Goal: Task Accomplishment & Management: Use online tool/utility

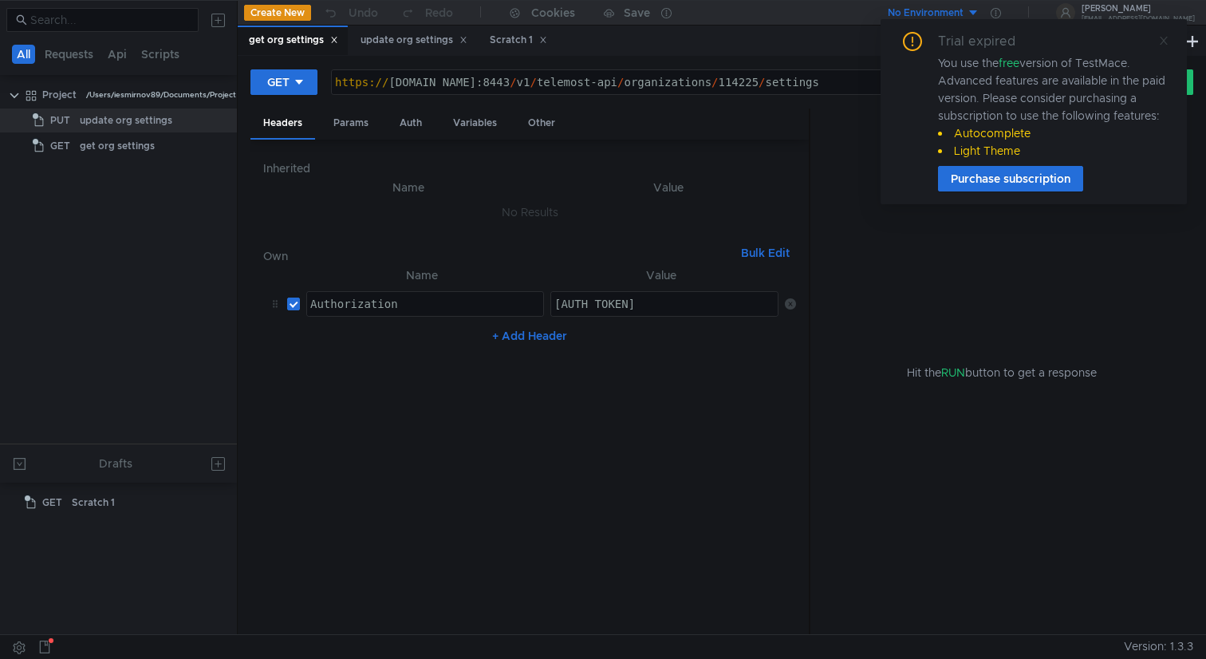
click at [1160, 40] on icon at bounding box center [1163, 40] width 11 height 11
click at [1168, 40] on div "Trial expired You use the free version of TestMace. Advanced features are avail…" at bounding box center [1033, 111] width 306 height 185
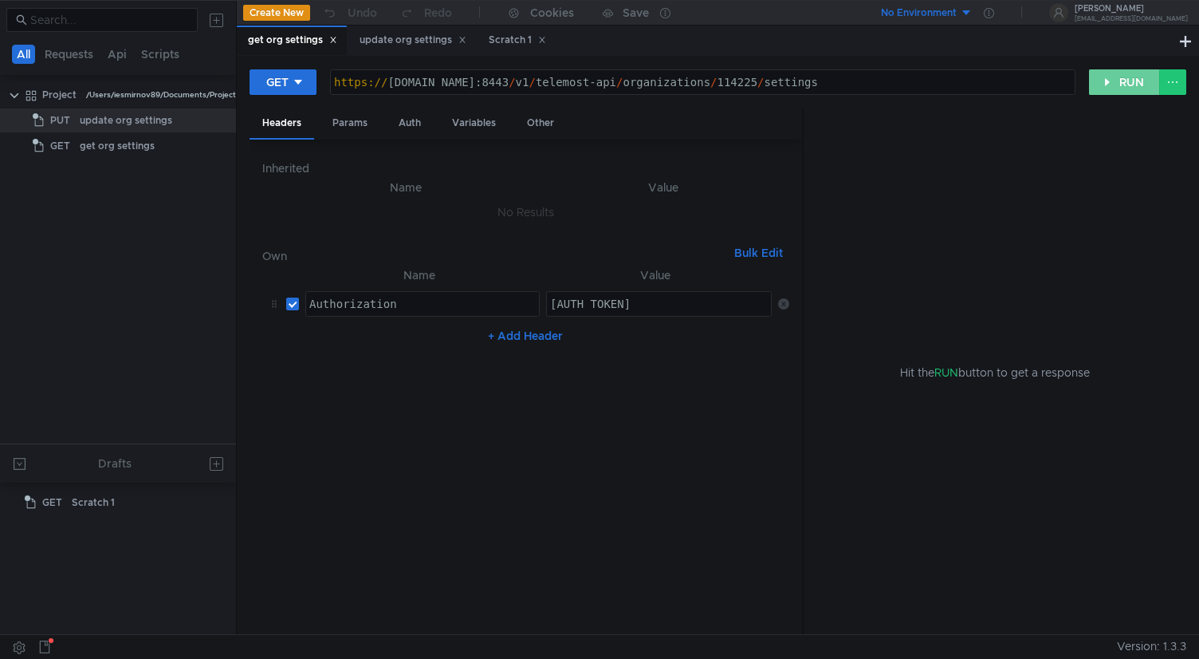
click at [1124, 82] on button "RUN" at bounding box center [1124, 82] width 71 height 26
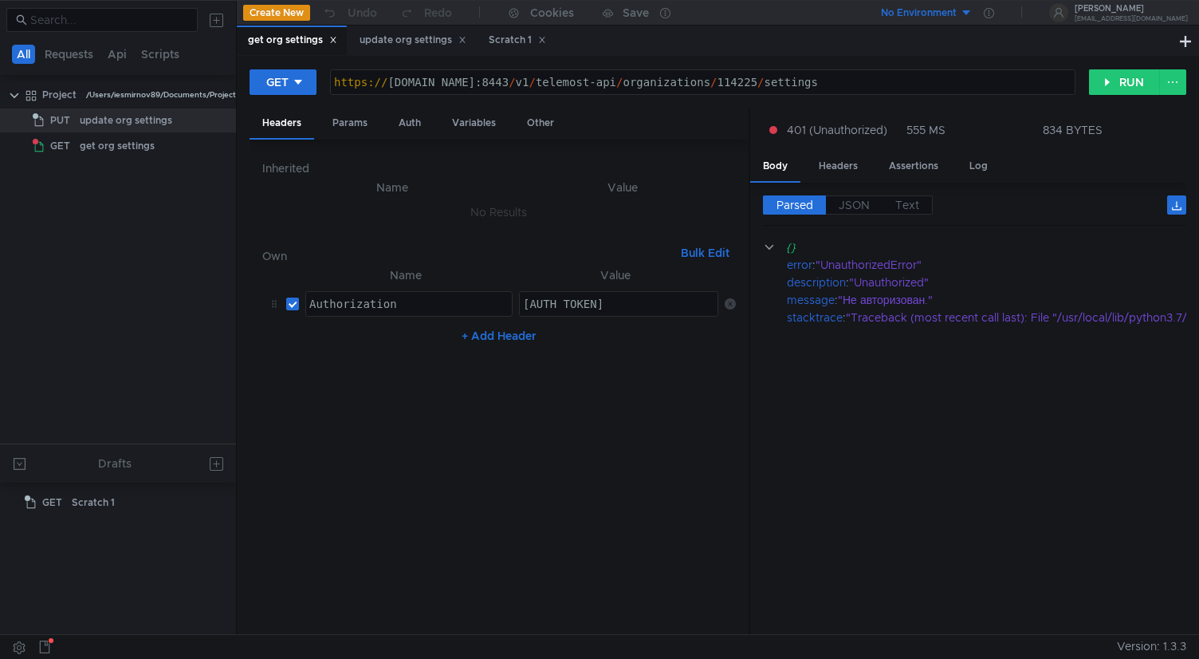
drag, startPoint x: 801, startPoint y: 370, endPoint x: 748, endPoint y: 369, distance: 53.4
click at [749, 369] on div at bounding box center [750, 371] width 2 height 527
drag, startPoint x: 926, startPoint y: 309, endPoint x: 920, endPoint y: 354, distance: 45.0
click at [920, 354] on cdk-virtual-scroll-viewport "{} error : "UnauthorizedError" description : "Unauthorized" message : "Не автор…" at bounding box center [974, 430] width 423 height 384
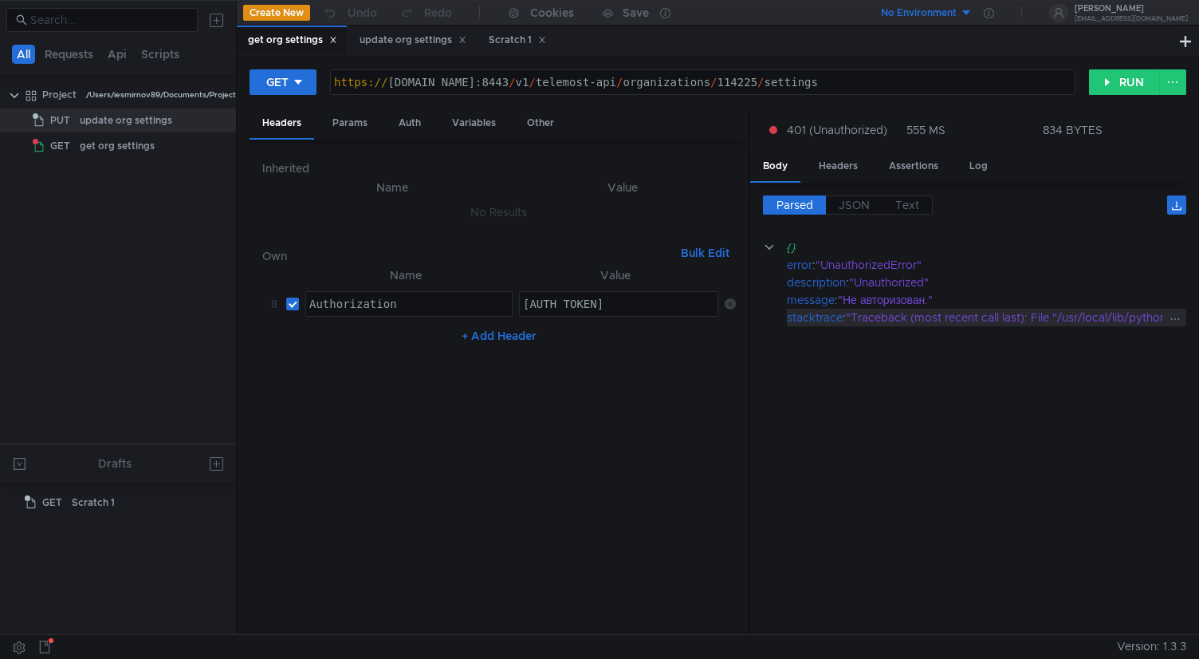
click at [844, 165] on div "Headers" at bounding box center [838, 167] width 65 height 30
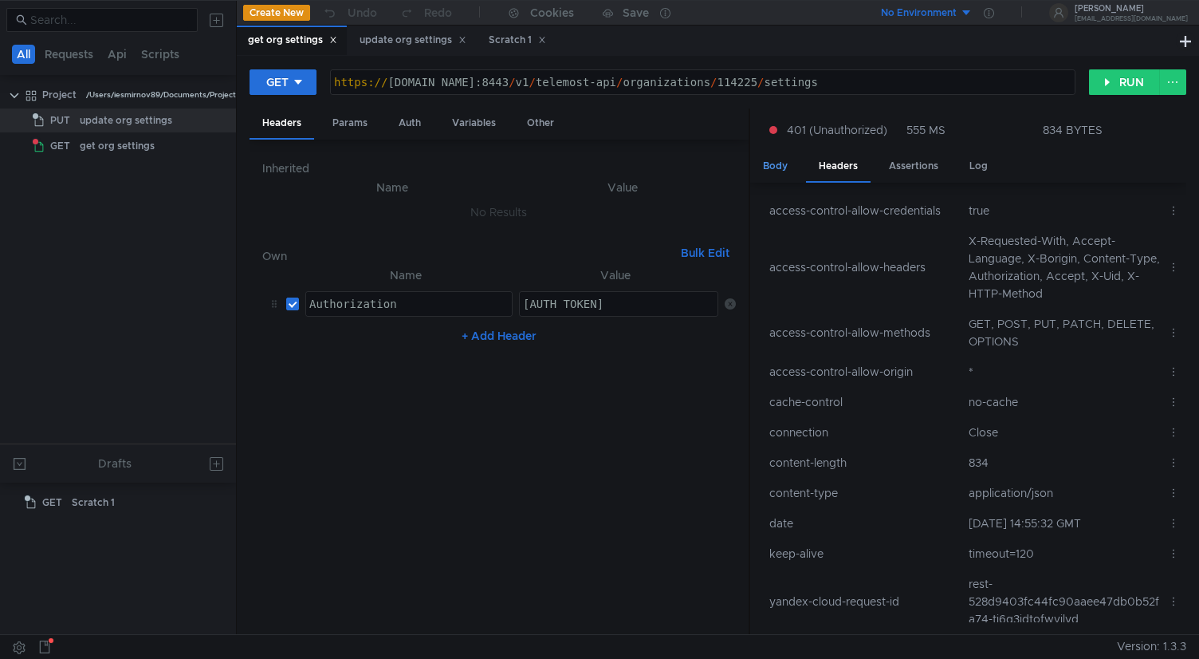
click at [781, 173] on div "Body" at bounding box center [775, 167] width 50 height 30
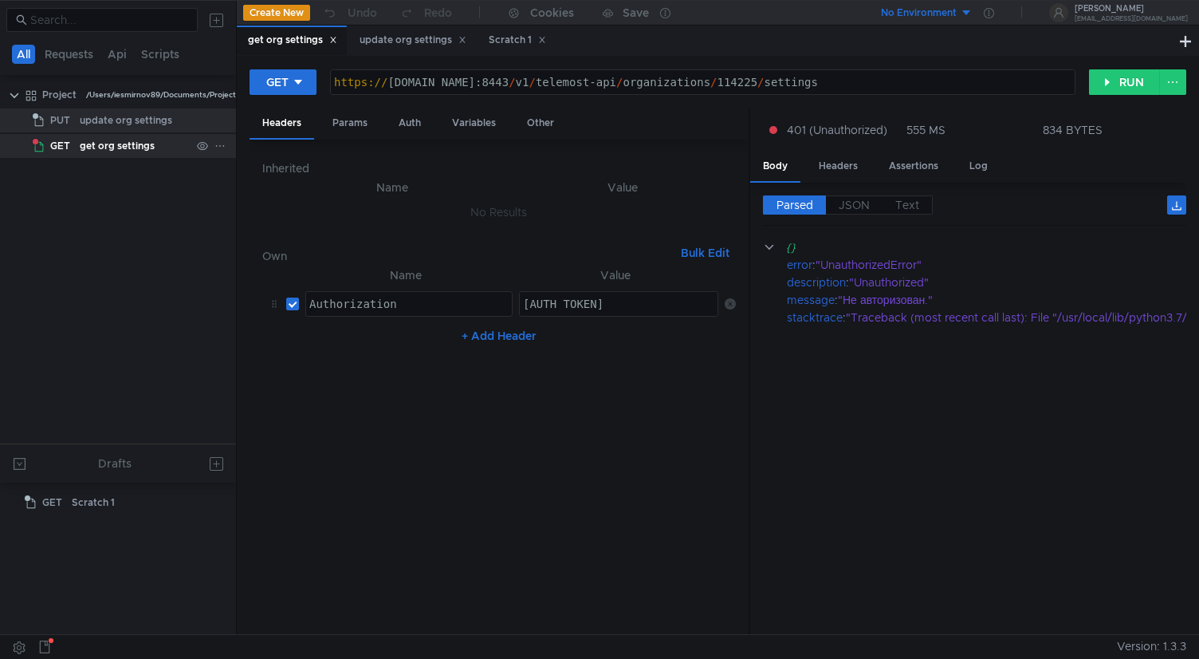
click at [152, 153] on div "get org settings" at bounding box center [117, 146] width 75 height 24
click at [152, 122] on div "update org settings" at bounding box center [126, 120] width 93 height 24
click at [148, 147] on div "get org settings" at bounding box center [117, 146] width 75 height 24
click at [384, 44] on div "update org settings" at bounding box center [413, 40] width 107 height 17
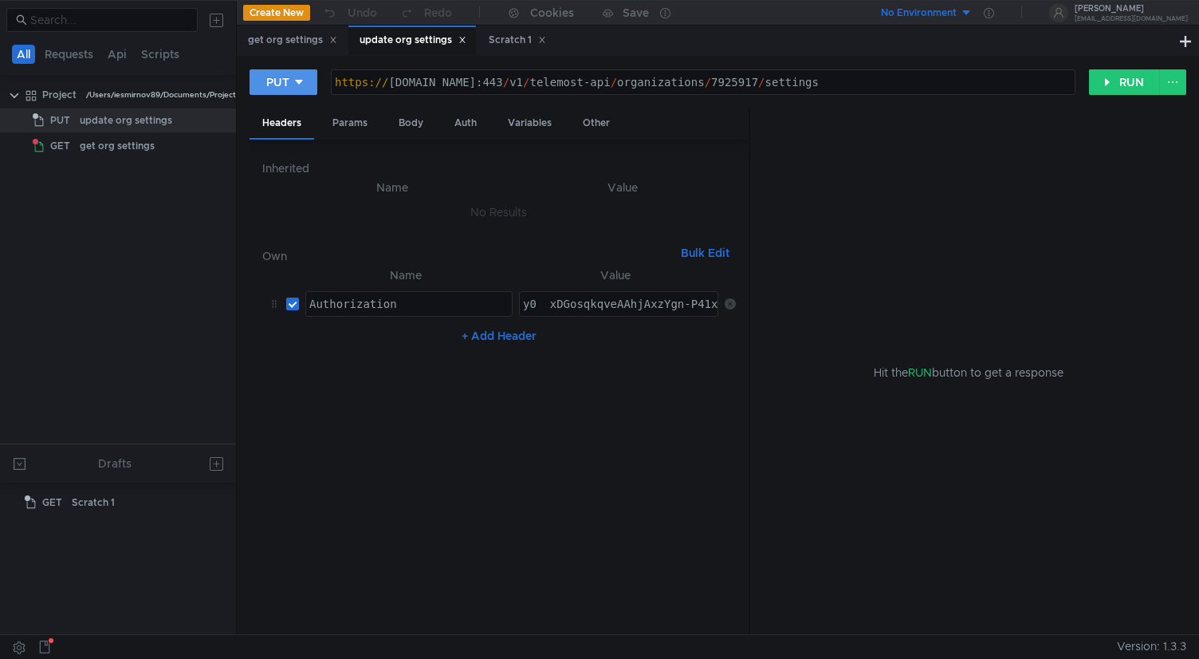
click at [301, 78] on icon at bounding box center [298, 82] width 11 height 11
click at [288, 112] on li "GET" at bounding box center [284, 116] width 69 height 26
click at [1129, 85] on button "RUN" at bounding box center [1124, 82] width 71 height 26
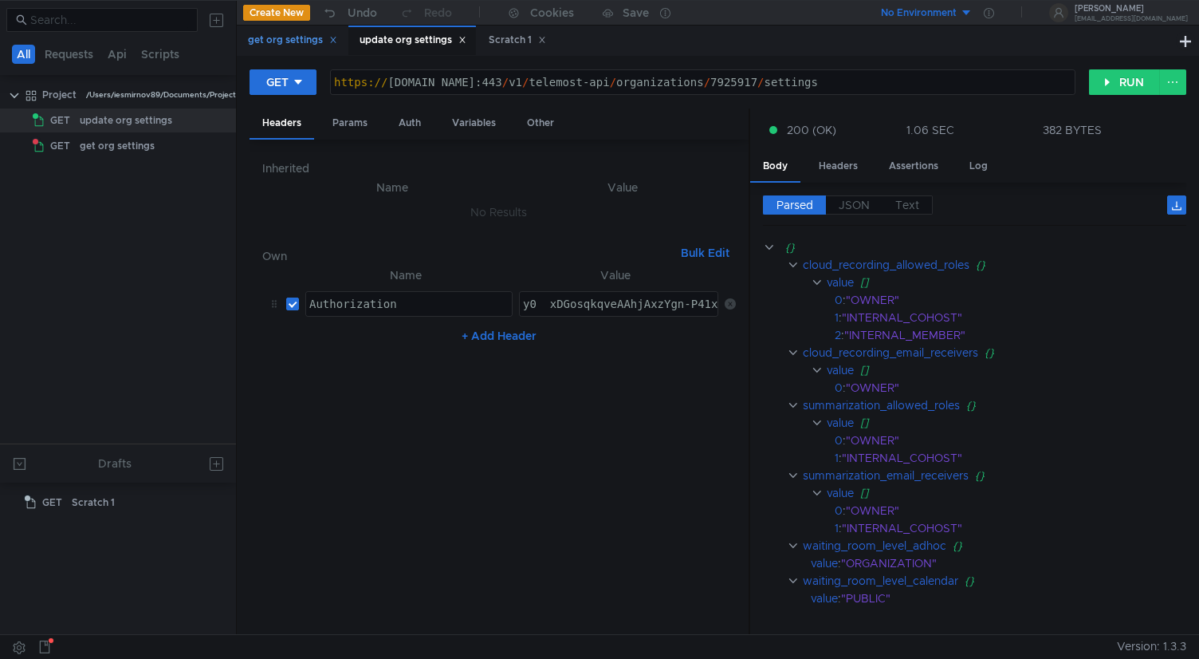
click at [296, 39] on div "get org settings" at bounding box center [292, 40] width 89 height 17
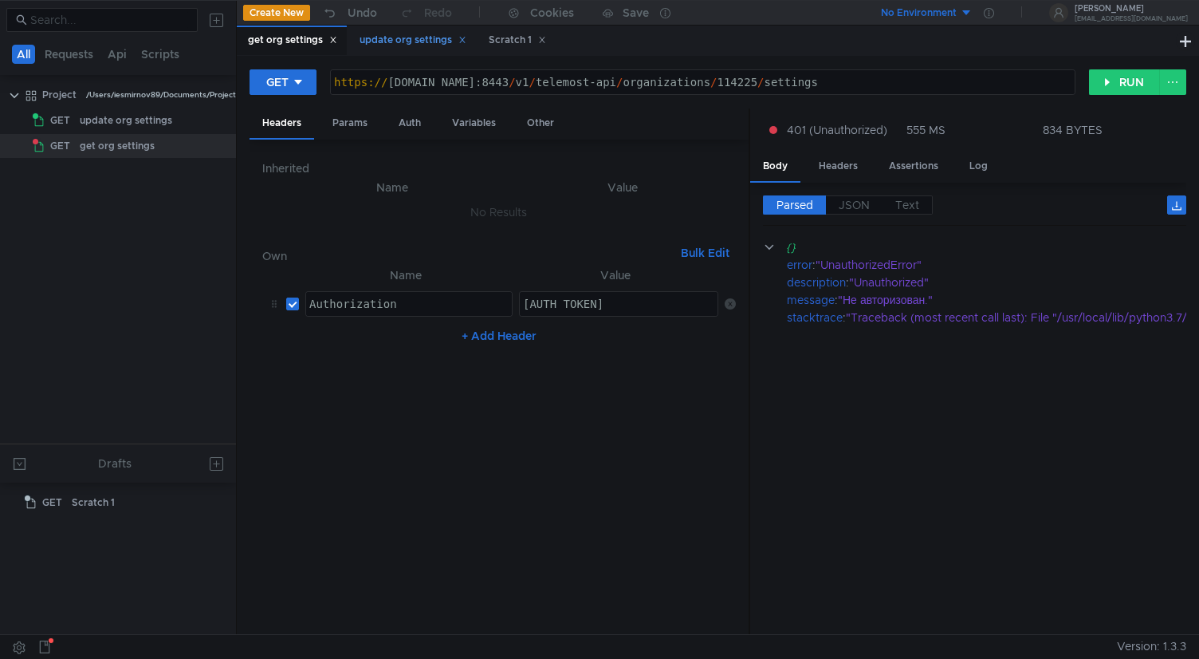
click at [419, 48] on div "update org settings" at bounding box center [413, 40] width 107 height 17
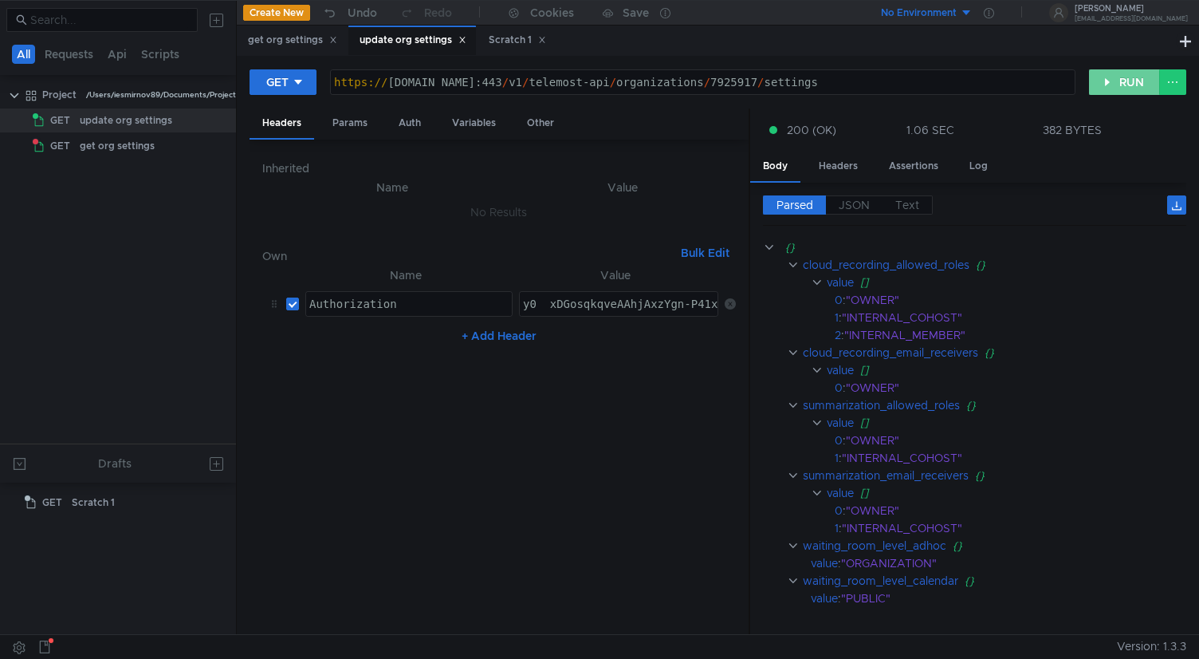
click at [1117, 77] on button "RUN" at bounding box center [1124, 82] width 71 height 26
click at [297, 40] on div "get org settings" at bounding box center [292, 40] width 89 height 17
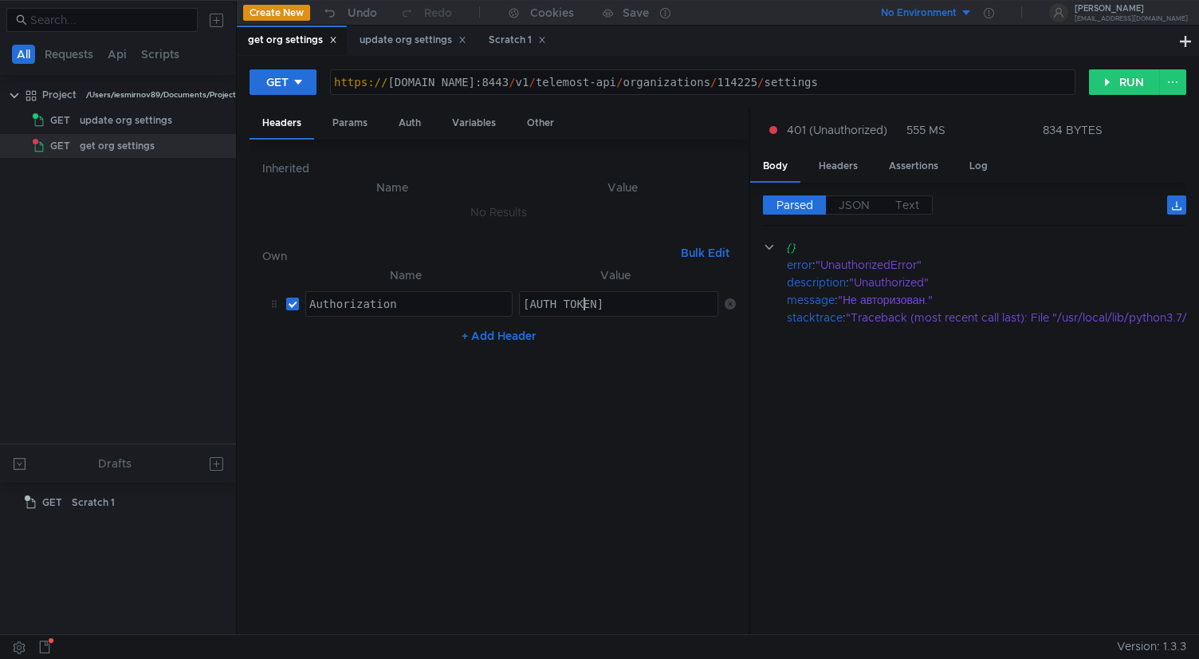
type textarea "[AUTH_TOKEN]"
drag, startPoint x: 584, startPoint y: 310, endPoint x: 684, endPoint y: 302, distance: 100.8
click at [684, 302] on div "[AUTH_TOKEN]" at bounding box center [734, 316] width 428 height 38
click at [673, 306] on div "[AUTH_TOKEN]" at bounding box center [734, 316] width 428 height 38
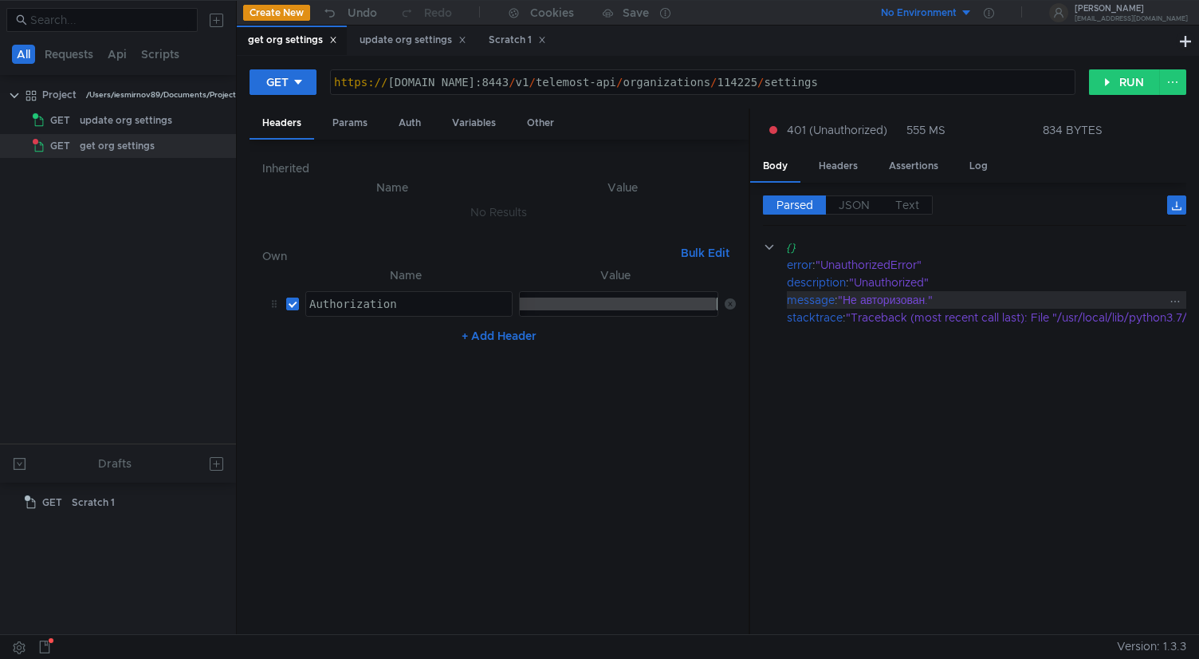
drag, startPoint x: 687, startPoint y: 305, endPoint x: 826, endPoint y: 305, distance: 139.6
click at [826, 305] on as-split "Headers Params Auth Variables Other Inherited Name Value No Results Own Bulk Ed…" at bounding box center [718, 371] width 937 height 527
click at [393, 47] on div "update org settings" at bounding box center [413, 40] width 107 height 17
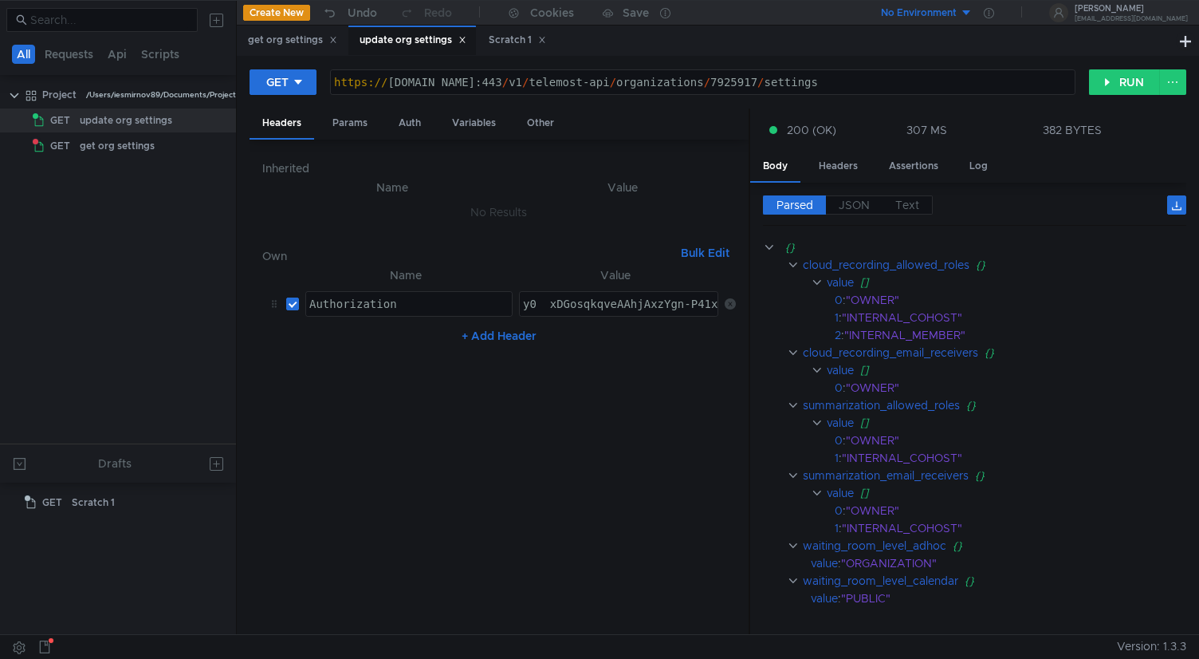
type textarea "y0__xDGosqkqveAAhjAxzYgn-P41xLwouT9k9v4YA2t3CGesJFfshCOkw"
click at [640, 299] on div "y0__xDGosqkqveAAhjAxzYgn-P41xLwouT9k9v4YA2t3CGesJFfshCOkw" at bounding box center [714, 316] width 388 height 38
drag, startPoint x: 622, startPoint y: 309, endPoint x: 786, endPoint y: 311, distance: 164.3
click at [786, 311] on as-split "Headers Params Auth Variables Other Inherited Name Value No Results Own Bulk Ed…" at bounding box center [718, 371] width 937 height 527
click at [289, 41] on div "get org settings" at bounding box center [292, 40] width 89 height 17
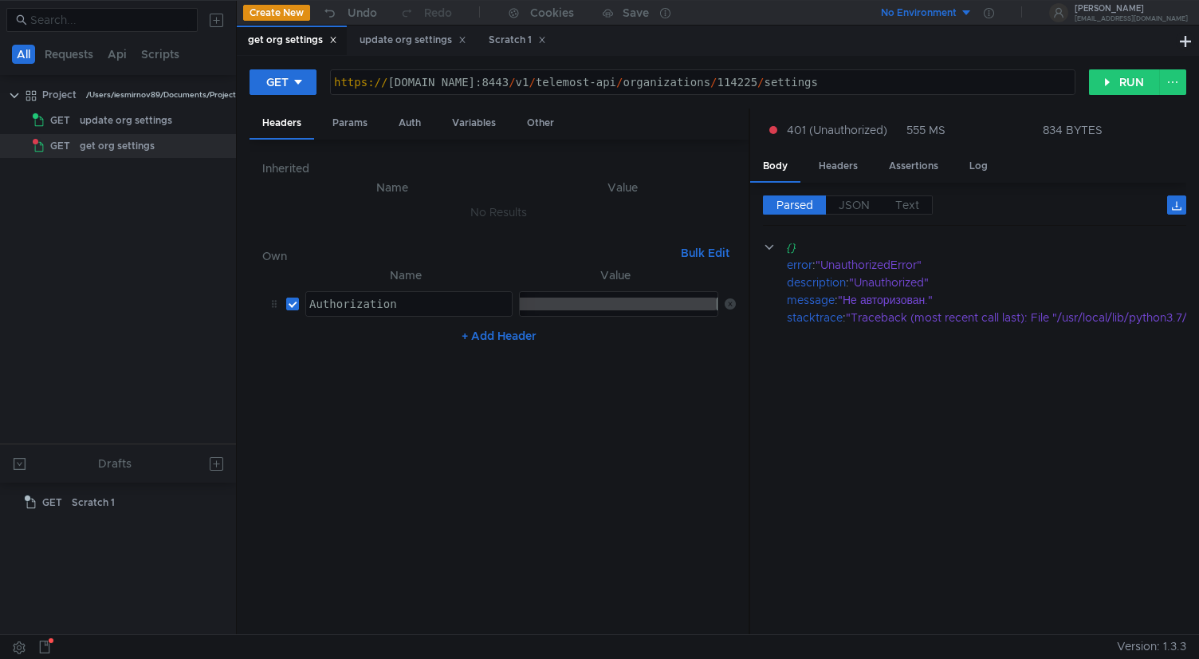
click at [558, 303] on div "OAuth y0__xDGosqkqveAAhjAxzYgn-P41xLwouT9k9v4YA2t3CGesJFfshCOkw" at bounding box center [506, 316] width 428 height 38
click at [558, 303] on div "OAuth y0__xDGosqkqveAAhjAxzYgn-P41xLwouT9k9v4YA2t3CGesJFfshCOkw" at bounding box center [523, 316] width 428 height 38
paste textarea "y0__xDGosqkqveAAhjAxzYgn-P41xLwouT9k9v4YA2t3CGesJFfshCOkw"
type textarea "y0__xDGosqkqveAAhjAxzYgn-P41xLwouT9k9v4YA2t3CGesJFfshCOkw"
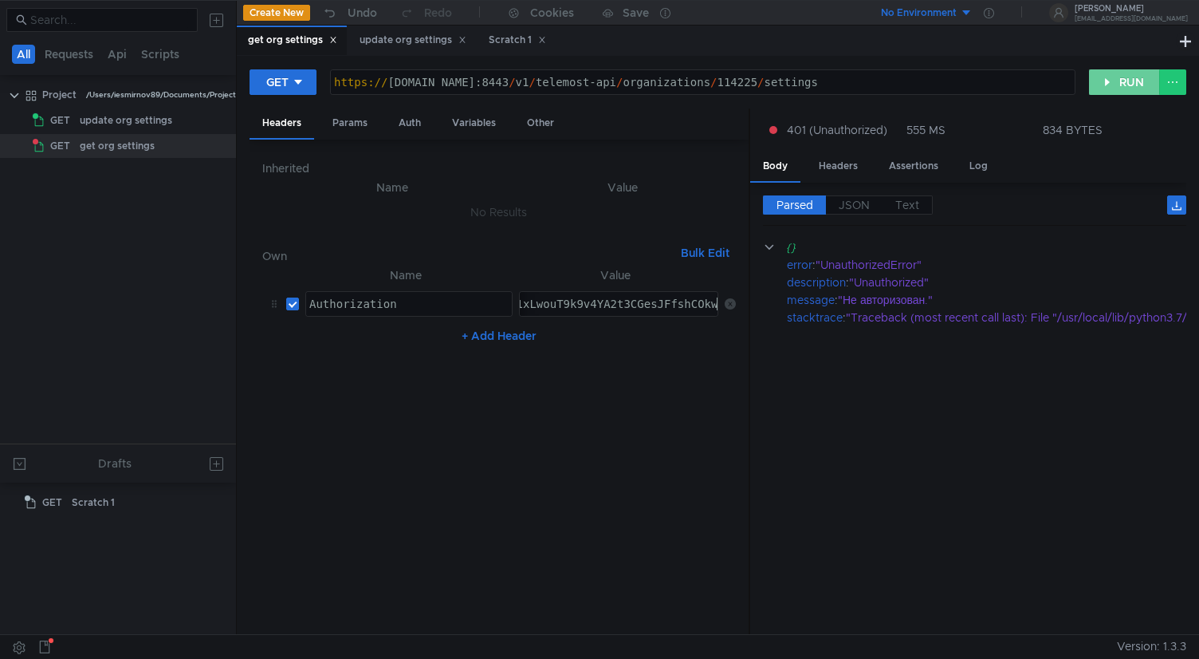
click at [1124, 88] on button "RUN" at bounding box center [1124, 82] width 71 height 26
click at [417, 48] on div "update org settings" at bounding box center [413, 40] width 107 height 17
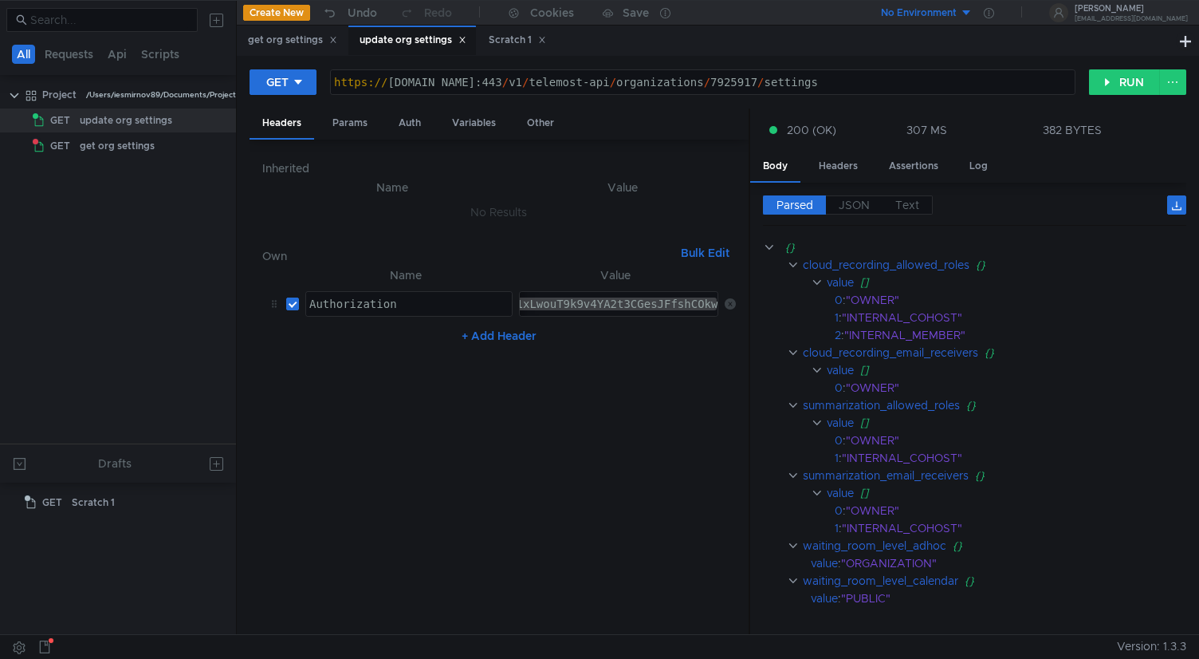
type textarea "https://cloud-api.yandex.net:443/v1/telemost-api/organizations/7925917/settings"
click at [778, 81] on div "https:// cloud-api.yandex.net:443 / v1 / telemost-api / organizations / 7925917…" at bounding box center [703, 95] width 744 height 38
click at [289, 40] on div "get org settings" at bounding box center [292, 40] width 89 height 17
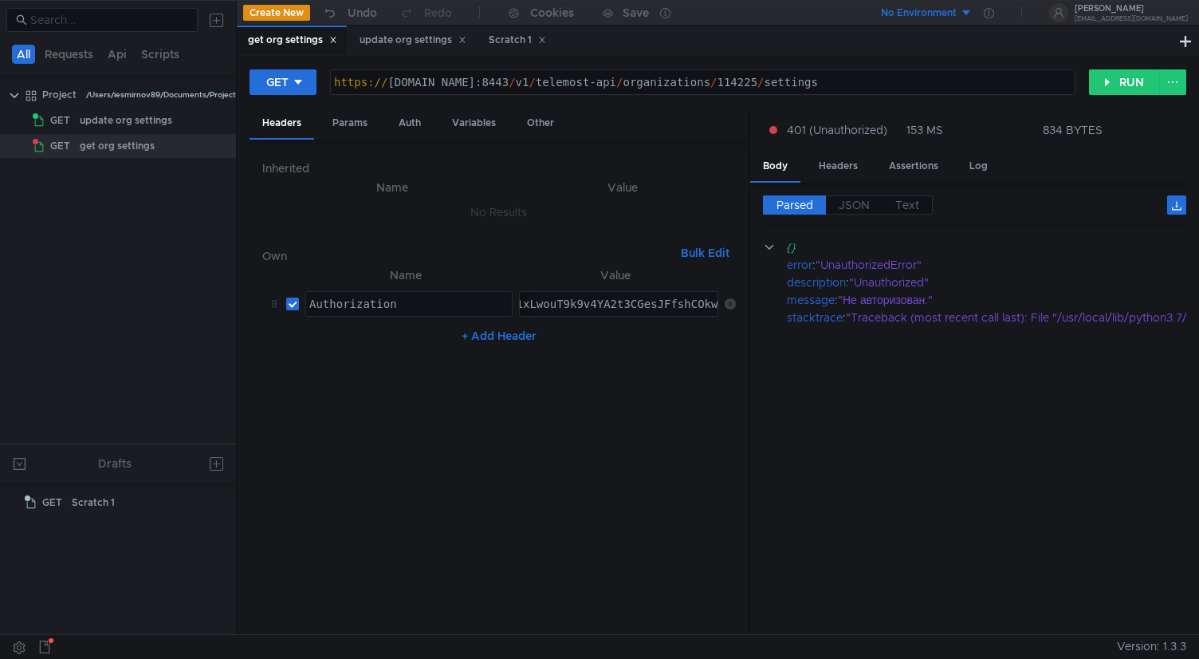
click at [805, 81] on div "https:// cloud-api.dst.yandex.net:8443 / v1 / telemost-api / organizations / 11…" at bounding box center [703, 95] width 744 height 38
paste textarea "7925917"
type textarea "[URL][DOMAIN_NAME]"
click at [1120, 79] on button "RUN" at bounding box center [1124, 82] width 71 height 26
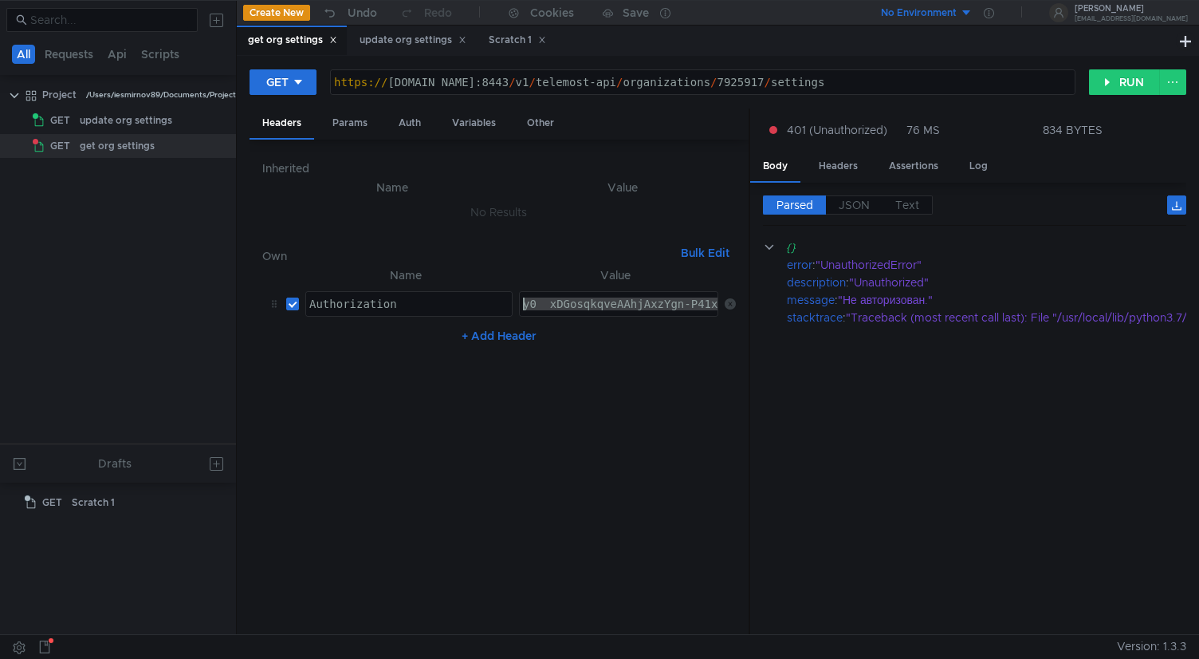
drag, startPoint x: 555, startPoint y: 304, endPoint x: 424, endPoint y: 297, distance: 131.0
click at [424, 297] on tr "Authorization ההההההההההההההההההההההההההההההההההההההההההההההההההההההההההההההההה…" at bounding box center [499, 304] width 474 height 38
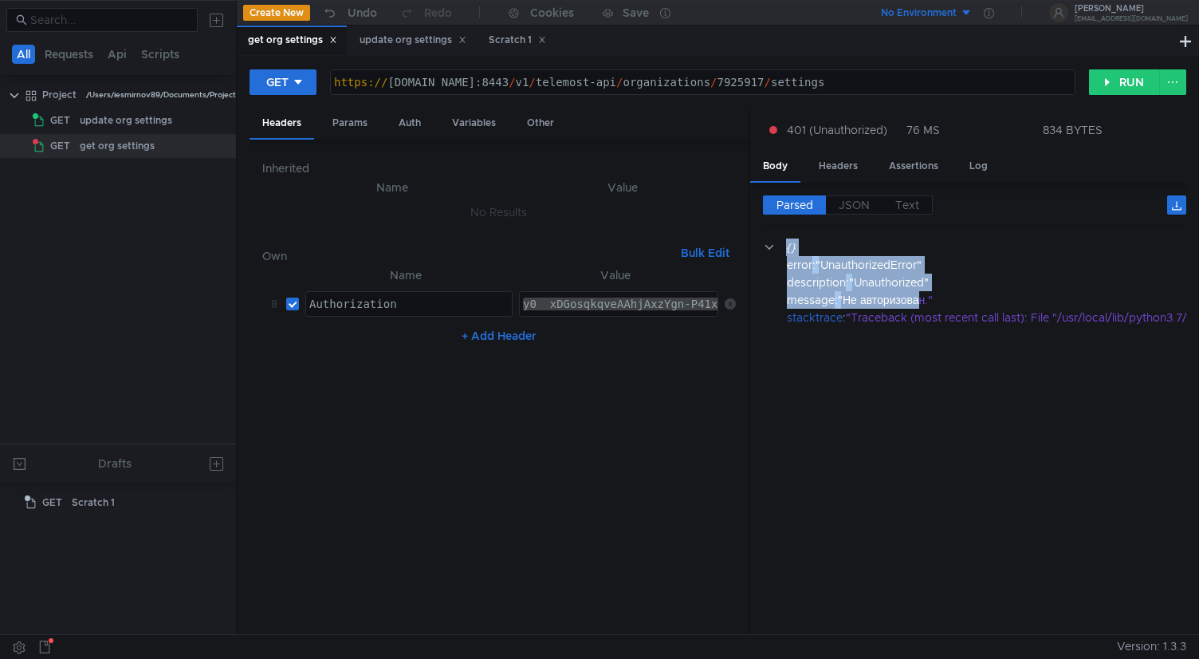
drag, startPoint x: 923, startPoint y: 301, endPoint x: 875, endPoint y: 470, distance: 175.7
click at [876, 469] on cdk-virtual-scroll-viewport "{} error : "UnauthorizedError" description : "Unauthorized" message : "Не автор…" at bounding box center [974, 430] width 423 height 384
click at [610, 307] on div "y0__xDGosqkqveAAhjAxzYgn-P41xLwouT9k9v4YA2t3CGesJFfshCOkw" at bounding box center [714, 316] width 388 height 38
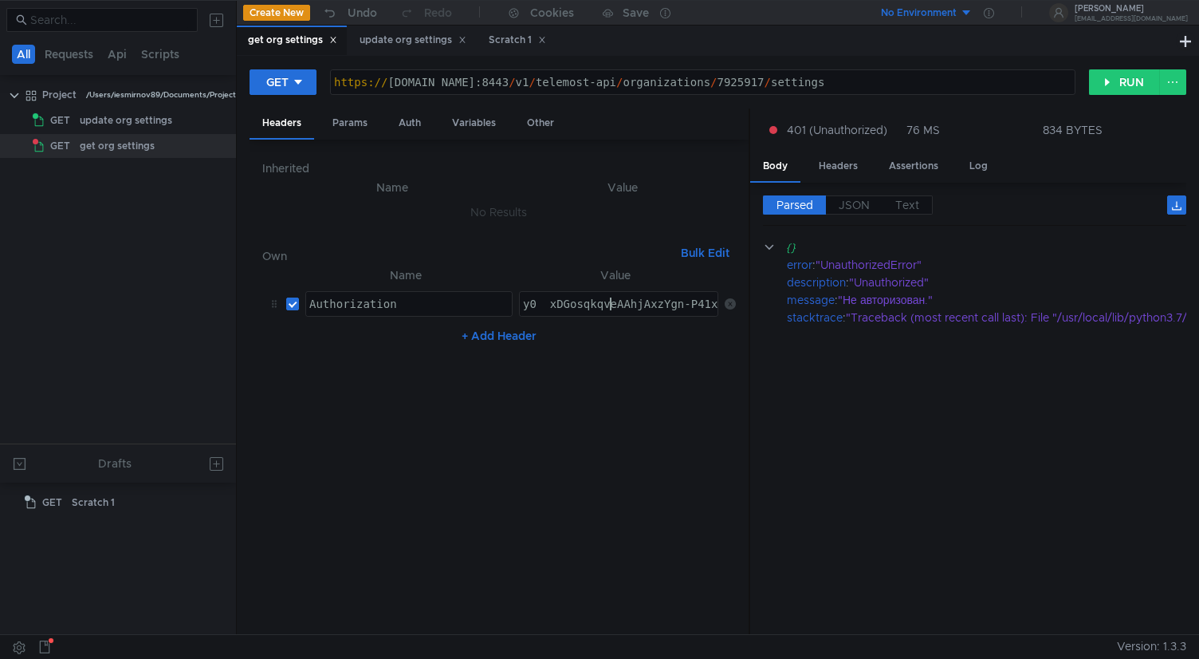
click at [610, 307] on div "y0__xDGosqkqveAAhjAxzYgn-P41xLwouT9k9v4YA2t3CGesJFfshCOkw" at bounding box center [714, 316] width 388 height 38
click at [610, 307] on div "y0__xDGosqkqveAAhjAxzYgn-P41xLwouT9k9v4YA2t3CGesJFfshCOkw" at bounding box center [526, 316] width 388 height 38
paste textarea "2__wgBEK2Ry4eq94ACGJEyIJX92hjZKqQLgrVrcdMbiOOn9MqWvkkrMQ"
type textarea "y2__wgBEK2Ry4eq94ACGJEyIJX92hjZKqQLgrVrcdMbiOOn9MqWvkkrMQ"
click at [1125, 82] on button "RUN" at bounding box center [1124, 82] width 71 height 26
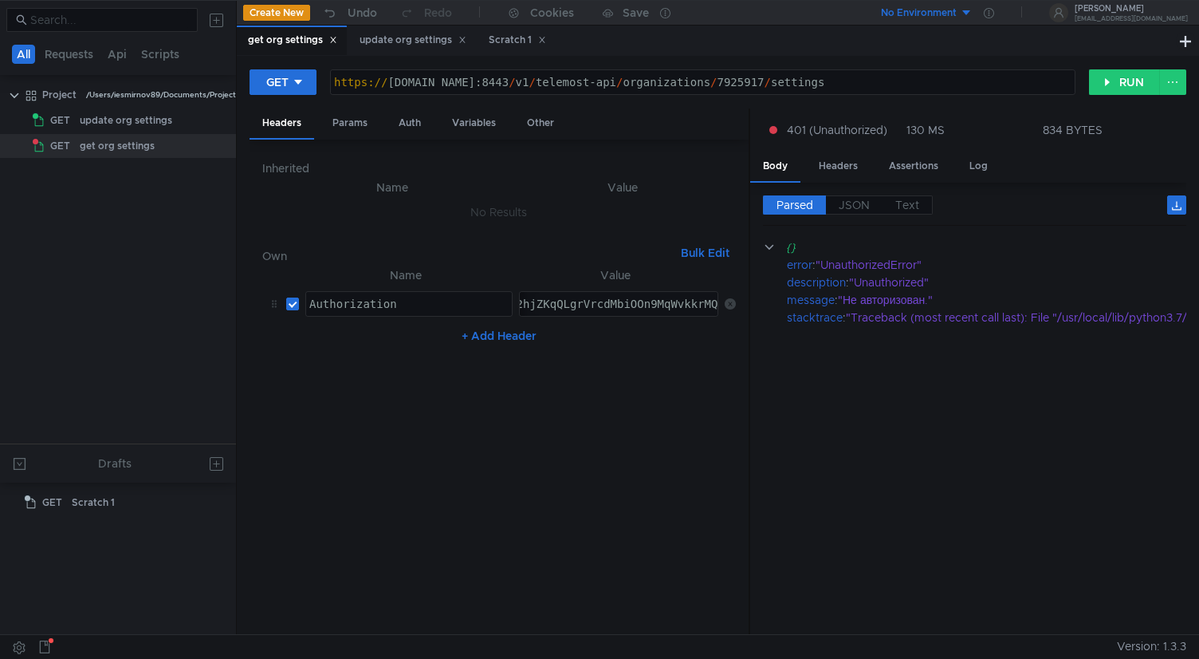
click at [617, 302] on div "y2__wgBEK2Ry4eq94ACGJEyIJX92hjZKqQLgrVrcdMbiOOn9MqWvkkrMQ" at bounding box center [526, 316] width 388 height 38
drag, startPoint x: 617, startPoint y: 302, endPoint x: 448, endPoint y: 301, distance: 169.1
click at [448, 301] on tr "Authorization ההההההההההההההההההההההההההההההההההההההההההההההההההההההההההההההההה…" at bounding box center [499, 304] width 474 height 38
click at [701, 303] on div "y2__wgBEK2Ry4eq94ACGJEyIJX92hjZKqQLgrVrcdMbiOOn9MqWvkkrMQ" at bounding box center [714, 316] width 388 height 38
click at [817, 83] on div "https:// cloud-api.dst.yandex.net:8443 / v1 / telemost-api / organizations / 79…" at bounding box center [703, 95] width 744 height 38
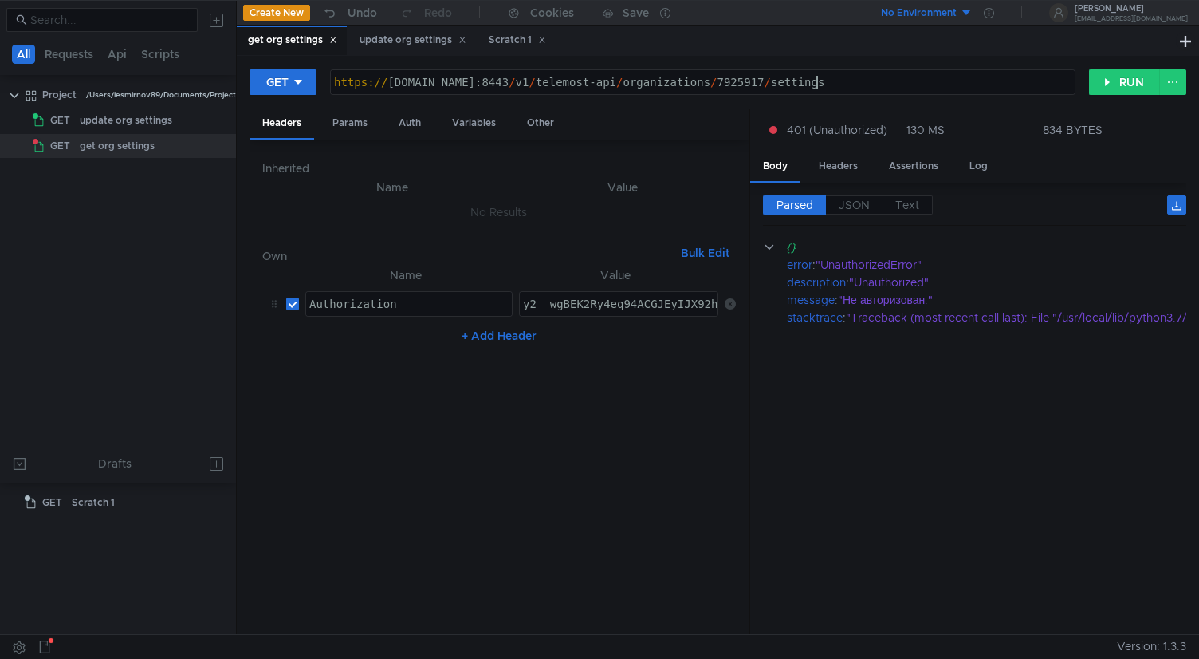
click at [817, 83] on div "https:// cloud-api.dst.yandex.net:8443 / v1 / telemost-api / organizations / 79…" at bounding box center [703, 95] width 744 height 38
paste textarea "11062"
type textarea "[URL][DOMAIN_NAME]"
click at [1116, 75] on button "RUN" at bounding box center [1124, 82] width 71 height 26
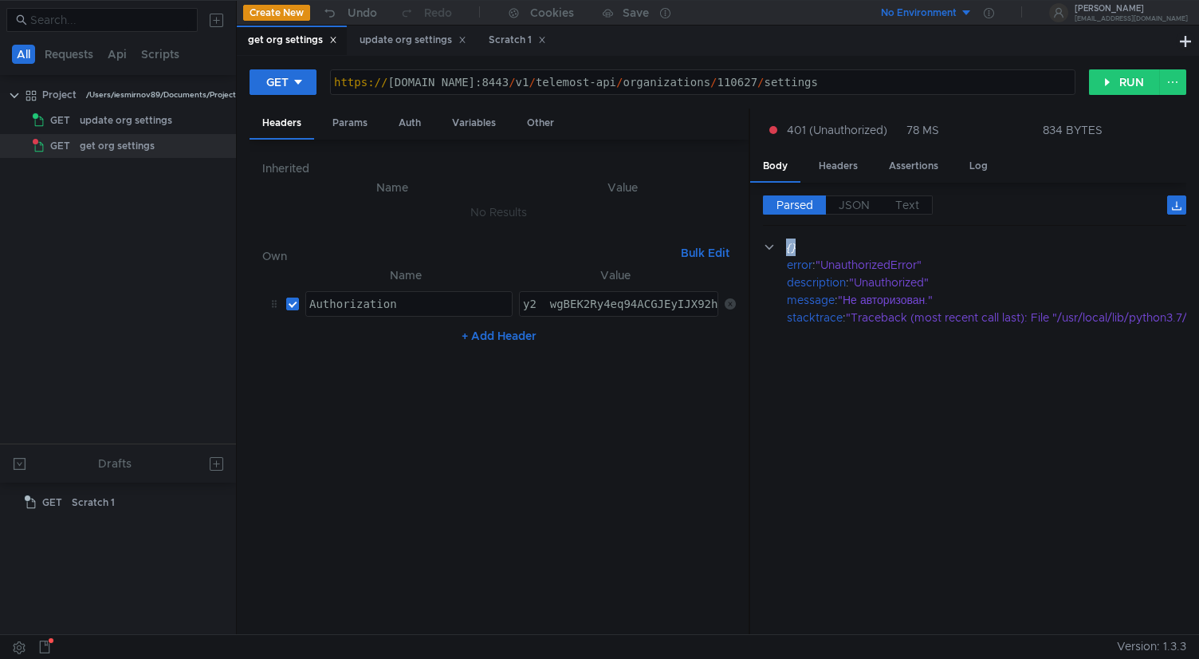
drag, startPoint x: 884, startPoint y: 251, endPoint x: 872, endPoint y: 354, distance: 103.6
click at [872, 354] on cdk-virtual-scroll-viewport "{} error : "UnauthorizedError" description : "Unauthorized" message : "Не автор…" at bounding box center [974, 430] width 423 height 384
click at [901, 350] on cdk-virtual-scroll-viewport "{} error : "UnauthorizedError" description : "Unauthorized" message : "Не автор…" at bounding box center [974, 430] width 423 height 384
click at [561, 304] on div "y2__wgBEK2Ry4eq94ACGJEyIJX92hjZKqQLgrVrcdMbiOOn9MqWvkkrMQ" at bounding box center [714, 316] width 388 height 38
click at [428, 46] on div "update org settings" at bounding box center [413, 40] width 107 height 17
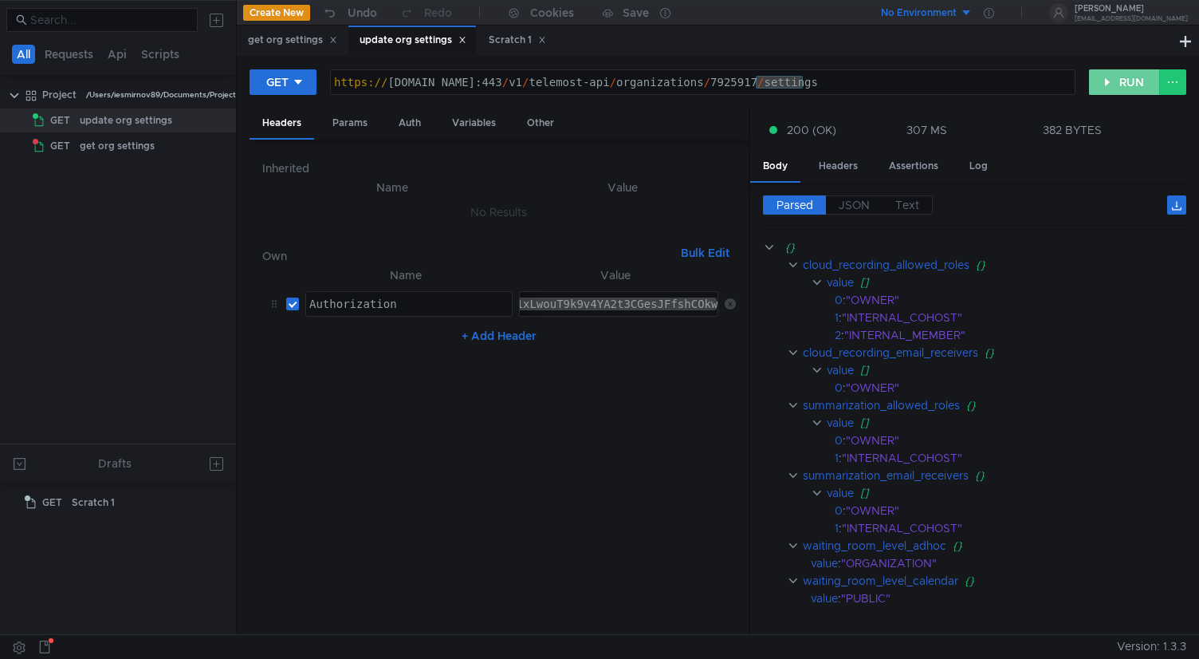
click at [1115, 84] on button "RUN" at bounding box center [1124, 82] width 71 height 26
click at [295, 40] on div "get org settings" at bounding box center [292, 40] width 89 height 17
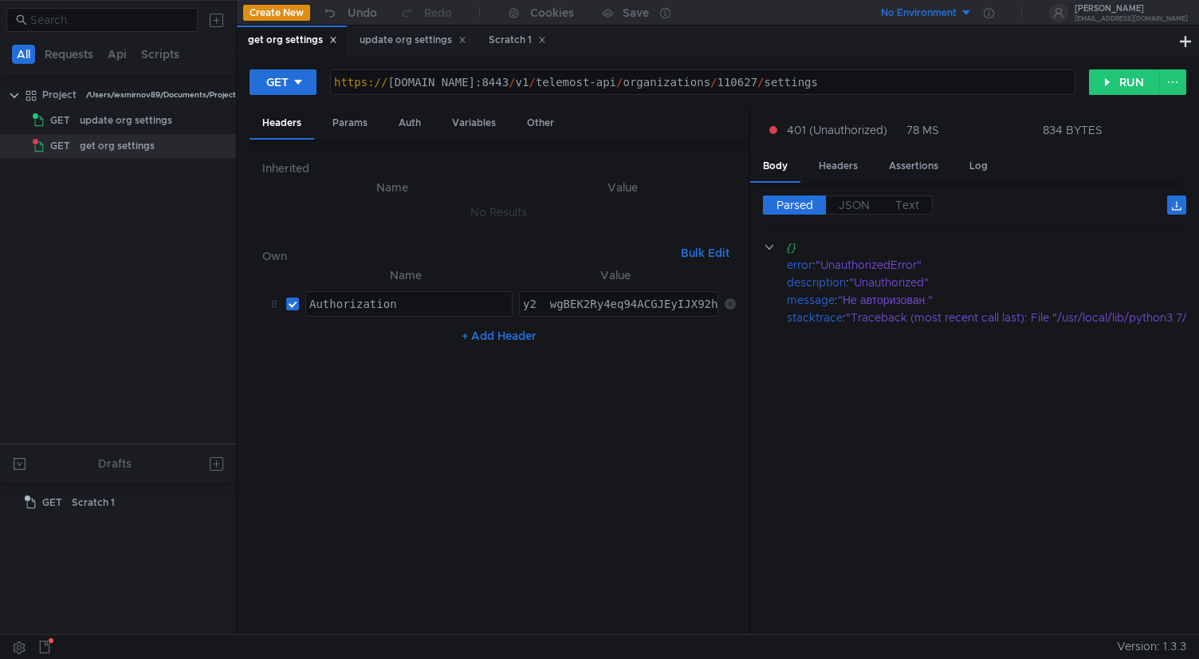
click at [967, 84] on div "https:// [DOMAIN_NAME]:8443 / v1 / telemost-api / organizations / 110627 / sett…" at bounding box center [703, 95] width 744 height 38
type textarea "[URL][DOMAIN_NAME]"
click at [1114, 91] on button "RUN" at bounding box center [1124, 82] width 71 height 26
click at [928, 85] on div "https:// cloud-api.dst.yandex.net:8443 / v1 / telemost-api / organizations / 11…" at bounding box center [703, 95] width 744 height 38
click at [1132, 72] on button "RUN" at bounding box center [1124, 82] width 71 height 26
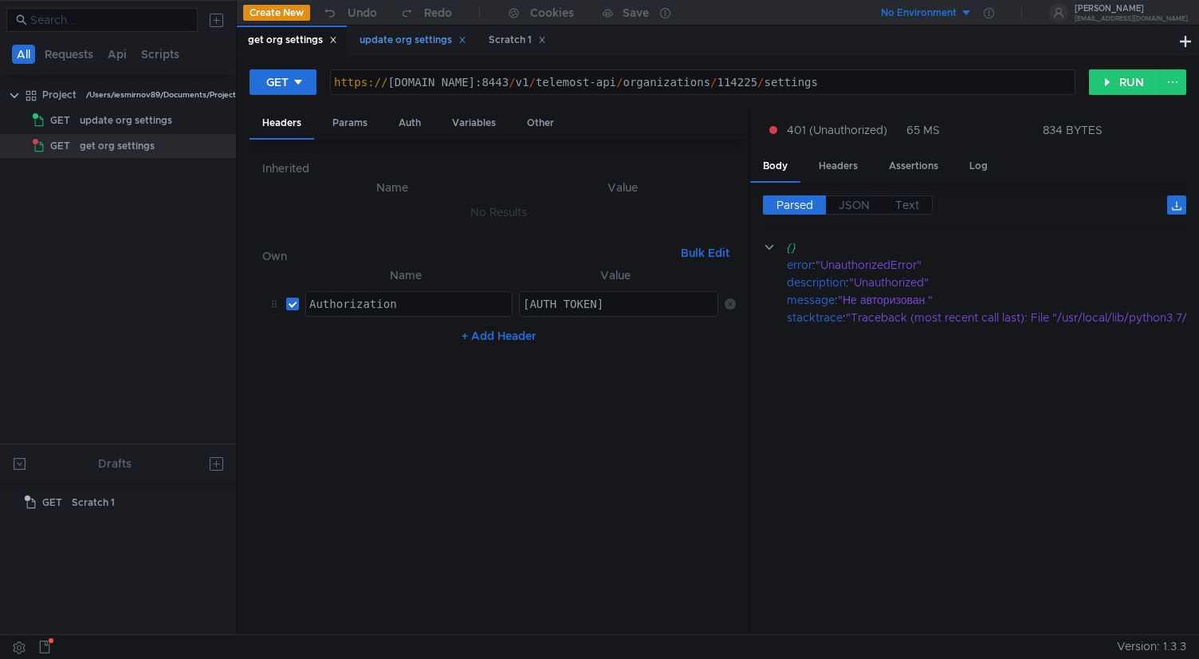
click at [408, 43] on div "update org settings" at bounding box center [413, 40] width 107 height 17
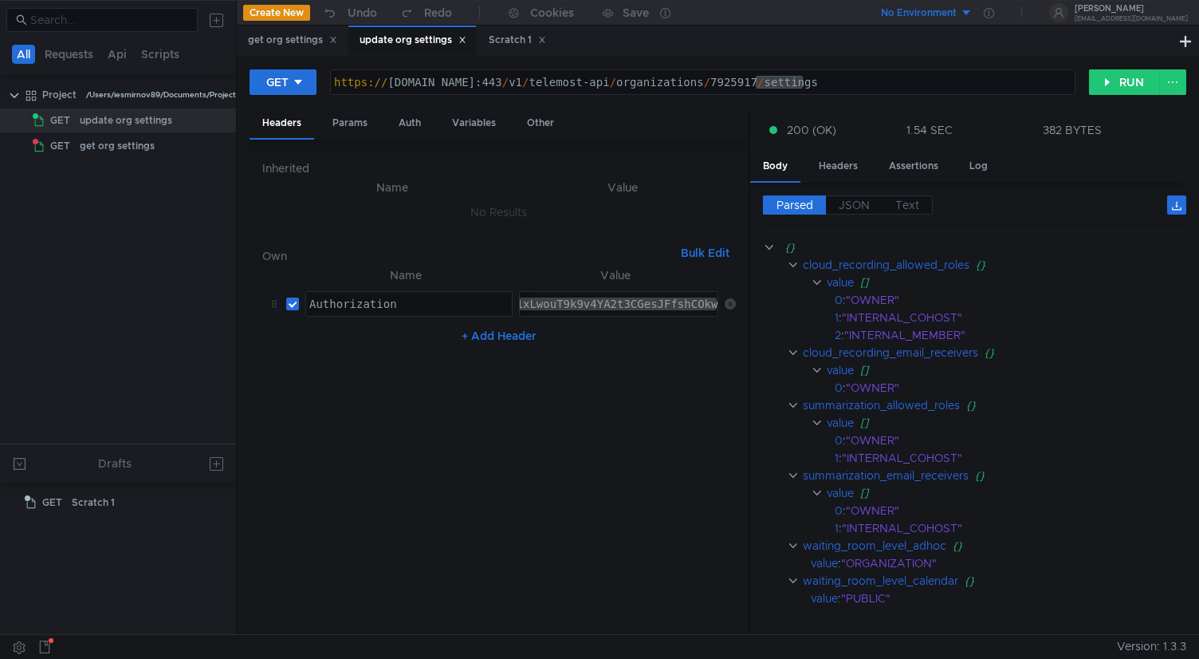
click at [548, 303] on div "y0__xDGosqkqveAAhjAxzYgn-P41xLwouT9k9v4YA2t3CGesJFfshCOkw" at bounding box center [526, 316] width 388 height 38
drag, startPoint x: 567, startPoint y: 303, endPoint x: 389, endPoint y: 303, distance: 177.8
click at [389, 303] on tr "Authorization ההההההההההההההההההההההההההההההההההההההההההההההההההההההההההההההההה…" at bounding box center [499, 304] width 474 height 38
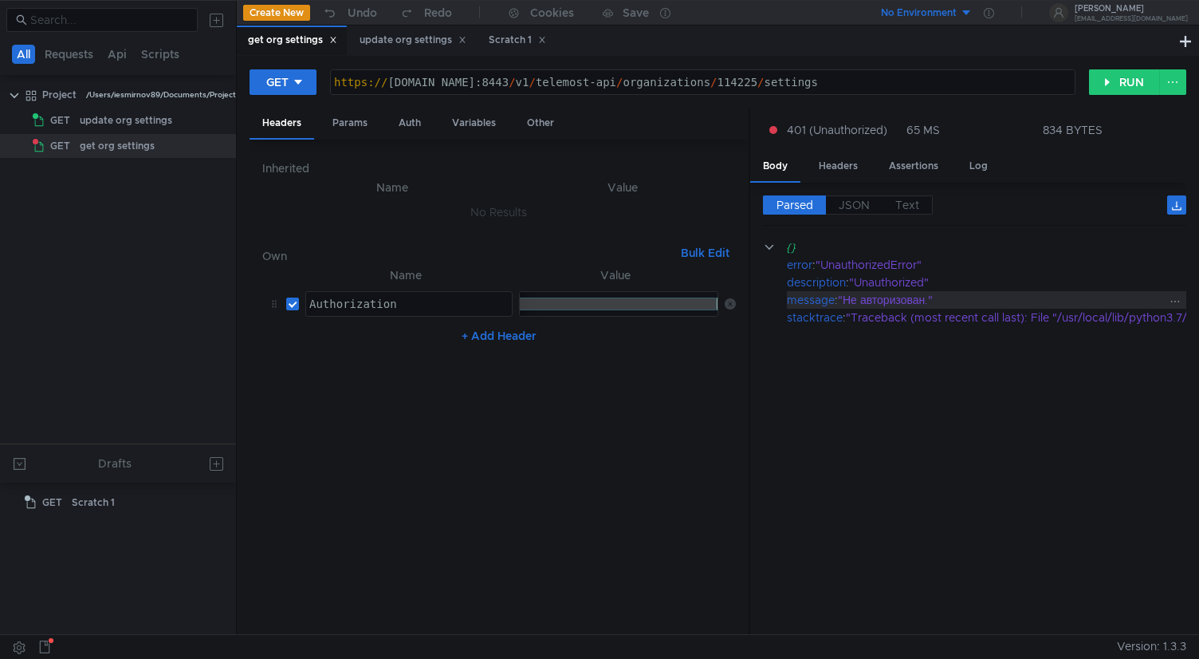
drag, startPoint x: 560, startPoint y: 304, endPoint x: 820, endPoint y: 305, distance: 260.0
click at [820, 305] on as-split "Headers Params Auth Variables Other Inherited Name Value No Results Own Bulk Ed…" at bounding box center [718, 371] width 937 height 527
paste textarea "2__wgBEK2Ry4eq94ACGJEyIJX92hjZKqQLgrVrcdMbiOOn9MqWvkkrMQ"
type textarea "[AUTH_TOKEN]"
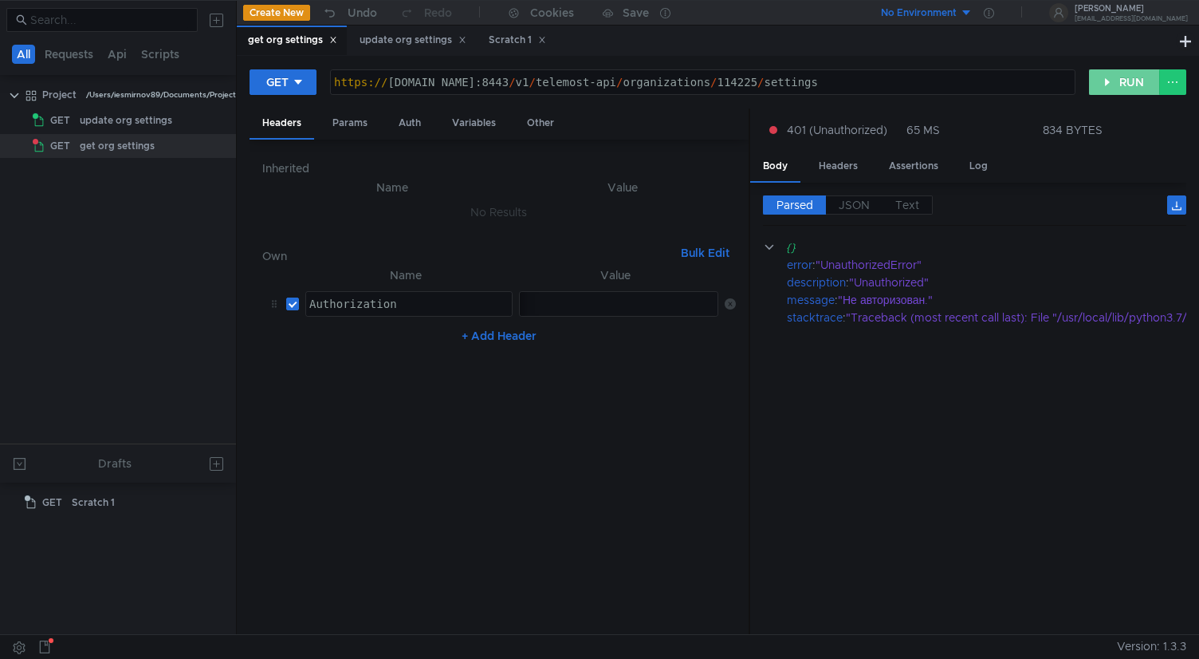
click at [1121, 77] on button "RUN" at bounding box center [1124, 82] width 71 height 26
click at [583, 301] on div "[AUTH_TOKEN]" at bounding box center [506, 316] width 428 height 38
paste textarea "y2__wgBEK2Ry4eq94ACGJEyIJX92hjZKqQLgrVrcdMbiOOn9MqWvkkrMQ"
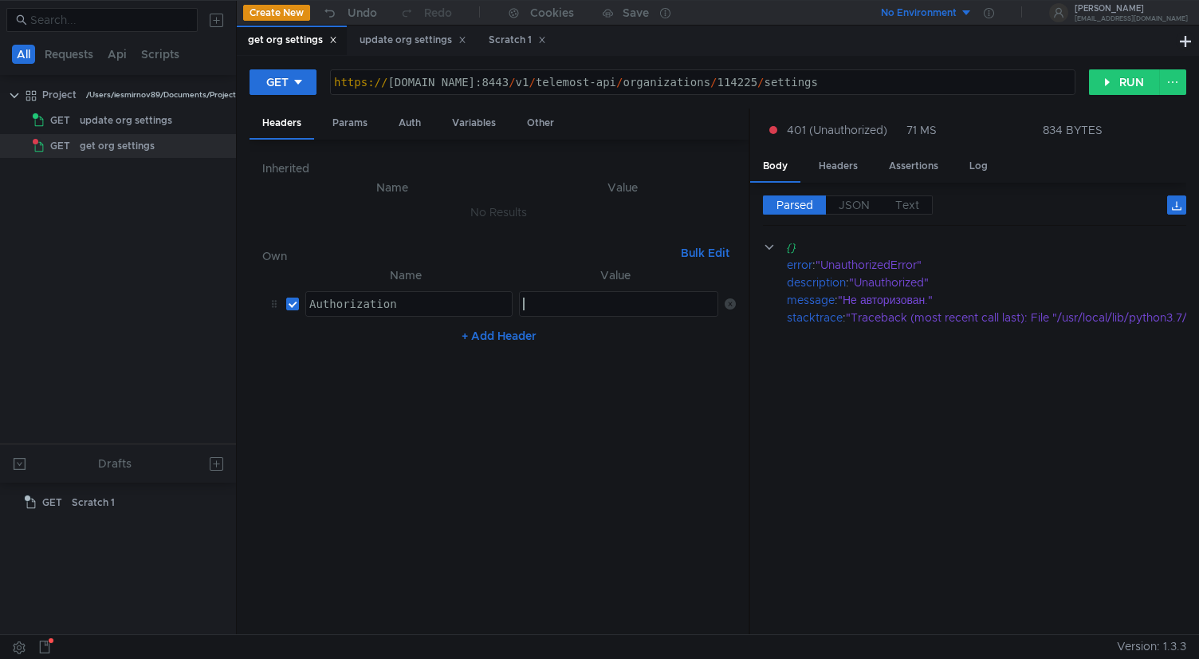
type textarea "y2__wgBEK2Ry4eq94ACGJEyIJX92hjZKqQLgrVrcdMbiOOn9MqWvkkrMQ"
click at [1107, 81] on button "RUN" at bounding box center [1124, 82] width 71 height 26
click at [620, 313] on div "y2__wgBEK2Ry4eq94ACGJEyIJX92hjZKqQLgrVrcdMbiOOn9MqWvkkrMQ" at bounding box center [526, 316] width 388 height 38
drag, startPoint x: 639, startPoint y: 308, endPoint x: 408, endPoint y: 304, distance: 231.3
click at [408, 304] on tr "Authorization ההההההההההההההההההההההההההההההההההההההההההההההההההההההההההההההההה…" at bounding box center [499, 304] width 474 height 38
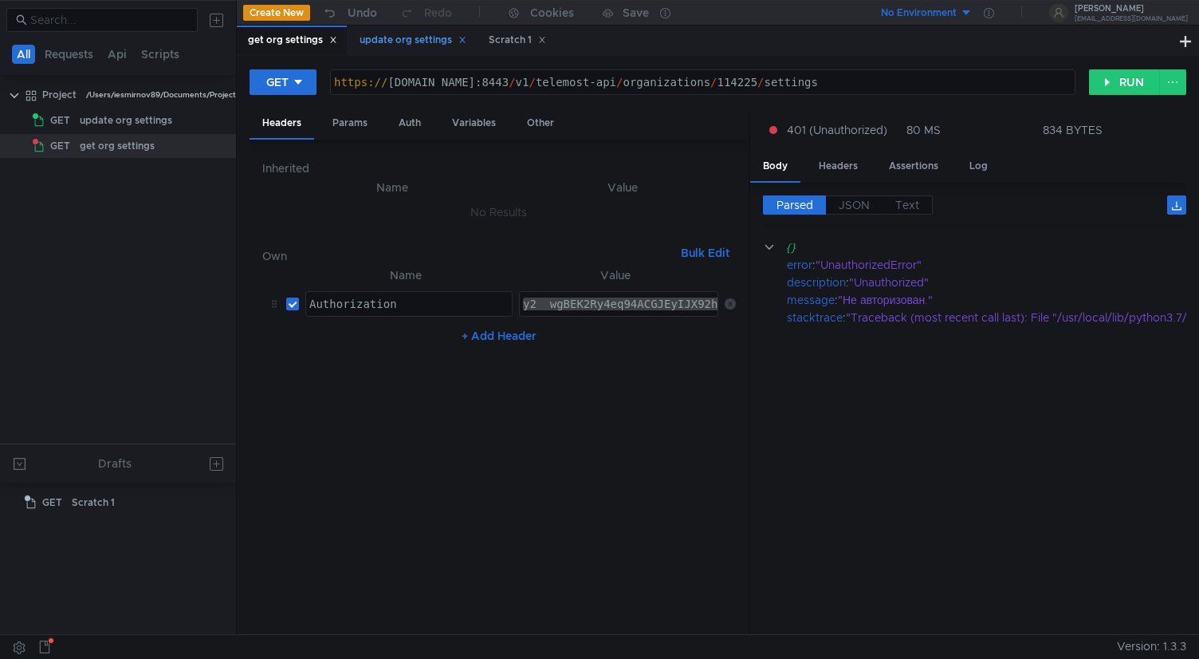
click at [419, 44] on div "update org settings" at bounding box center [413, 40] width 107 height 17
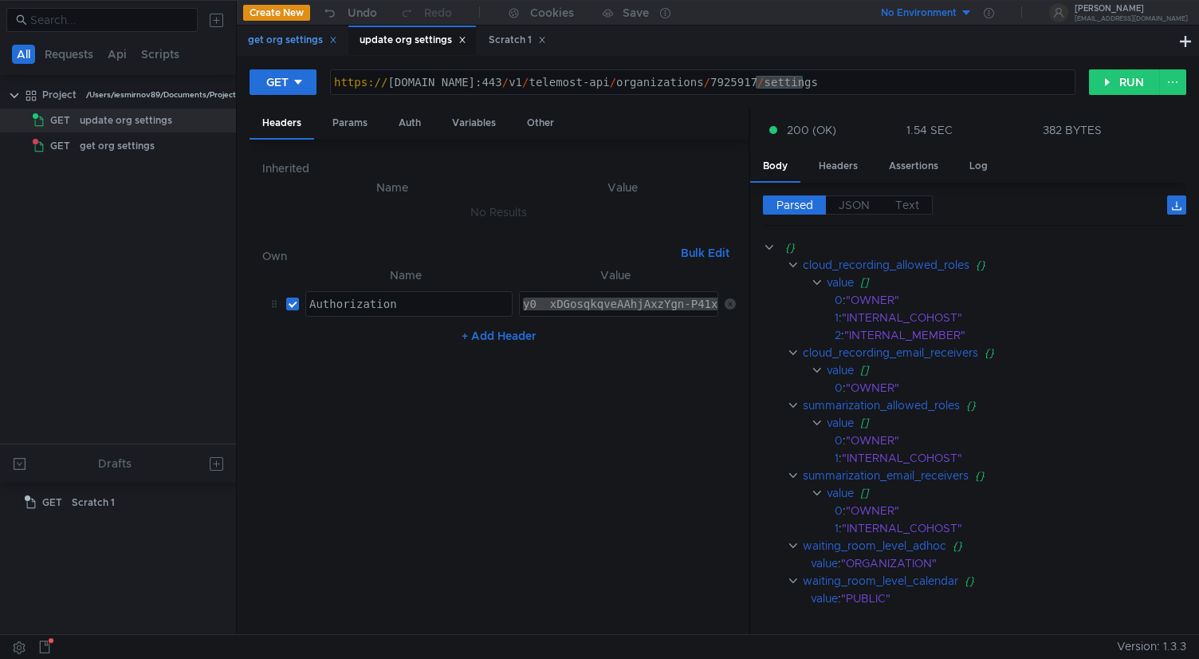
click at [283, 35] on div "get org settings" at bounding box center [292, 40] width 89 height 17
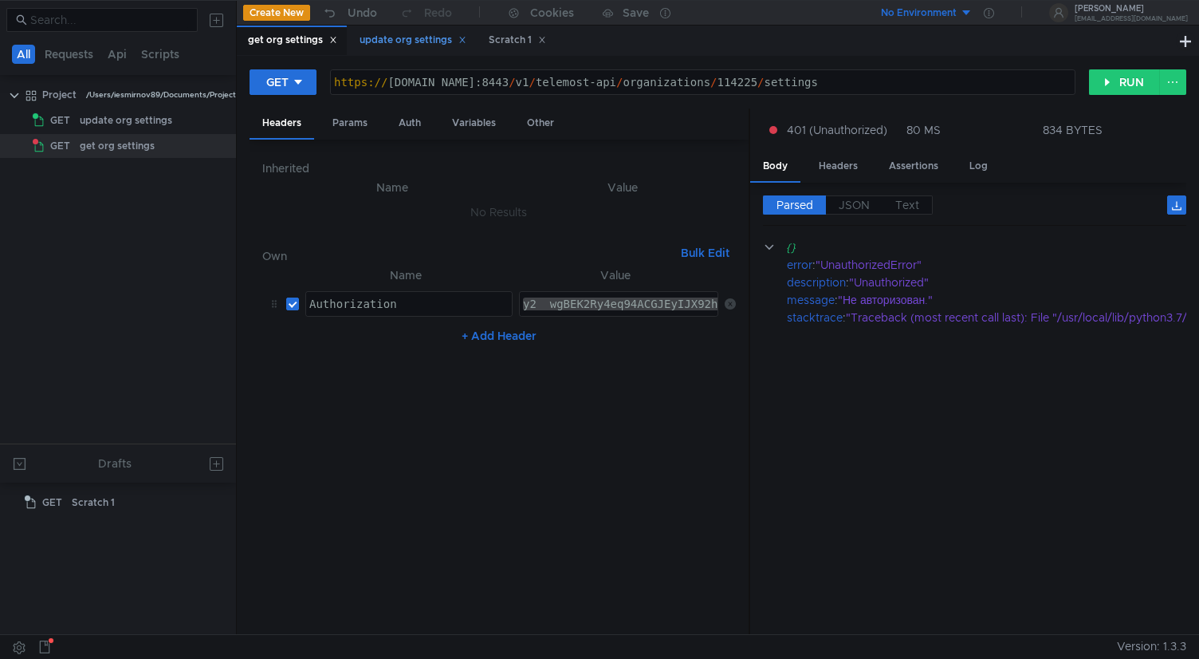
click at [373, 37] on div "update org settings" at bounding box center [413, 40] width 107 height 17
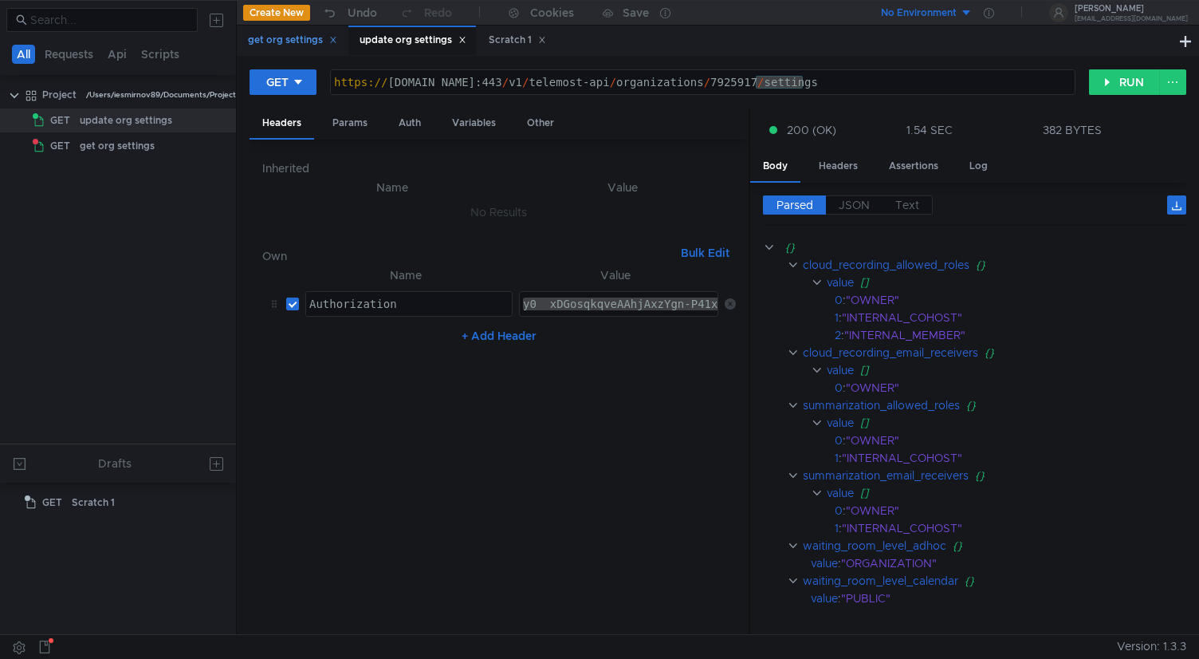
click at [291, 41] on div "get org settings" at bounding box center [292, 40] width 89 height 17
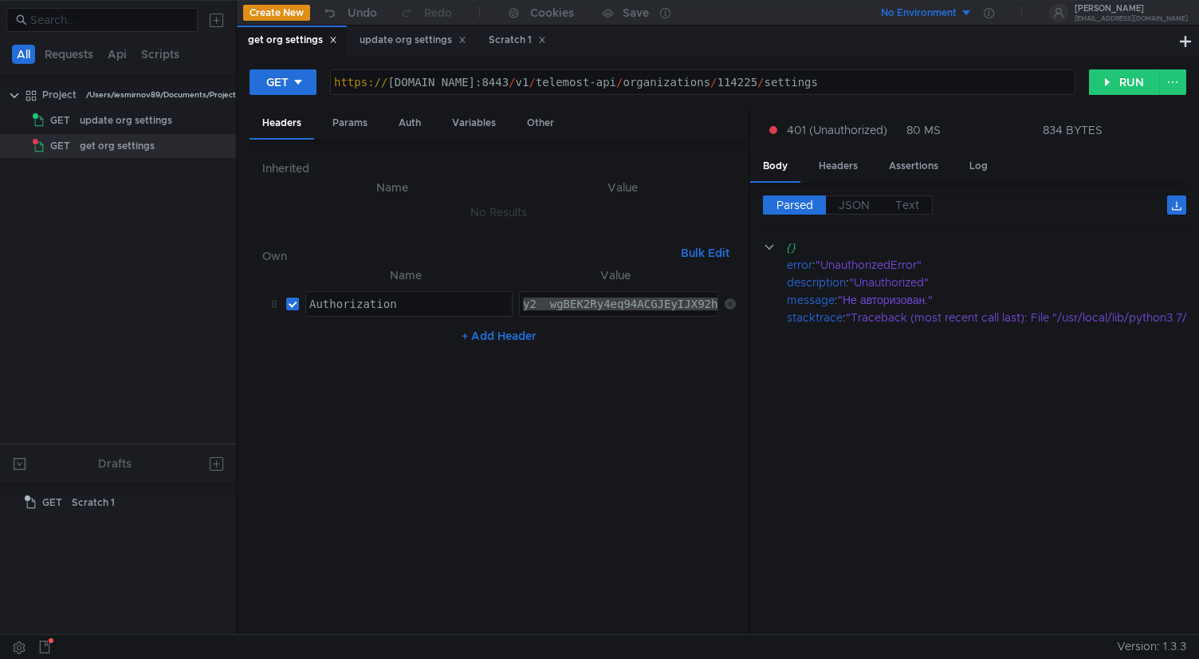
click at [812, 82] on div "https:// cloud-api.dst.yandex.net:8443 / v1 / telemost-api / organizations / 11…" at bounding box center [703, 95] width 744 height 38
paste textarea "0627"
type textarea "[URL][DOMAIN_NAME]"
click at [1134, 74] on button "RUN" at bounding box center [1124, 82] width 71 height 26
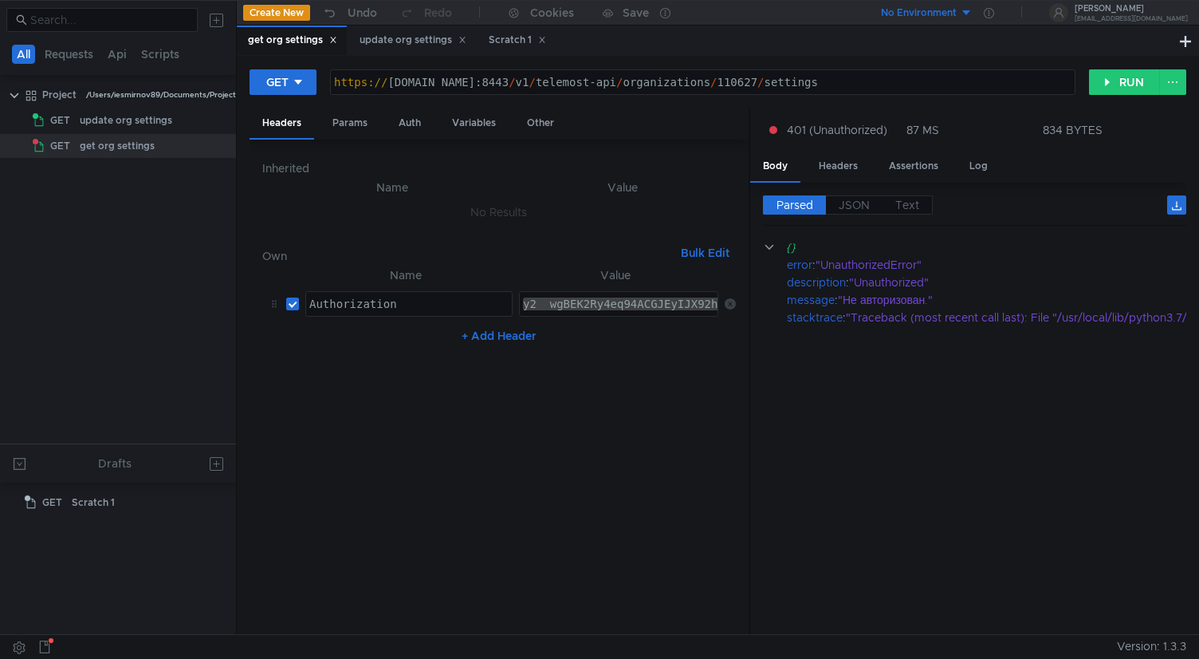
click at [672, 309] on div "y2__wgBEK2Ry4eq94ACGJEyIJX92hjZKqQLgrVrcdMbiOOn9MqWvkkrMQ" at bounding box center [714, 316] width 388 height 38
click at [672, 309] on div "y2__wgBEK2Ry4eq94ACGJEyIJX92hjZKqQLgrVrcdMbiOOn9MqWvkkrMQ" at bounding box center [526, 316] width 388 height 38
paste textarea "y2__wgBEK2Ry4eq94ACGJEyIJX92hjZKqQLgrVrcdMbiOOn9MqWvkkrMQ"
type textarea "y2__wgBEK2Ry4eq94ACGJEyIJX92hjZKqQLgrVrcdMbiOOn9MqWvkkrMQ"
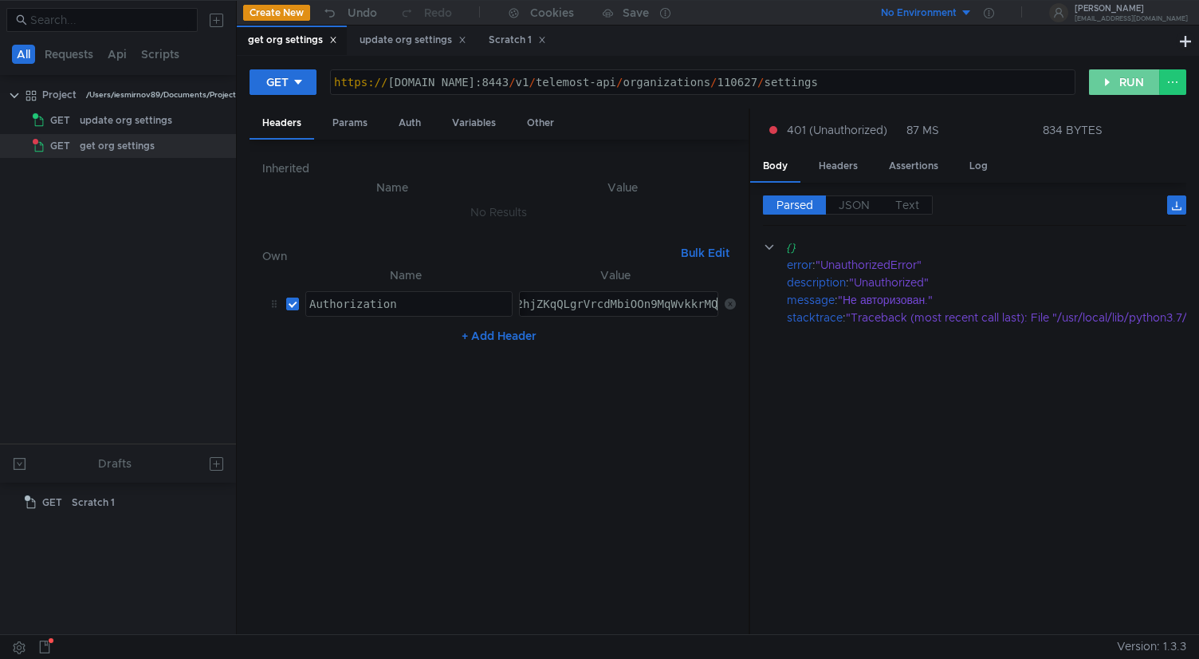
click at [1134, 79] on button "RUN" at bounding box center [1124, 82] width 71 height 26
click at [394, 43] on div "update org settings" at bounding box center [413, 40] width 107 height 17
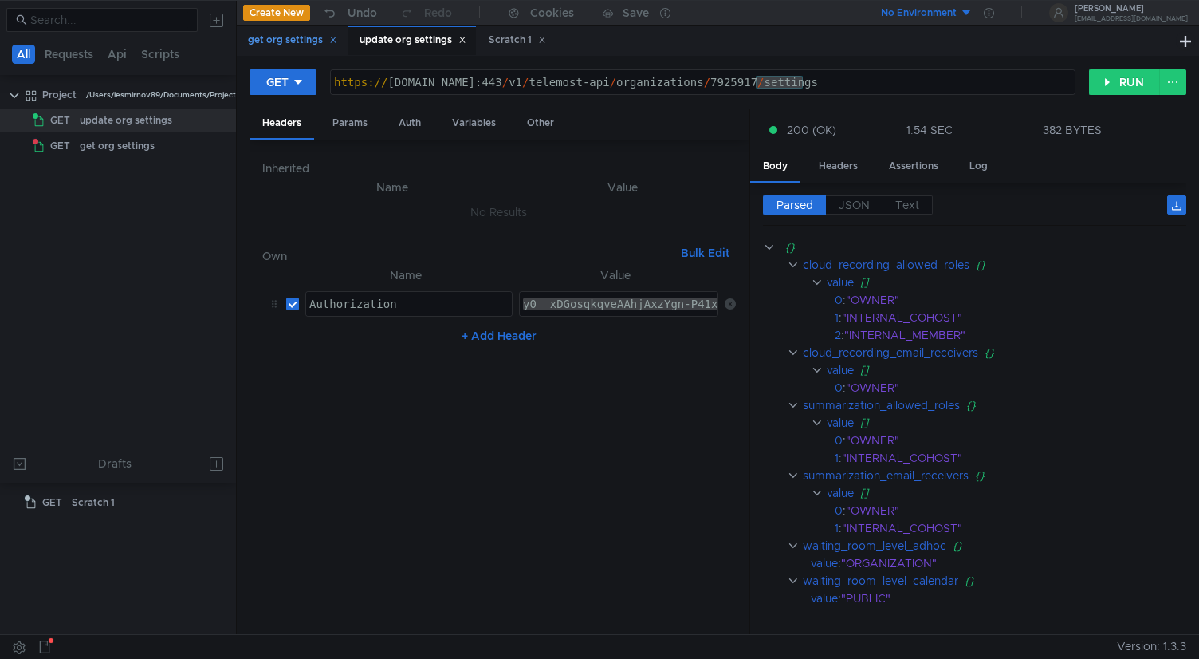
click at [273, 32] on div "get org settings" at bounding box center [292, 40] width 89 height 17
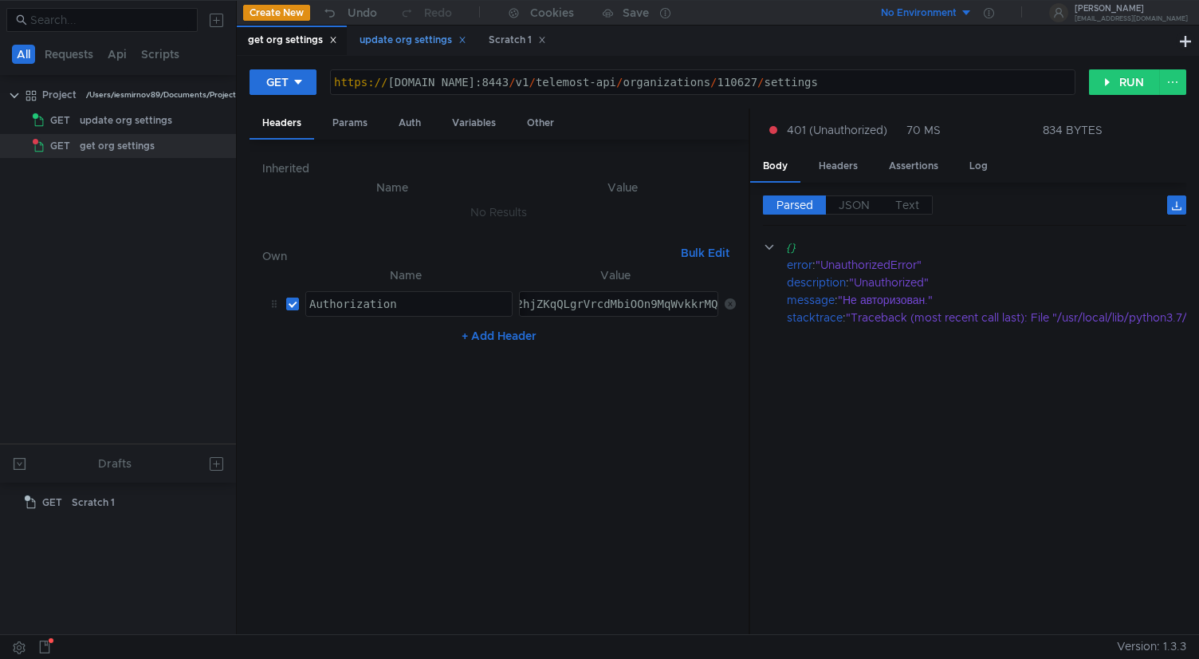
click at [372, 35] on div "update org settings" at bounding box center [413, 40] width 107 height 17
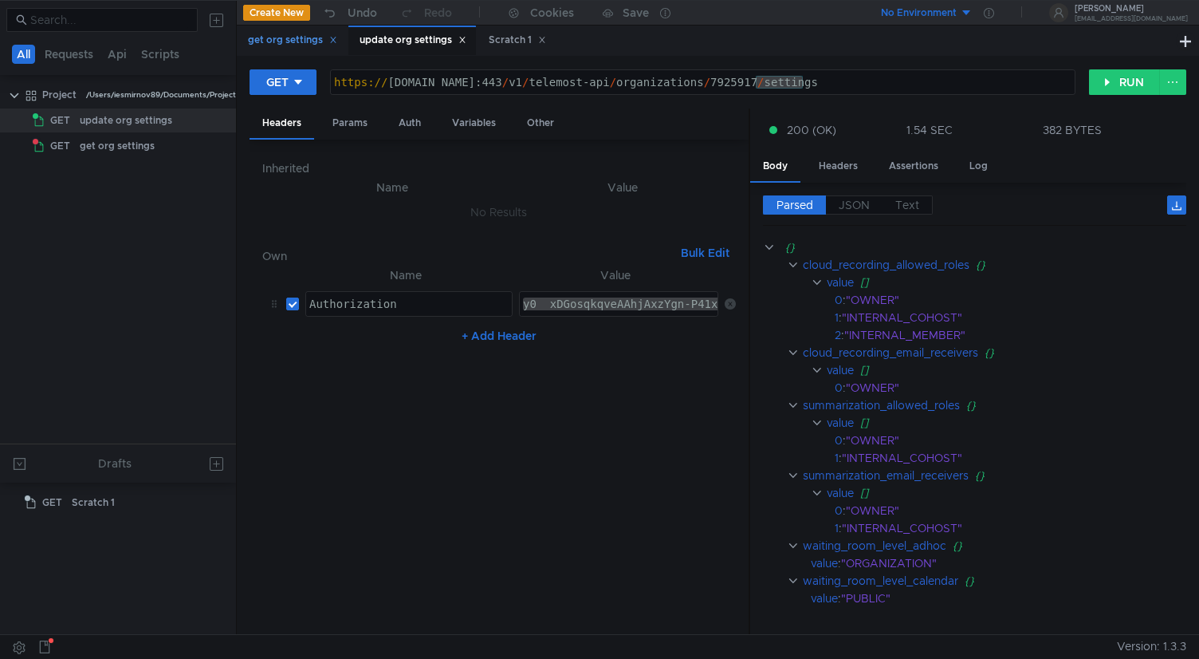
click at [293, 42] on div "get org settings" at bounding box center [292, 40] width 89 height 17
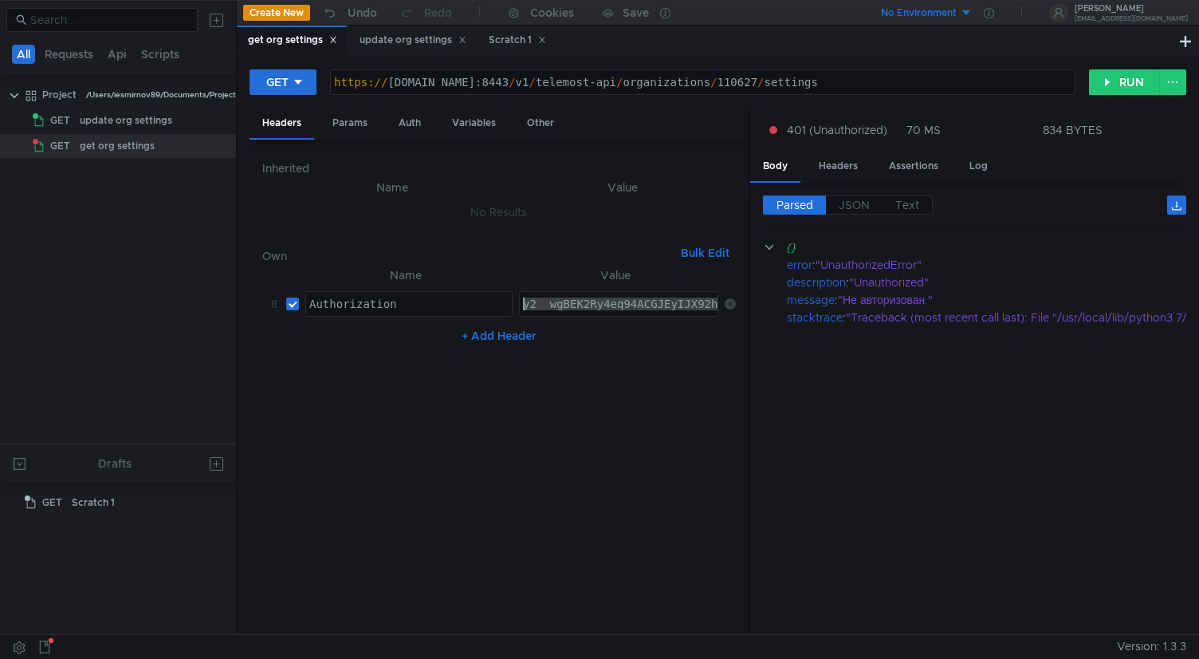
drag, startPoint x: 648, startPoint y: 306, endPoint x: 456, endPoint y: 298, distance: 191.6
click at [456, 297] on tr "Authorization ההההההההההההההההההההההההההההההההההההההההההההההההההההההההההההההההה…" at bounding box center [499, 304] width 474 height 38
click at [358, 125] on div "Params" at bounding box center [350, 123] width 61 height 30
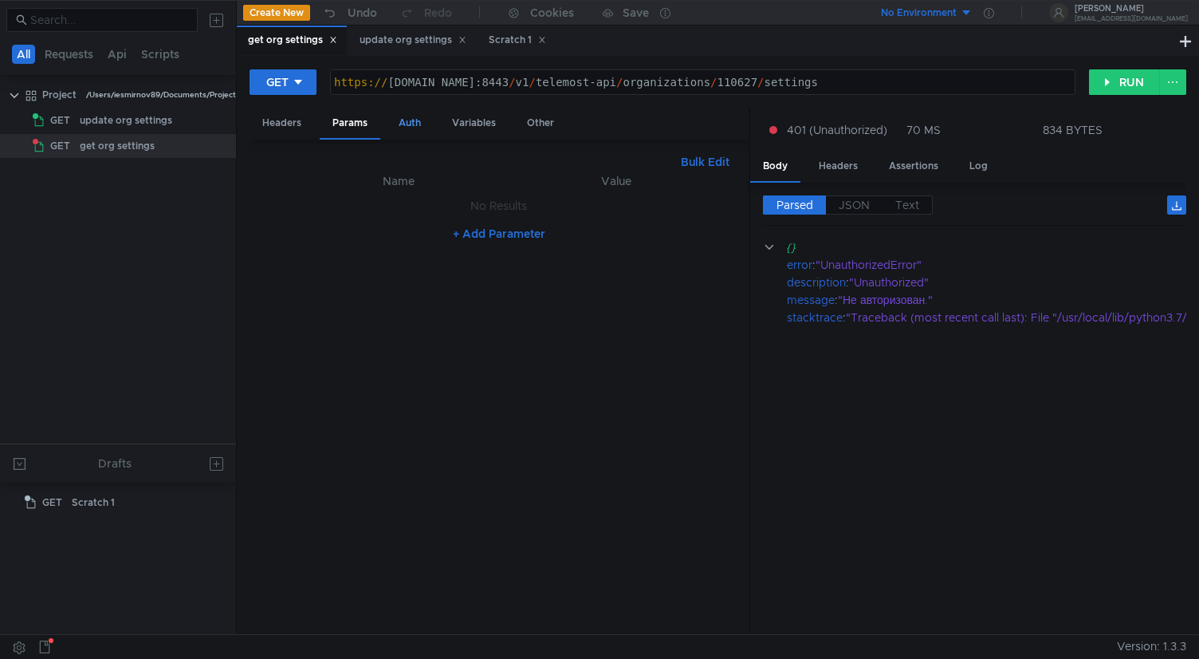
click at [406, 128] on div "Auth" at bounding box center [410, 123] width 48 height 30
click at [278, 128] on div "Headers" at bounding box center [282, 123] width 65 height 30
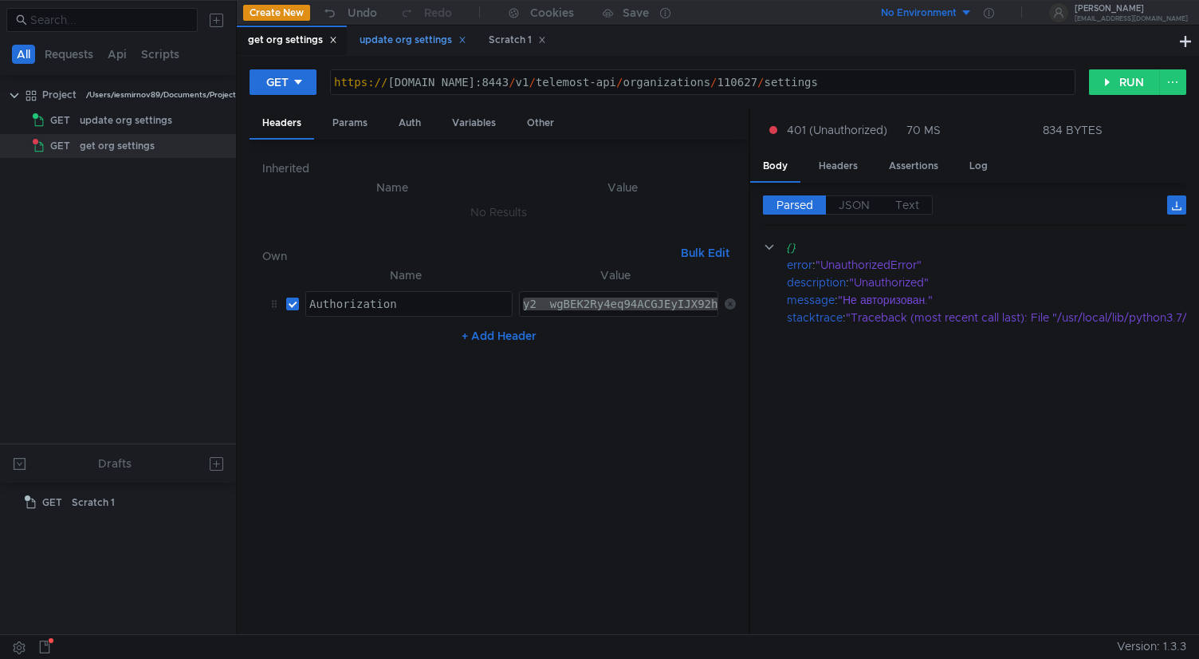
click at [434, 37] on div "update org settings" at bounding box center [413, 40] width 107 height 17
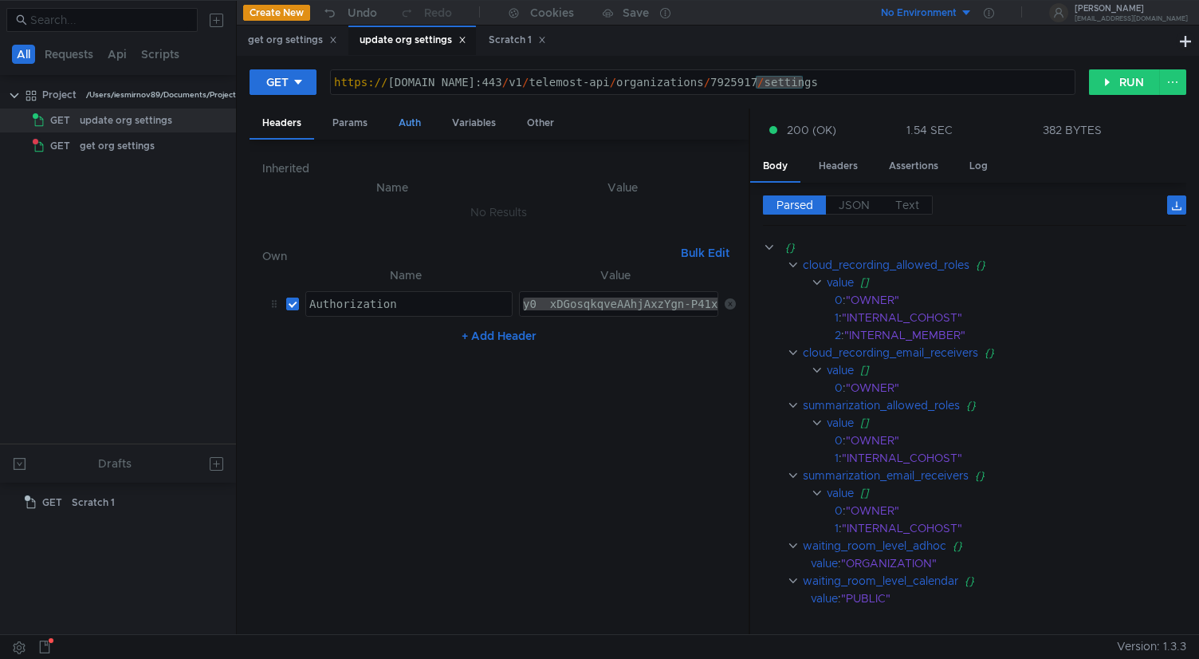
click at [416, 125] on div "Auth" at bounding box center [410, 123] width 48 height 30
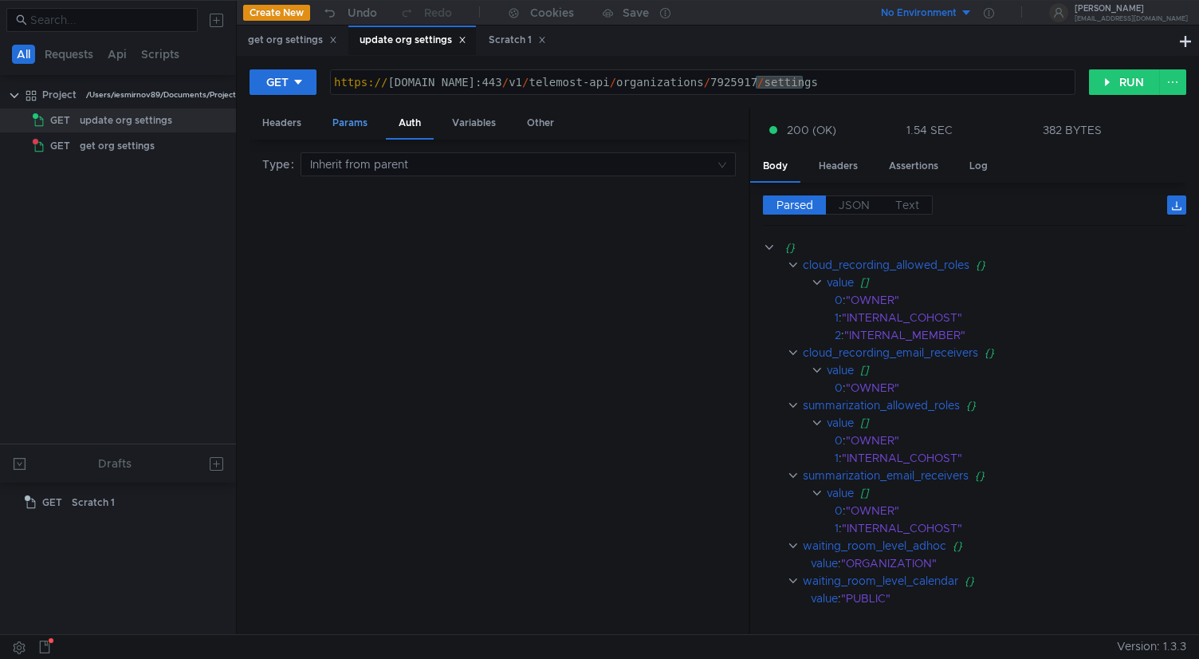
click at [355, 125] on div "Params" at bounding box center [350, 123] width 61 height 30
click at [283, 127] on div "Headers" at bounding box center [282, 123] width 65 height 30
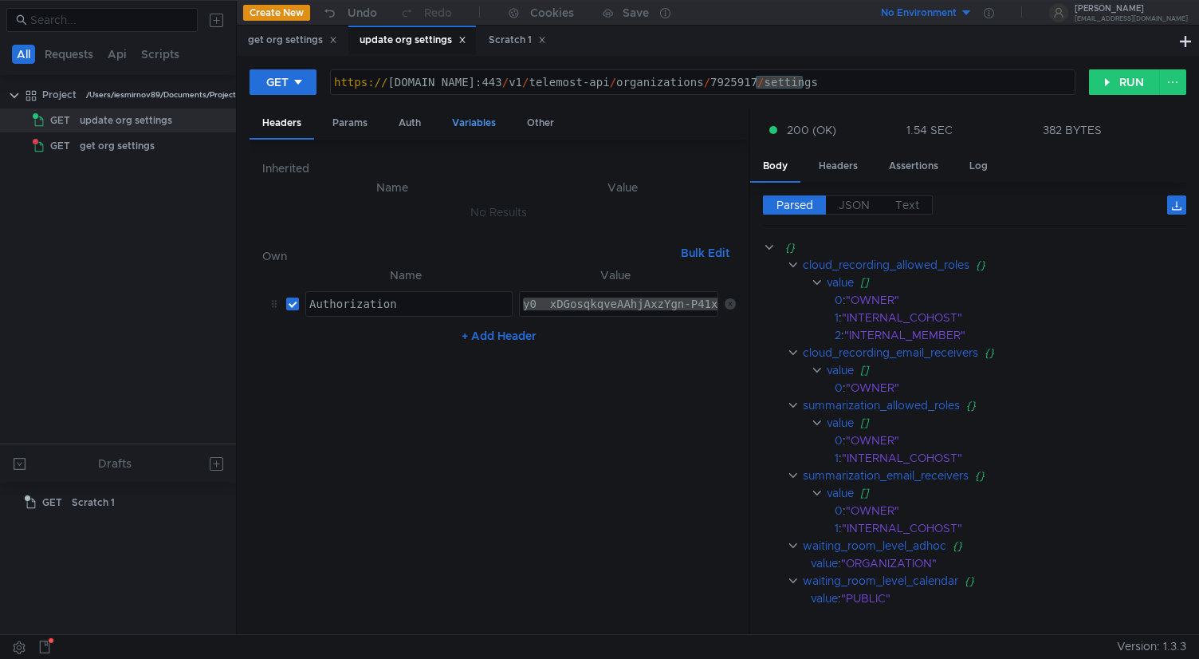
click at [486, 132] on div "Variables" at bounding box center [473, 123] width 69 height 30
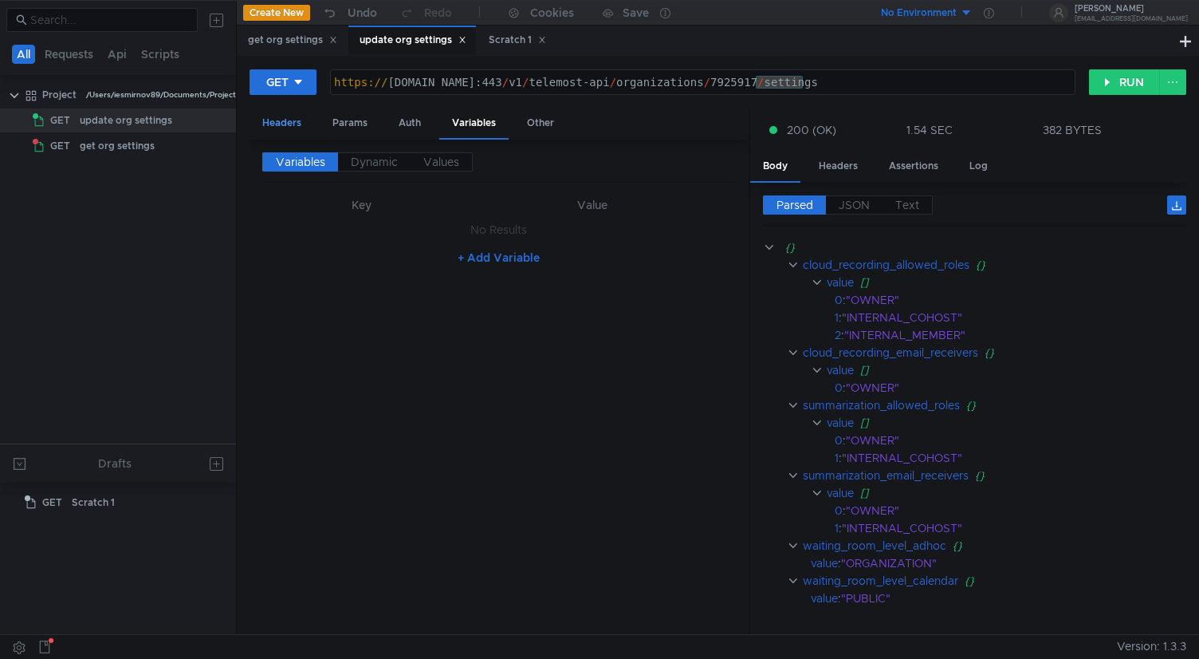
click at [297, 124] on div "Headers" at bounding box center [282, 123] width 65 height 30
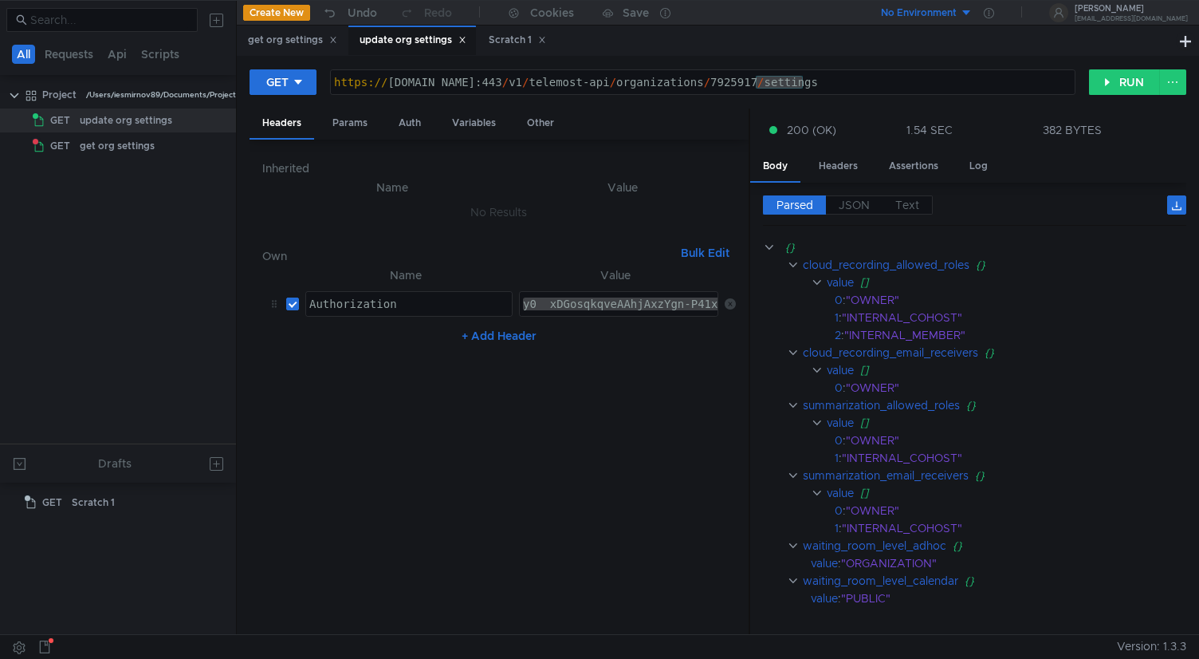
click at [608, 302] on div "y0__xDGosqkqveAAhjAxzYgn-P41xLwouT9k9v4YA2t3CGesJFfshCOkw" at bounding box center [714, 316] width 388 height 38
drag, startPoint x: 605, startPoint y: 305, endPoint x: 457, endPoint y: 305, distance: 148.3
click at [457, 305] on tr "Authorization ההההההההההההההההההההההההההההההההההההההההההההההההההההההההההההההההה…" at bounding box center [499, 304] width 474 height 38
click at [297, 41] on div "get org settings" at bounding box center [292, 40] width 89 height 17
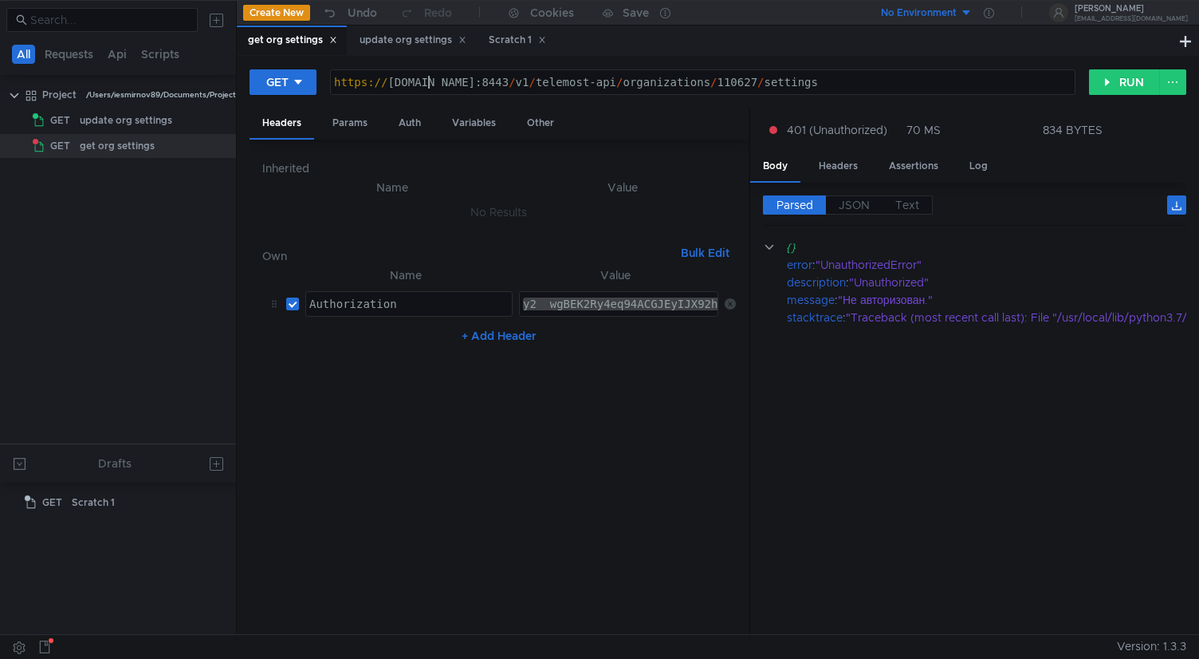
click at [428, 87] on div "https:// [DOMAIN_NAME]:8443 / v1 / telemost-api / organizations / 110627 / sett…" at bounding box center [703, 95] width 744 height 38
click at [522, 41] on div "Scratch 1" at bounding box center [517, 40] width 57 height 17
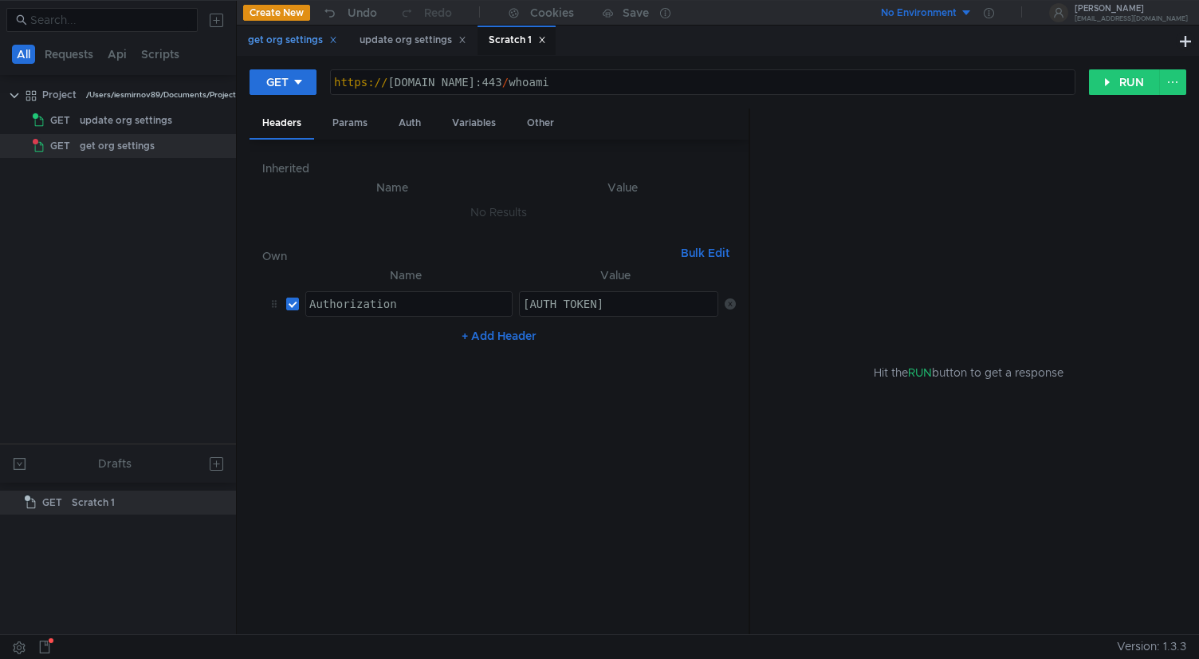
click at [289, 37] on div "get org settings" at bounding box center [292, 40] width 89 height 17
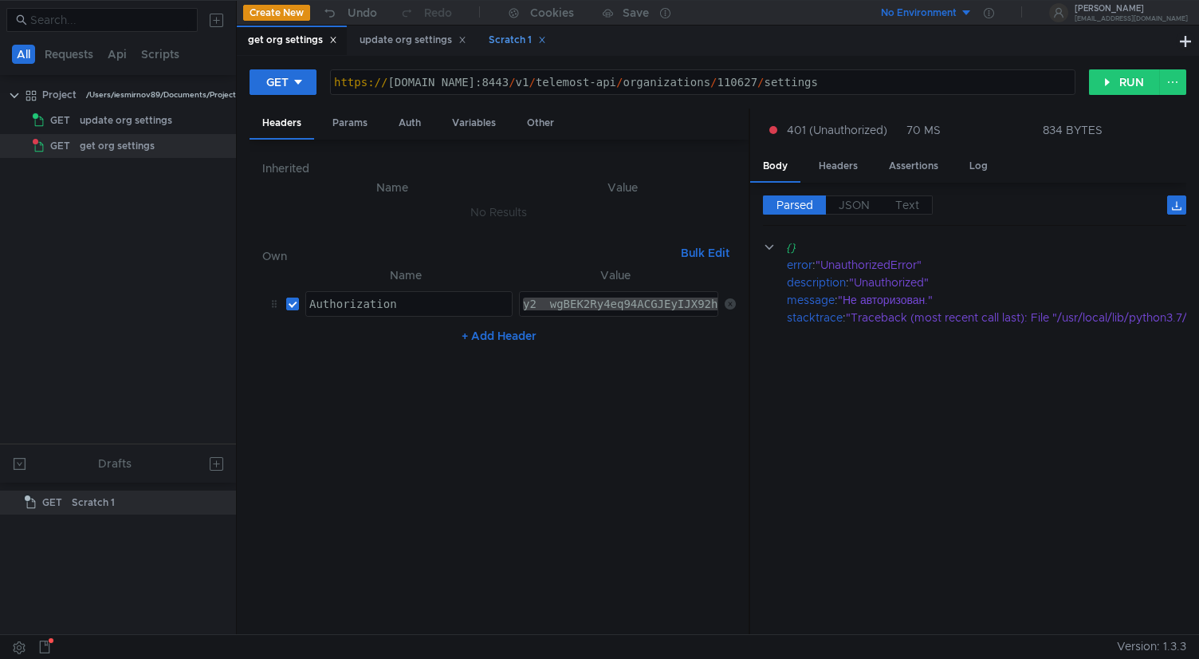
click at [495, 38] on div "Scratch 1" at bounding box center [517, 40] width 57 height 17
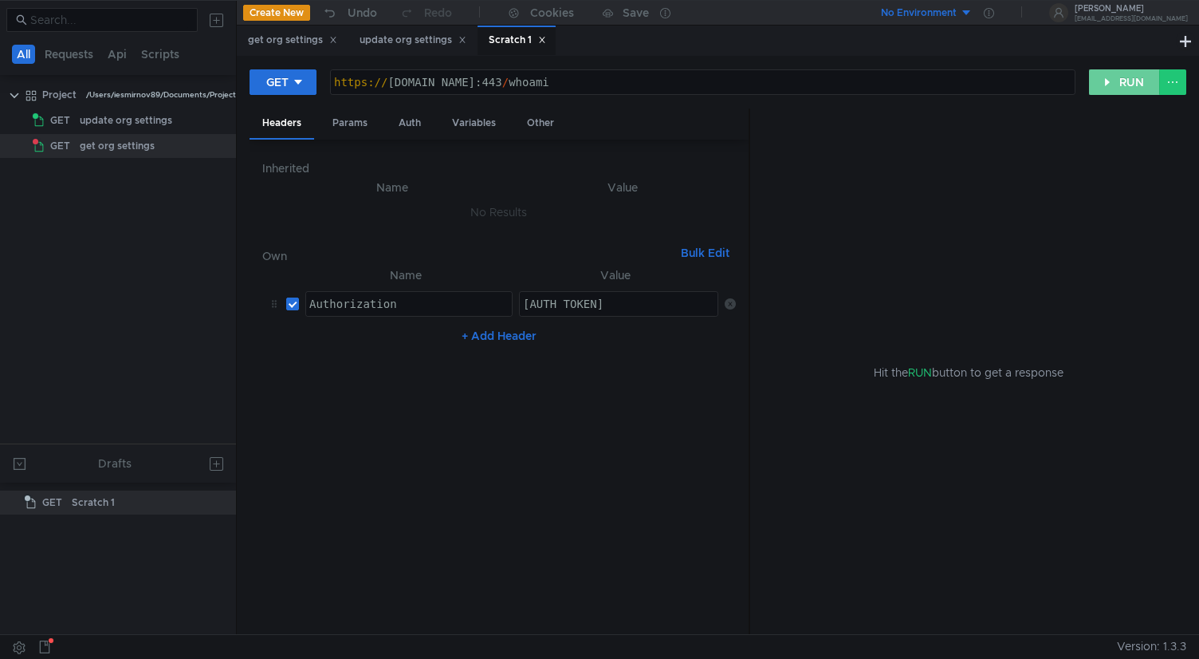
click at [1129, 82] on button "RUN" at bounding box center [1124, 82] width 71 height 26
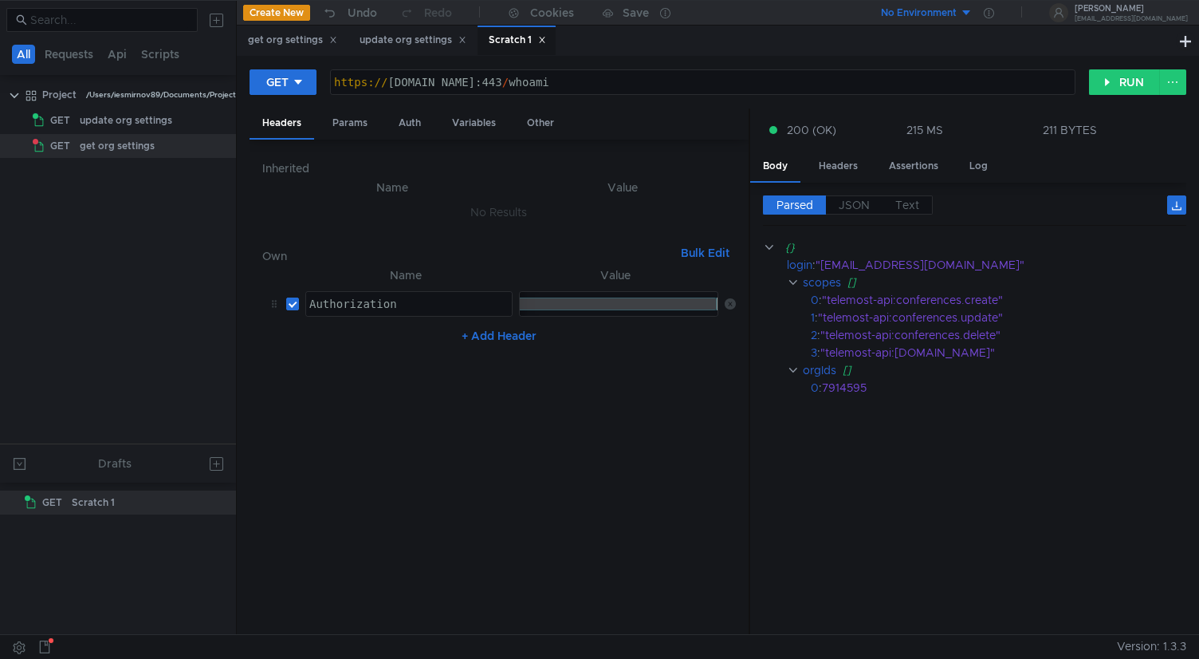
drag, startPoint x: 562, startPoint y: 306, endPoint x: 753, endPoint y: 312, distance: 190.7
click at [753, 312] on as-split "Headers Params Auth Variables Other Inherited Name Value No Results Own Bulk Ed…" at bounding box center [718, 371] width 937 height 527
paste textarea "2__wgBEK2Ry4eq94ACGJEyIJX92hjZKqQLgrVrcdMbiOOn9MqWvkkrM"
type textarea "OAuth y2__wgBEK2Ry4eq94ACGJEyIJX92hjZKqQLgrVrcdMbiOOn9MqWvkkrMQ"
click at [1109, 84] on button "RUN" at bounding box center [1124, 82] width 71 height 26
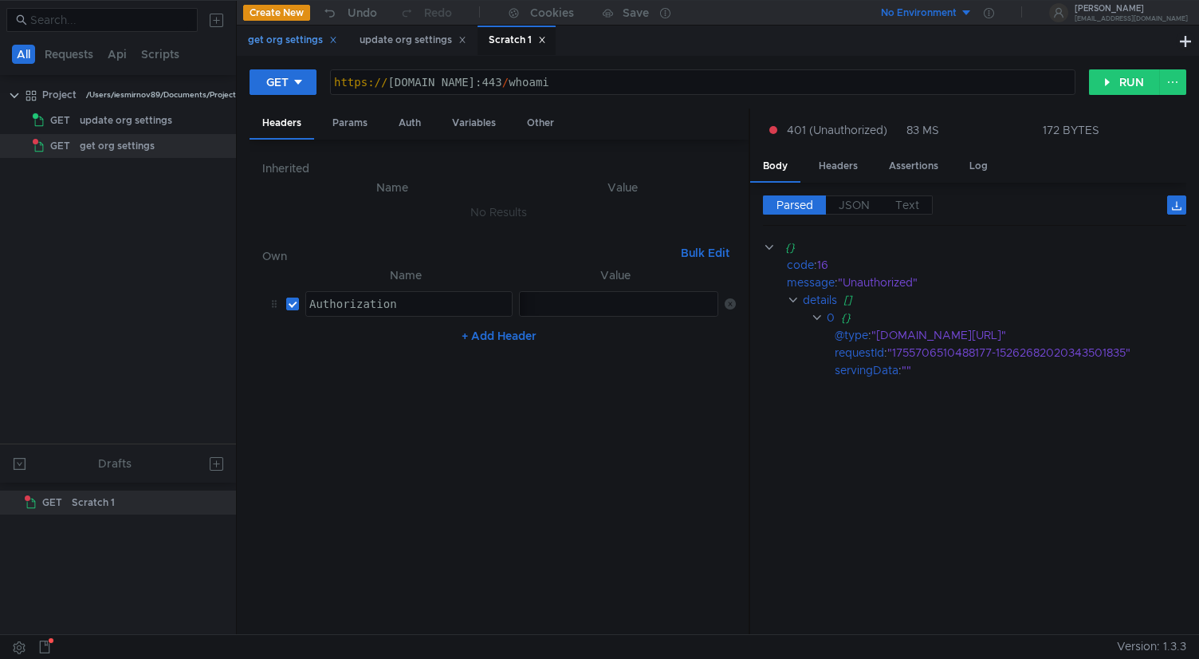
click at [275, 41] on div "get org settings" at bounding box center [292, 40] width 89 height 17
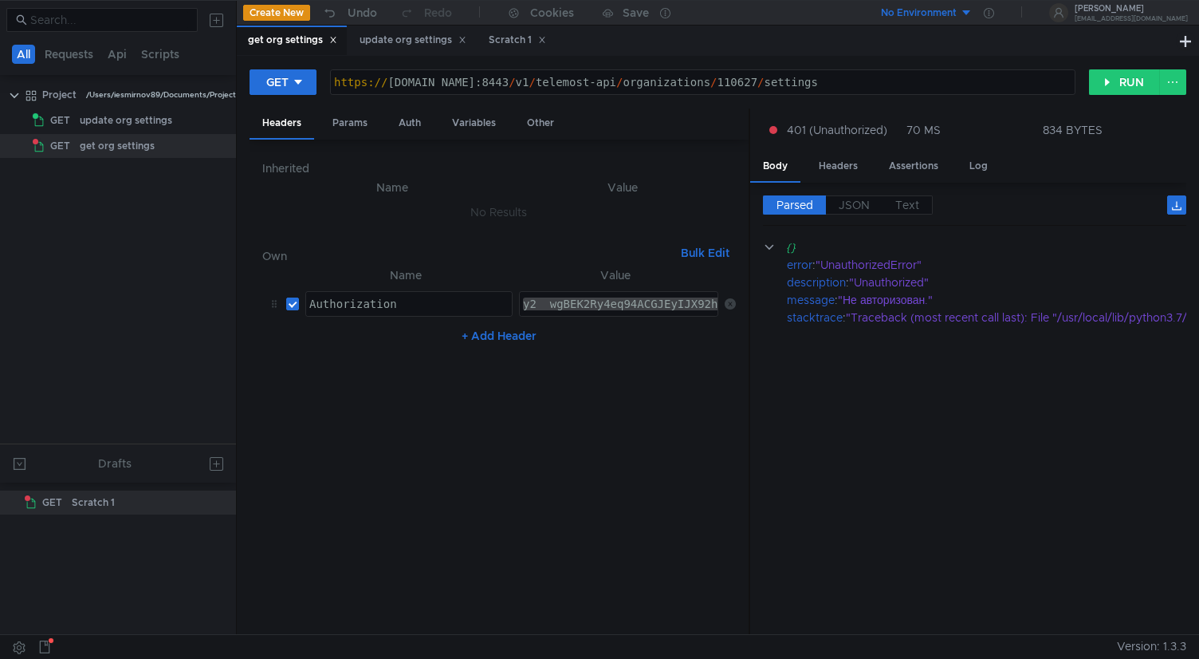
click at [551, 297] on div "y2__wgBEK2Ry4eq94ACGJEyIJX92hjZKqQLgrVrcdMbiOOn9MqWvkkrMQ" at bounding box center [714, 316] width 388 height 38
click at [550, 301] on div "y2__wgBEK2Ry4eq94ACGJEyIJX92hjZKqQLgrVrcdMbiOOn9MqWvkkrMQ" at bounding box center [714, 316] width 388 height 38
click at [550, 301] on div "y2__wgBEK2Ry4eq94ACGJEyIJX92hjZKqQLgrVrcdMbiOOn9MqWvkkrMQ" at bounding box center [526, 316] width 388 height 38
paste textarea "y2__wgBEK2Ry4eq94ACGNYnIOeauxgmWzbOK7vAAI-H9j75VUnjHZ7SGQ"
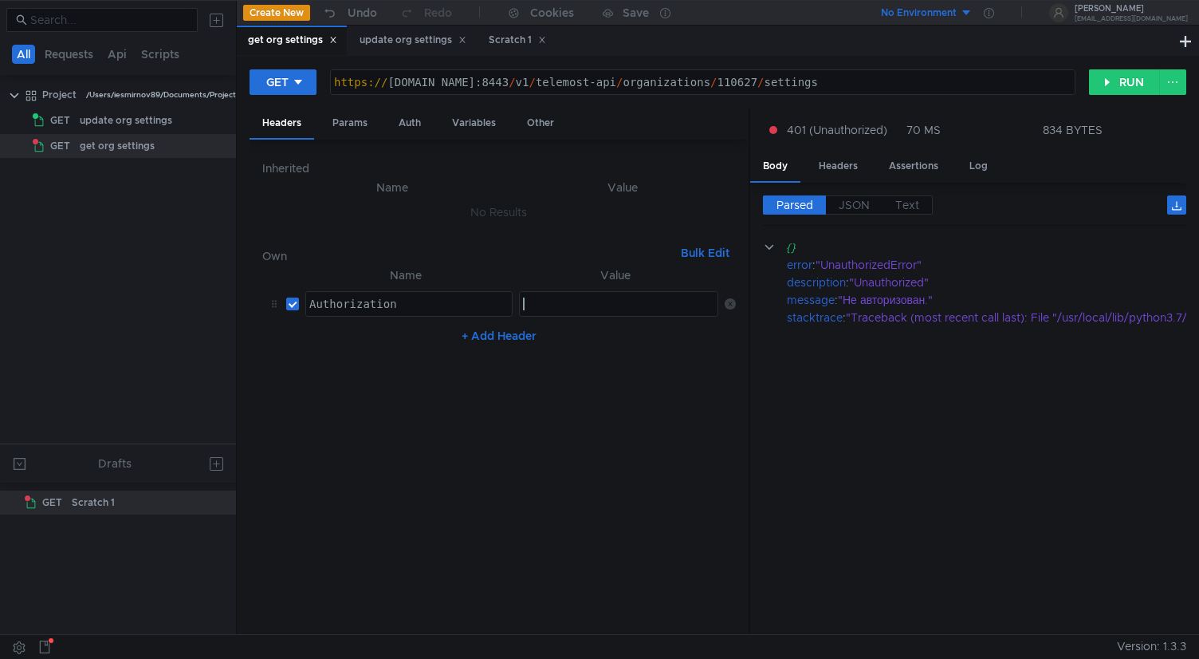
type textarea "y2__wgBEK2Ry4eq94ACGNYnIOeauxgmWzbOK7vAAI-H9j75VUnjHZ7SGQ"
click at [1115, 81] on button "RUN" at bounding box center [1124, 82] width 71 height 26
drag, startPoint x: 671, startPoint y: 310, endPoint x: 420, endPoint y: 298, distance: 251.5
click at [420, 298] on tr "Authorization ההההההההההההההההההההההההההההההההההההההההההההההההההההההההההההההההה…" at bounding box center [499, 304] width 474 height 38
click at [638, 316] on div "y2__wgBEK2Ry4eq94ACGNYnIOeauxgmWzbOK7vAAI-H9j75VUnjHZ7SGQ y2__wgBEK2Ry4eq94ACGN…" at bounding box center [618, 304] width 199 height 26
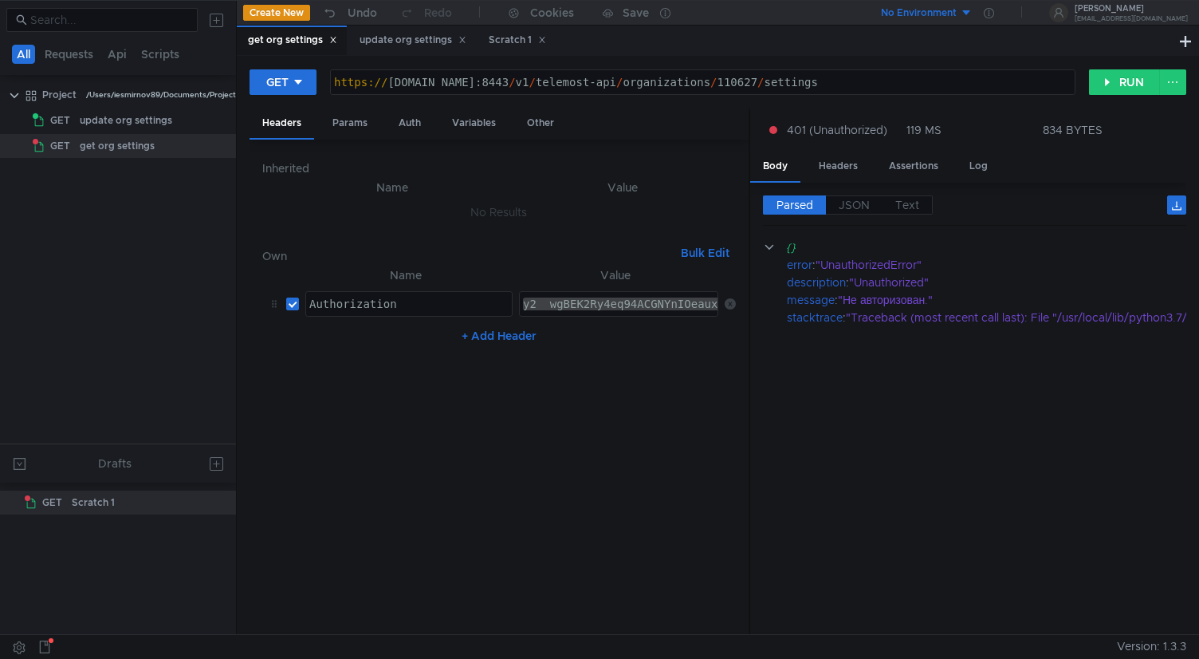
click at [648, 308] on div "y2__wgBEK2Ry4eq94ACGNYnIOeauxgmWzbOK7vAAI-H9j75VUnjHZ7SGQ" at bounding box center [714, 316] width 388 height 38
click at [648, 308] on div "y2__wgBEK2Ry4eq94ACGNYnIOeauxgmWzbOK7vAAI-H9j75VUnjHZ7SGQ" at bounding box center [526, 316] width 388 height 38
paste textarea "y2__wgBEK2Ry4eq94ACGNYnIOeauxgmWzbOK7vAAI-H9j75VUnjHZ7SGQ"
type textarea "y2__wgBEK2Ry4eq94ACGNYnIOeauxgmWzbOK7vAAI-H9j75VUnjHZ7SGQ"
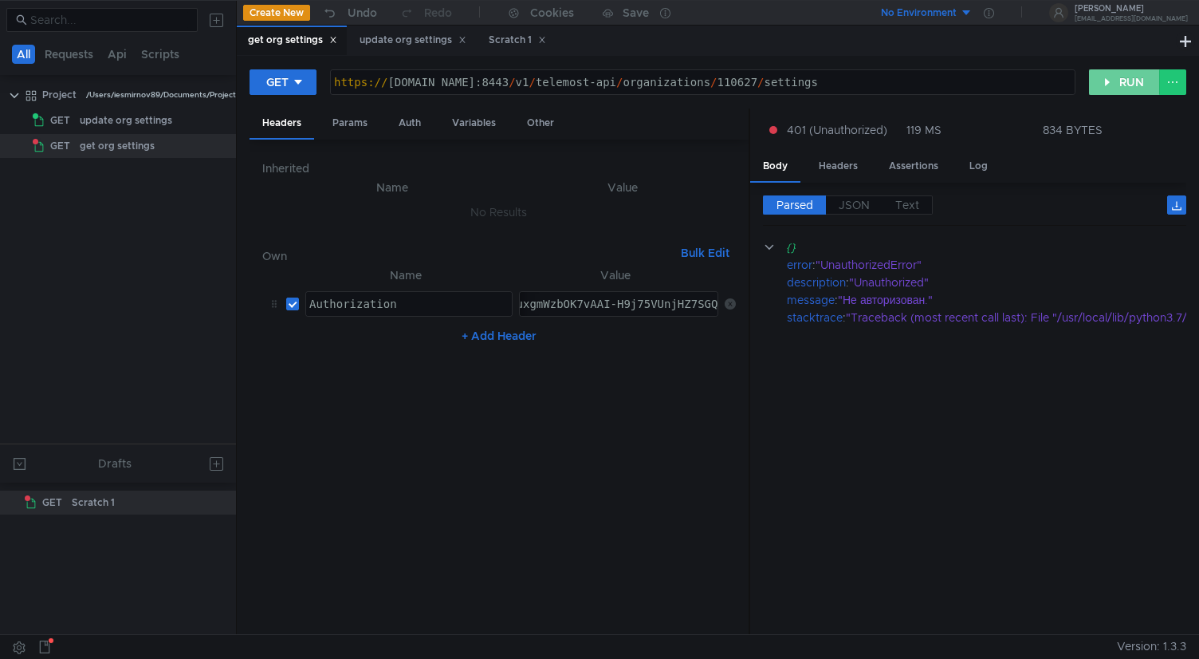
click at [1130, 81] on button "RUN" at bounding box center [1124, 82] width 71 height 26
click at [847, 167] on div "Headers" at bounding box center [838, 167] width 65 height 30
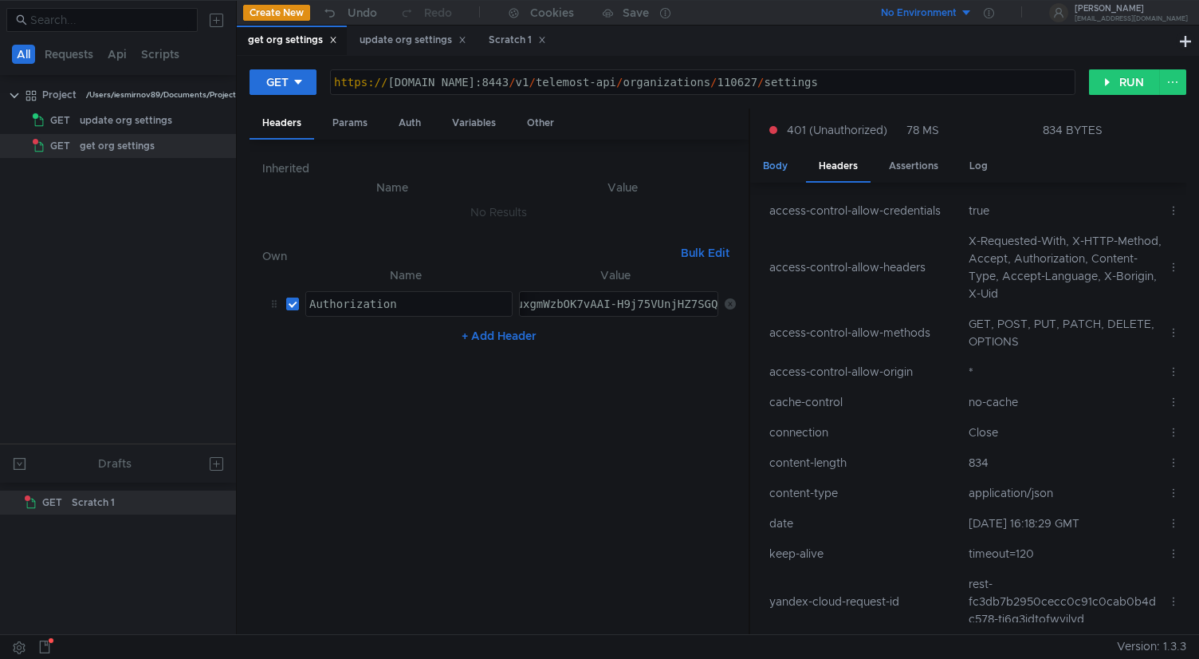
click at [784, 163] on div "Body" at bounding box center [775, 167] width 50 height 30
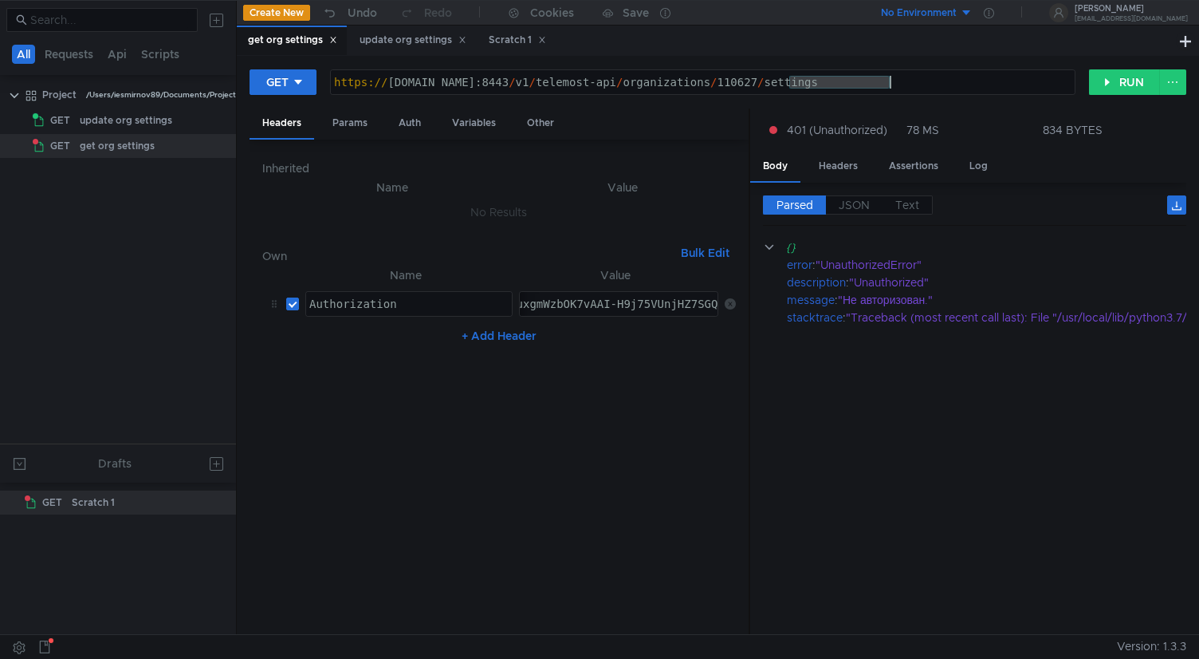
drag, startPoint x: 789, startPoint y: 85, endPoint x: 949, endPoint y: 86, distance: 160.3
click at [949, 86] on div "https:// cloud-api.dst.yandex.net:8443 / v1 / telemost-api / organizations / 11…" at bounding box center [703, 95] width 744 height 38
drag, startPoint x: 657, startPoint y: 305, endPoint x: 416, endPoint y: 298, distance: 240.9
click at [416, 298] on tr "Authorization ההההההההההההההההההההההההההההההההההההההההההההההההההההההההההההההההה…" at bounding box center [499, 304] width 474 height 38
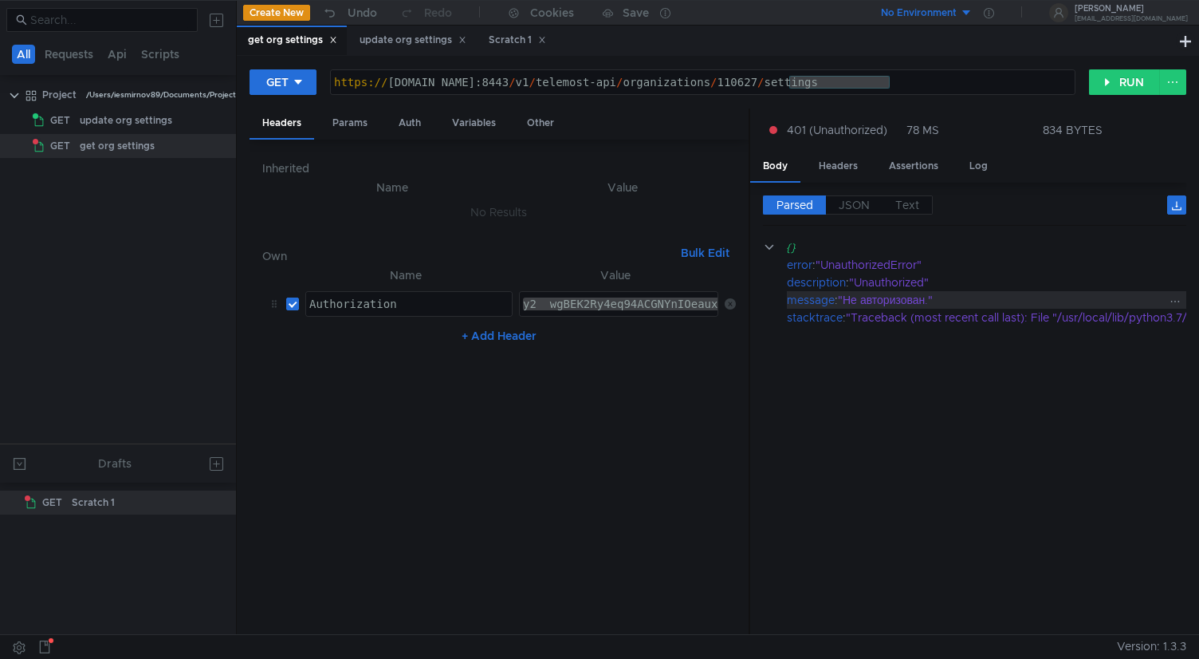
click at [408, 36] on div "update org settings" at bounding box center [413, 40] width 107 height 17
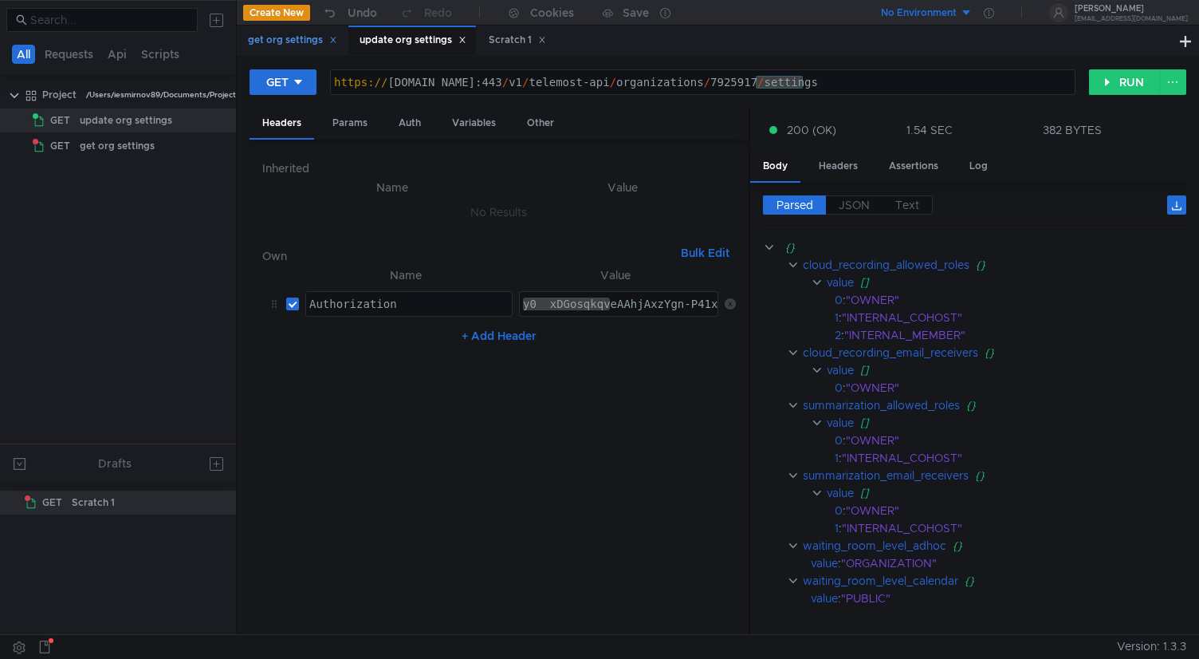
click at [289, 39] on div "get org settings" at bounding box center [292, 40] width 89 height 17
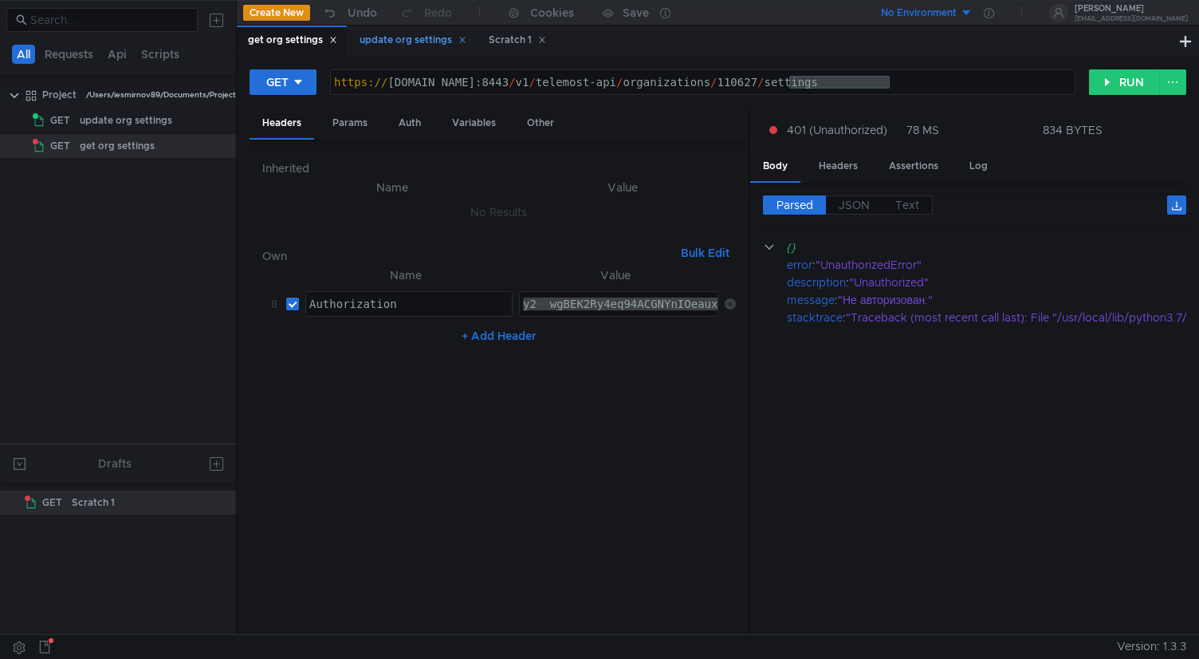
click at [371, 38] on div "update org settings" at bounding box center [413, 40] width 107 height 17
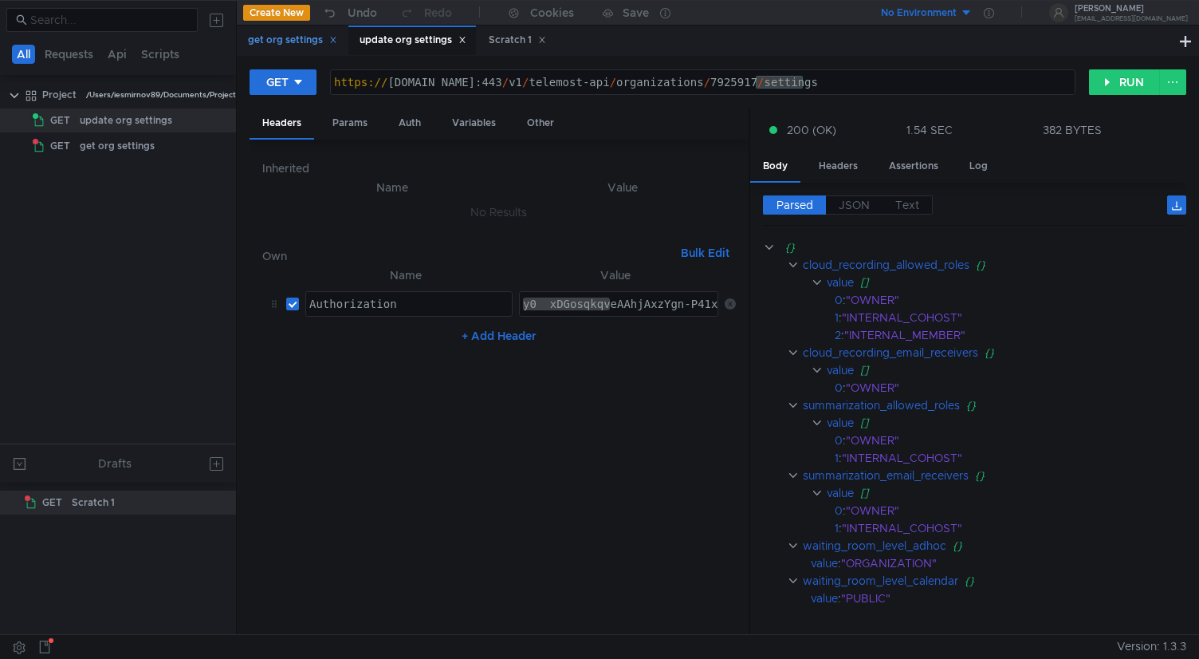
click at [289, 41] on div "get org settings" at bounding box center [292, 40] width 89 height 17
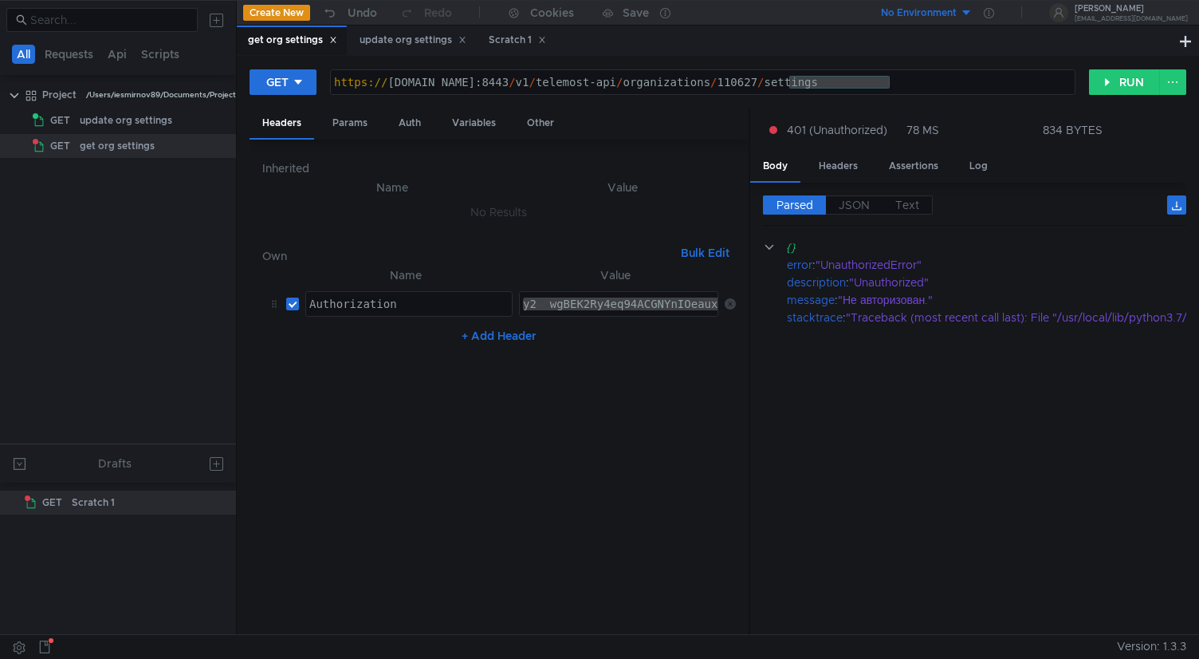
click at [571, 87] on div "https:// cloud-api.dst.yandex.net:8443 / v1 / telemost-api / organizations / 11…" at bounding box center [703, 95] width 744 height 38
type textarea "https://cloud-api.dst.yandex.net/v1/telemost-api/organizations/110627/settings"
click at [1118, 89] on button "RUN" at bounding box center [1124, 82] width 71 height 26
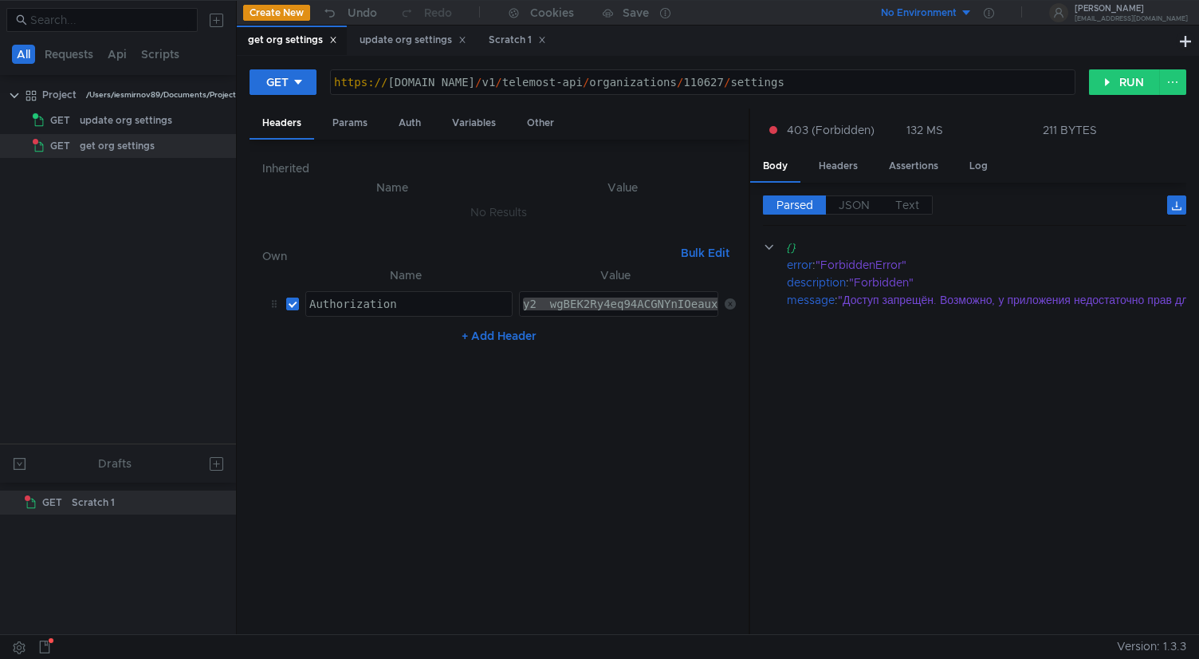
scroll to position [0, 151]
click at [944, 85] on div "https:// [DOMAIN_NAME] / v1 / telemost-api / organizations / 110627 / settings" at bounding box center [703, 95] width 744 height 38
click at [415, 42] on div "update org settings" at bounding box center [413, 40] width 107 height 17
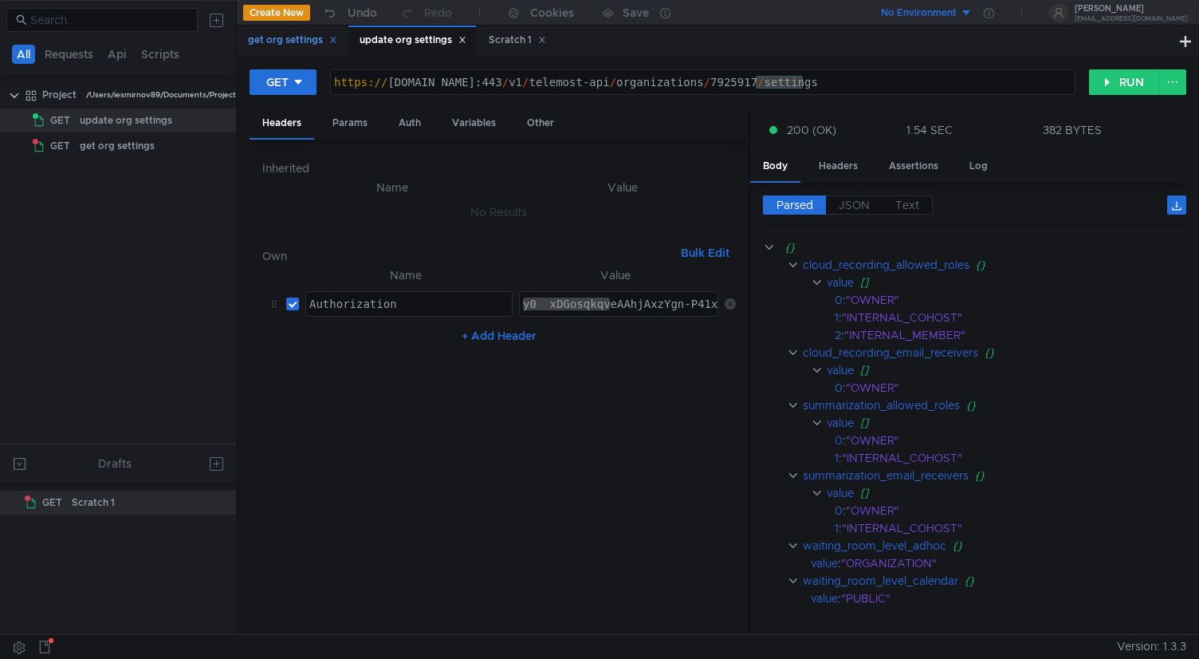
click at [278, 38] on div "get org settings" at bounding box center [292, 40] width 89 height 17
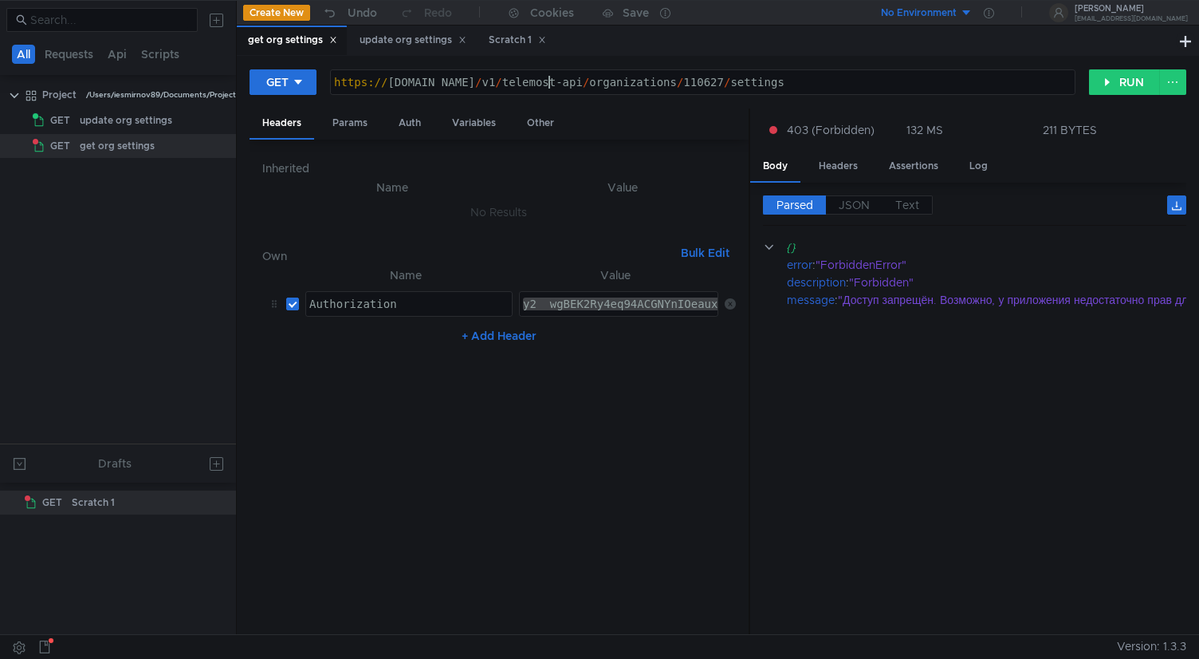
click at [550, 80] on div "https:// [DOMAIN_NAME] / v1 / telemost-api / organizations / 110627 / settings" at bounding box center [703, 95] width 744 height 38
click at [1116, 87] on button "RUN" at bounding box center [1124, 82] width 71 height 26
click at [439, 90] on div "https:// cloud-api.dst.yandex.net:443 / v1 / telemost-api / organizations / 110…" at bounding box center [703, 95] width 744 height 38
drag, startPoint x: 385, startPoint y: 87, endPoint x: 549, endPoint y: 82, distance: 163.6
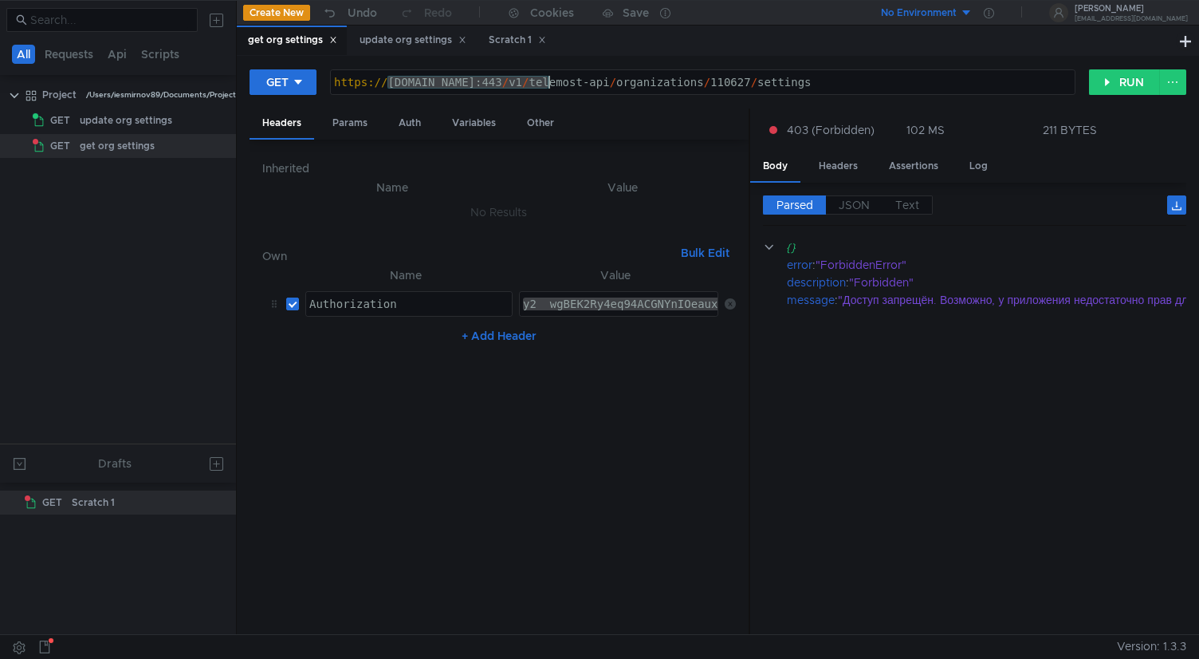
click at [549, 82] on div "https:// cloud-api.dst.yandex.net:443 / v1 / telemost-api / organizations / 110…" at bounding box center [703, 95] width 744 height 38
click at [557, 78] on div "https:// cloud-api.dst.yandex.net:443 / v1 / telemost-api / organizations / 110…" at bounding box center [703, 95] width 744 height 38
type textarea "[URL][DOMAIN_NAME]"
click at [1104, 81] on button "RUN" at bounding box center [1124, 82] width 71 height 26
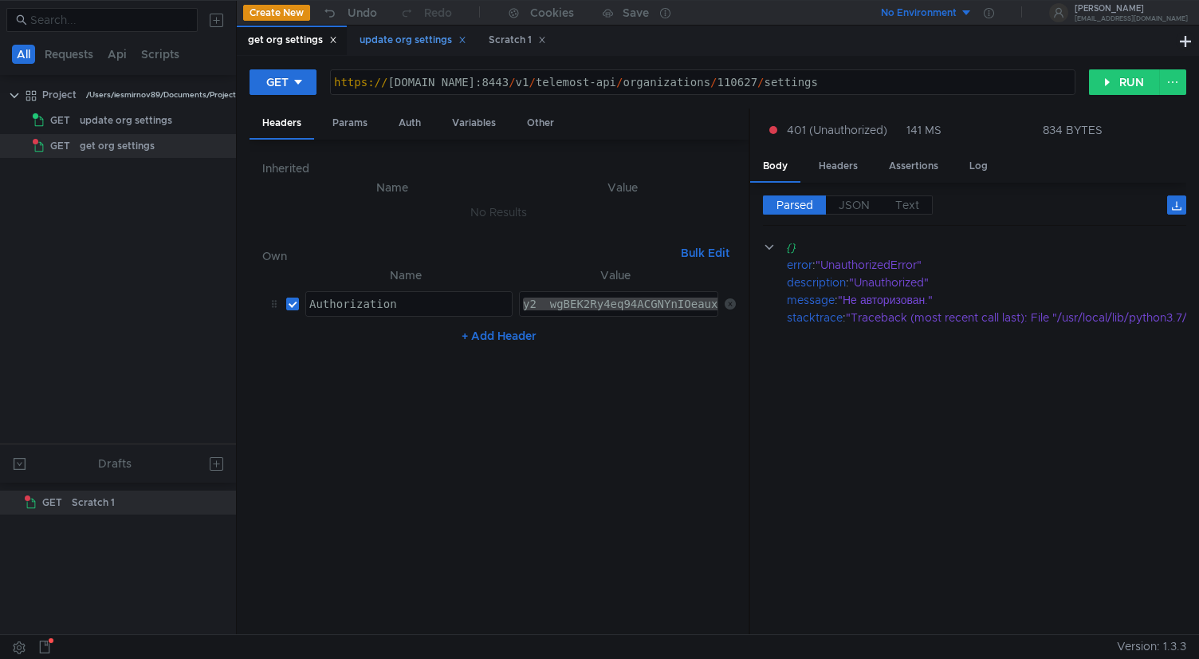
click at [422, 44] on div "update org settings" at bounding box center [413, 40] width 107 height 17
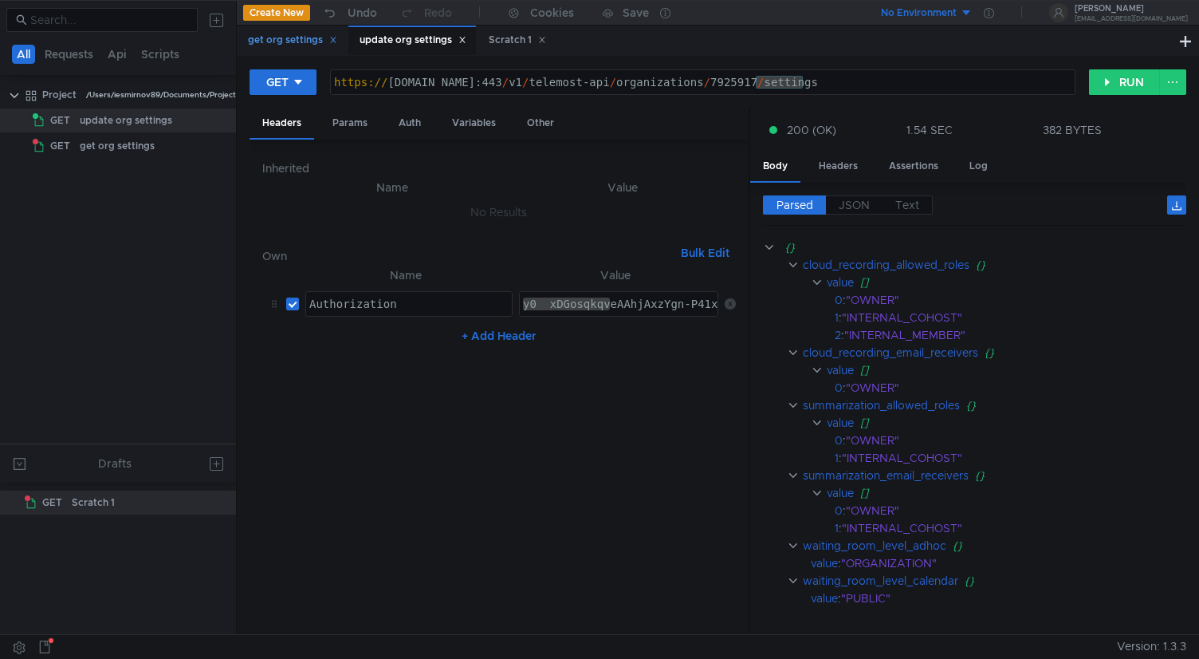
click at [290, 41] on div "get org settings" at bounding box center [292, 40] width 89 height 17
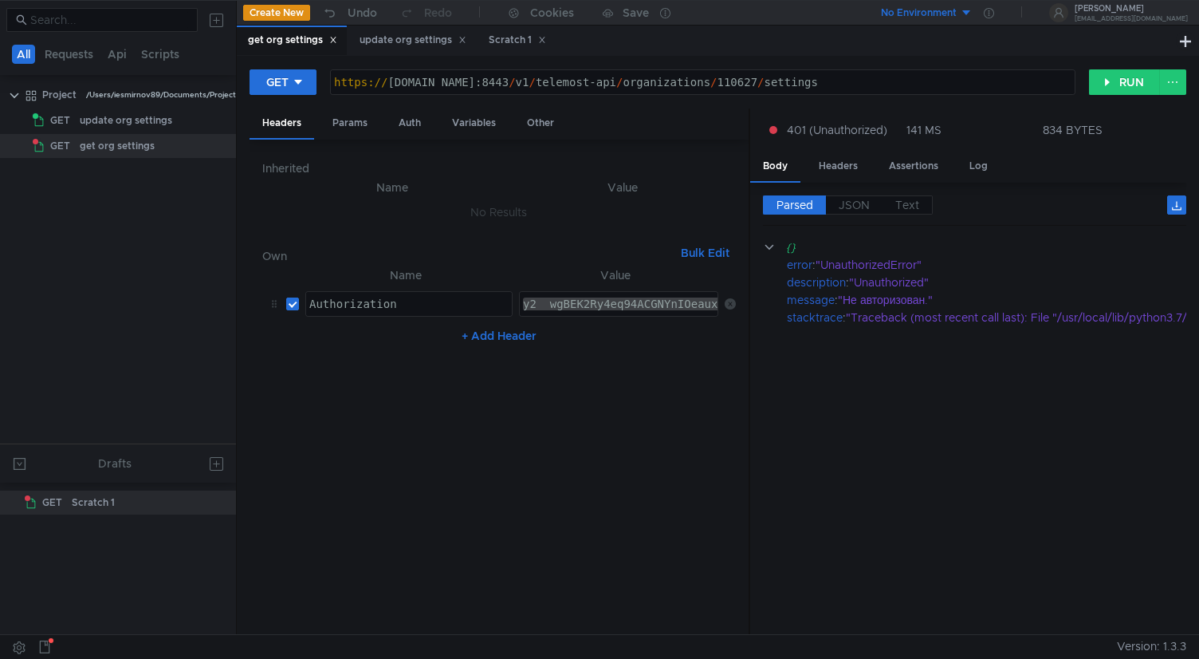
click at [568, 84] on div "https:// [DOMAIN_NAME]:8443 / v1 / telemost-api / organizations / 110627 / sett…" at bounding box center [703, 95] width 744 height 38
type textarea "https://cloud-api.dst.yandex.net/v1/telemost-api/organizations/110627/settings"
click at [1122, 78] on button "RUN" at bounding box center [1124, 82] width 71 height 26
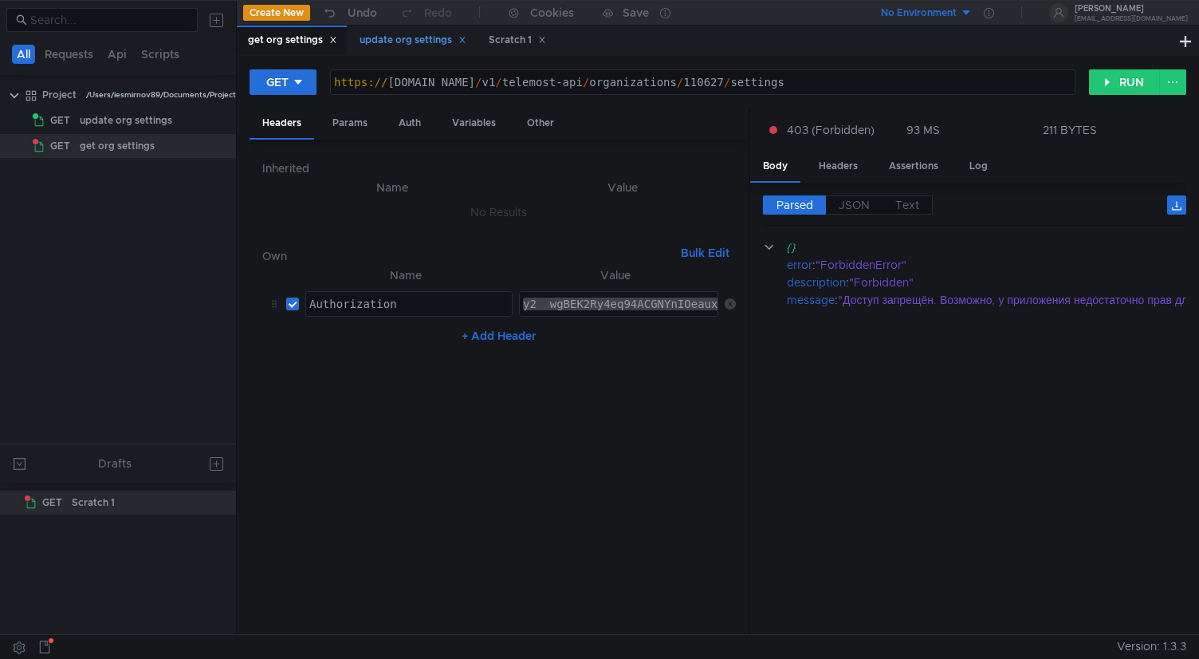
click at [399, 49] on div "update org settings" at bounding box center [412, 41] width 128 height 30
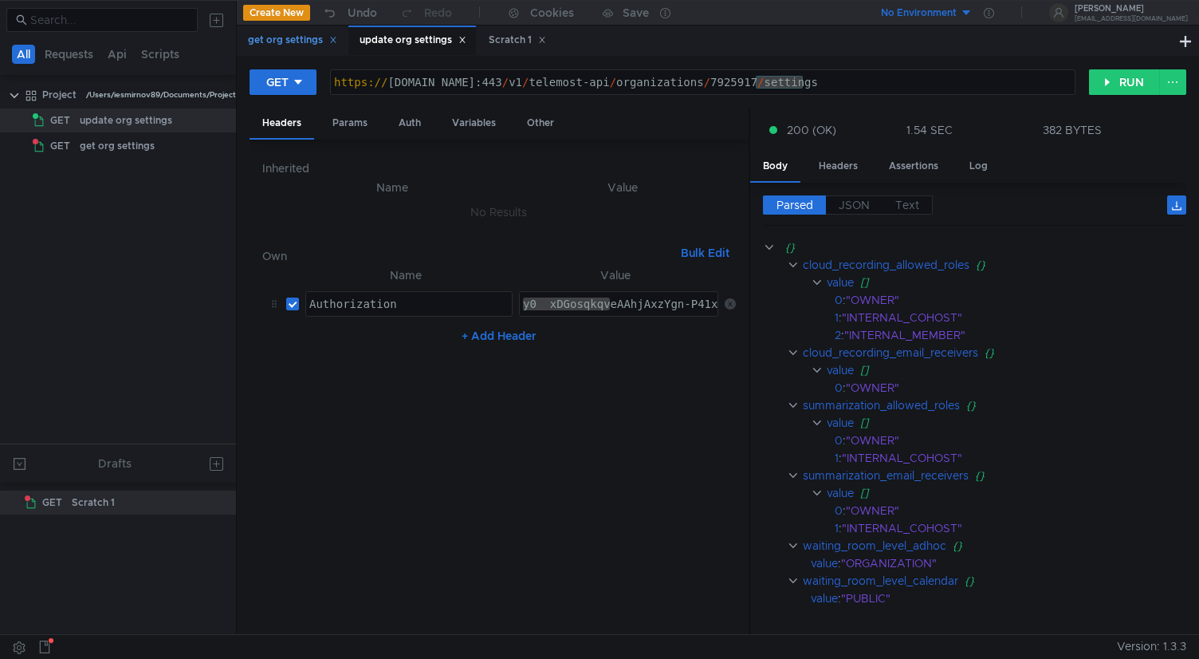
click at [286, 39] on div "get org settings" at bounding box center [292, 40] width 89 height 17
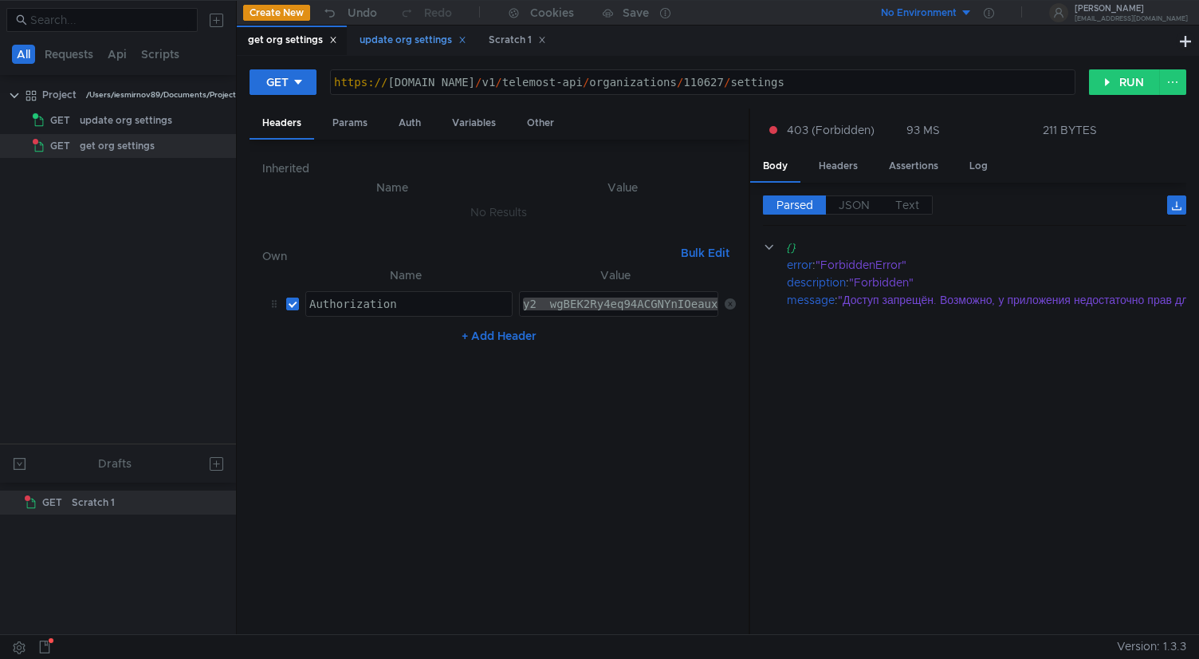
click at [393, 41] on div "update org settings" at bounding box center [413, 40] width 107 height 17
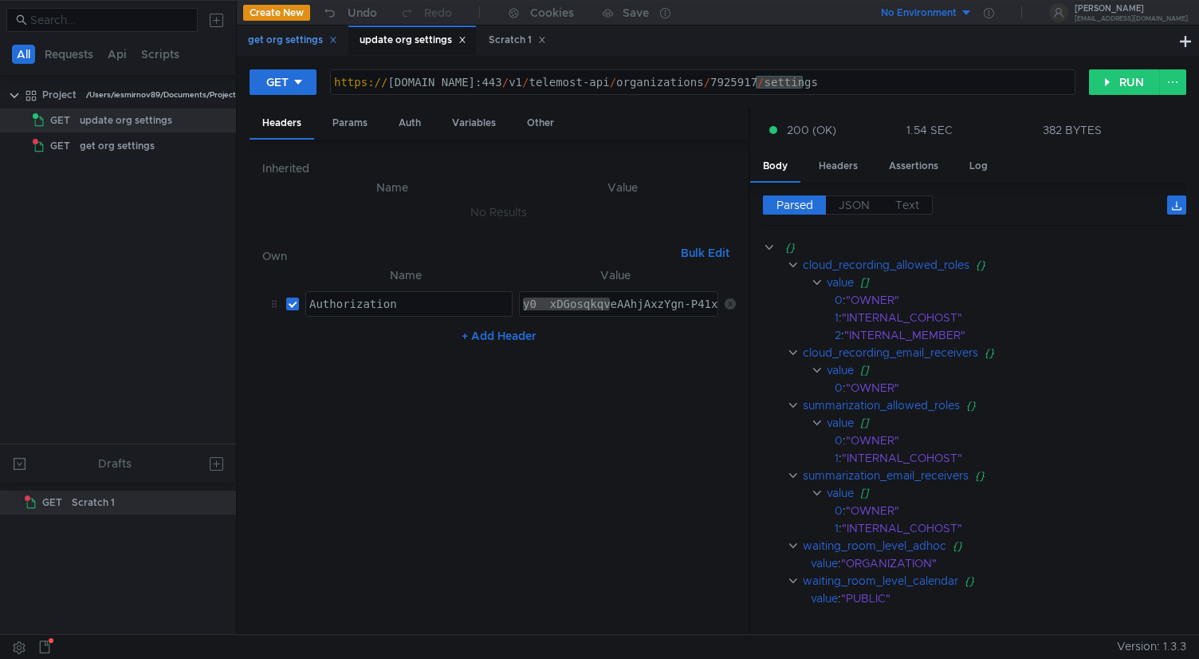
click at [300, 41] on div "get org settings" at bounding box center [292, 40] width 89 height 17
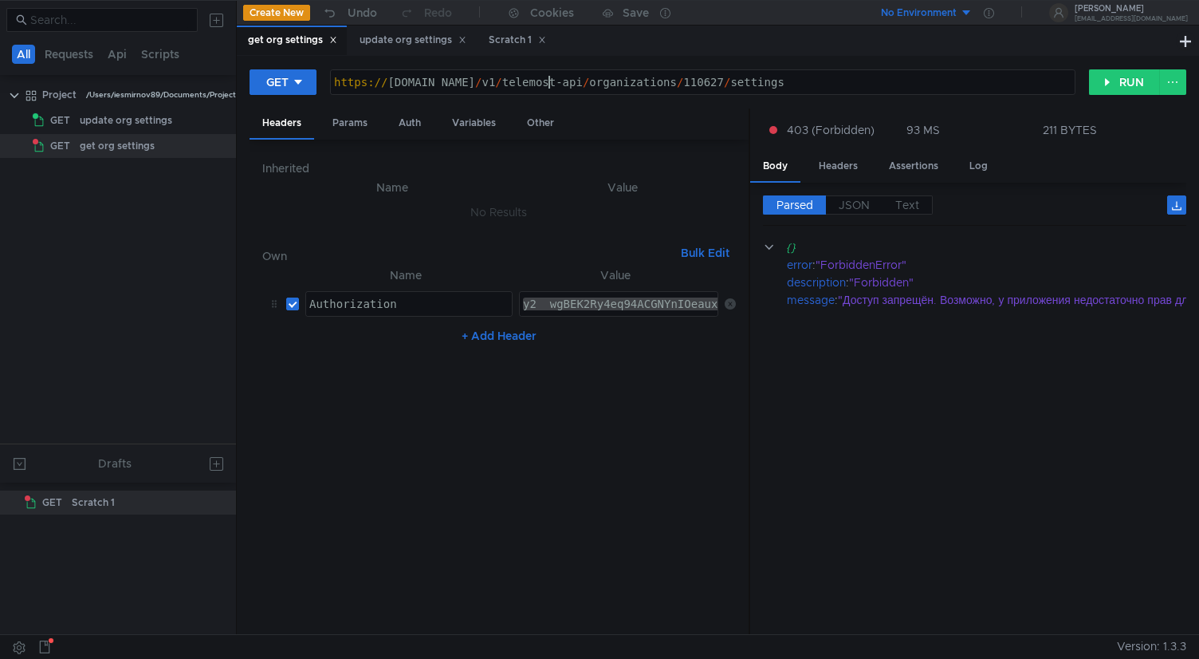
click at [549, 81] on div "https:// cloud-api.dst.yandex.net / v1 / telemost-api / organizations / 110627 …" at bounding box center [703, 95] width 744 height 38
click at [1124, 78] on button "RUN" at bounding box center [1124, 82] width 71 height 26
click at [563, 89] on div "https:// cloud-api.dst.yandex.net:443 / v1 / telemost-api / organizations / 110…" at bounding box center [703, 95] width 744 height 38
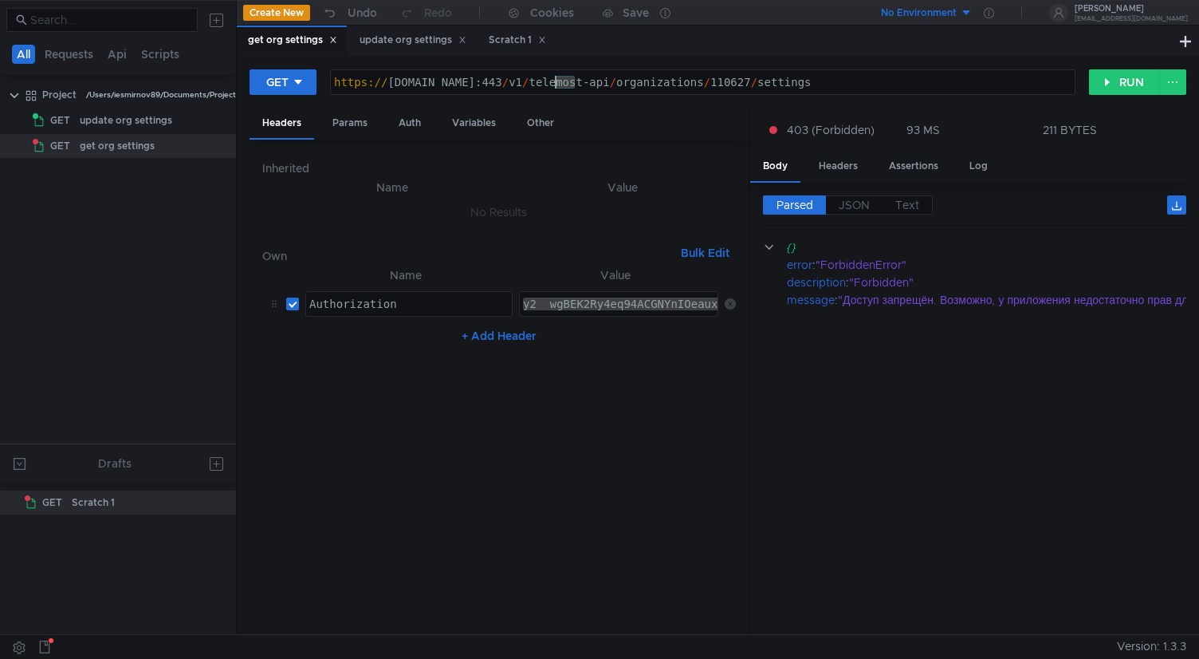
click at [563, 89] on div "https:// cloud-api.dst.yandex.net:443 / v1 / telemost-api / organizations / 110…" at bounding box center [703, 95] width 744 height 38
paste textarea "8"
click at [1119, 89] on button "RUN" at bounding box center [1124, 82] width 71 height 26
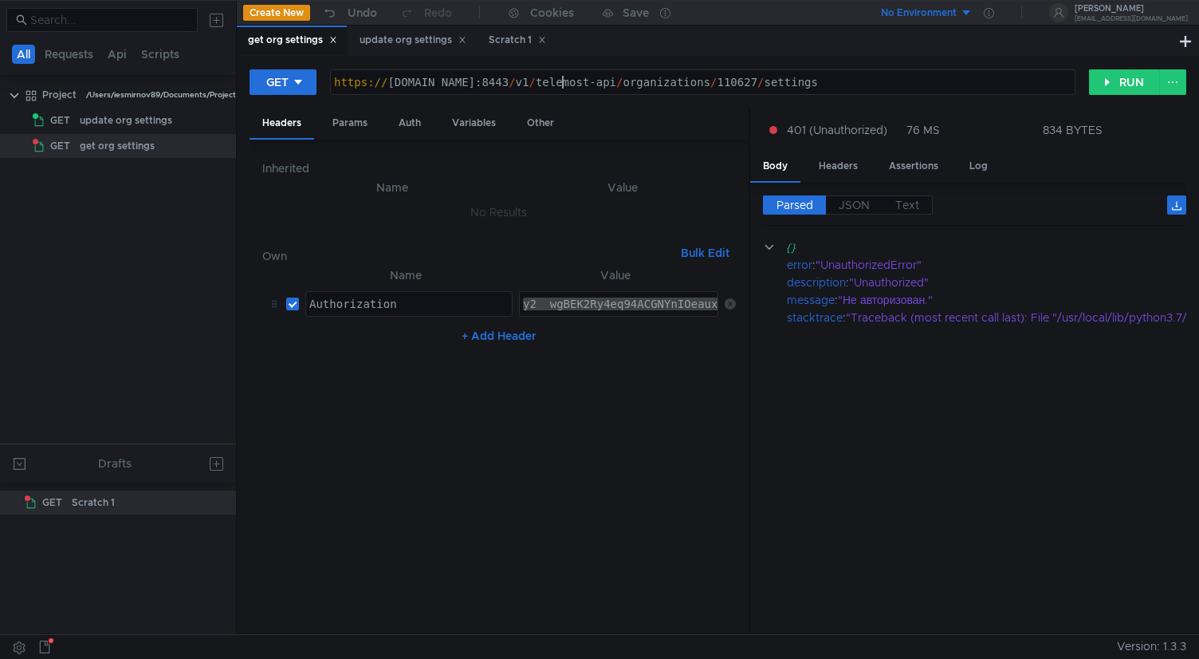
click at [565, 83] on div "https:// [DOMAIN_NAME]:8443 / v1 / telemost-api / organizations / 110627 / sett…" at bounding box center [703, 95] width 744 height 38
click at [1111, 81] on button "RUN" at bounding box center [1124, 82] width 71 height 26
click at [557, 84] on div "https:// cloud-api.dst.yandex.net:443 / v1 / telemost-api / organizations / 110…" at bounding box center [703, 95] width 744 height 38
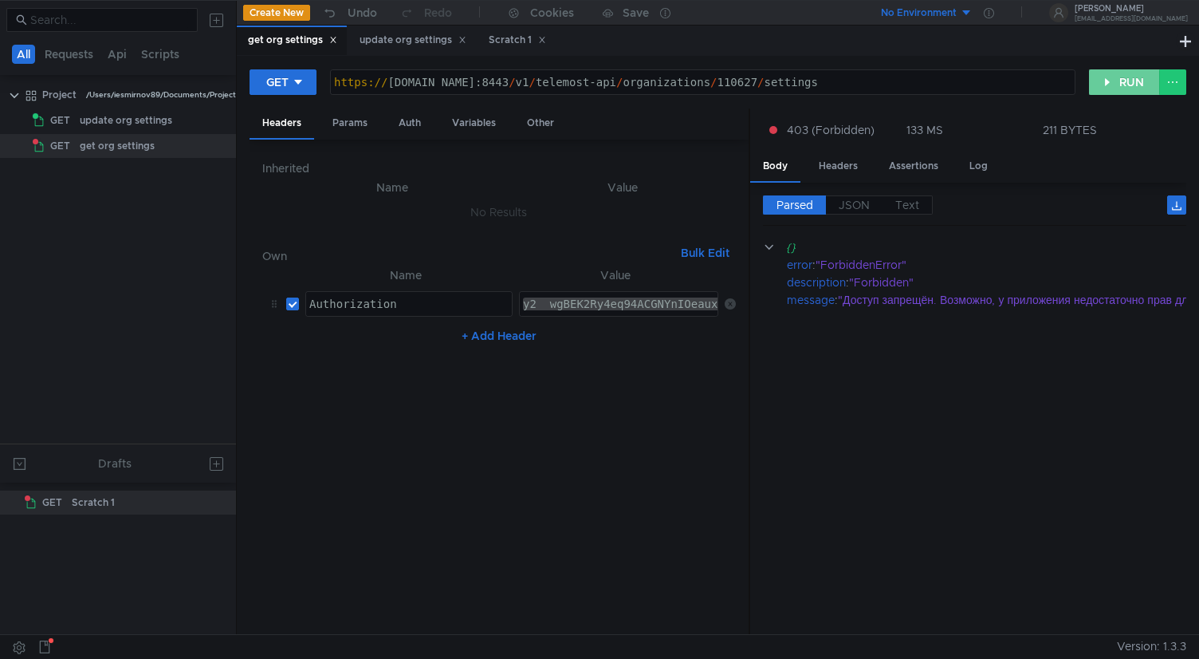
click at [1120, 91] on button "RUN" at bounding box center [1124, 82] width 71 height 26
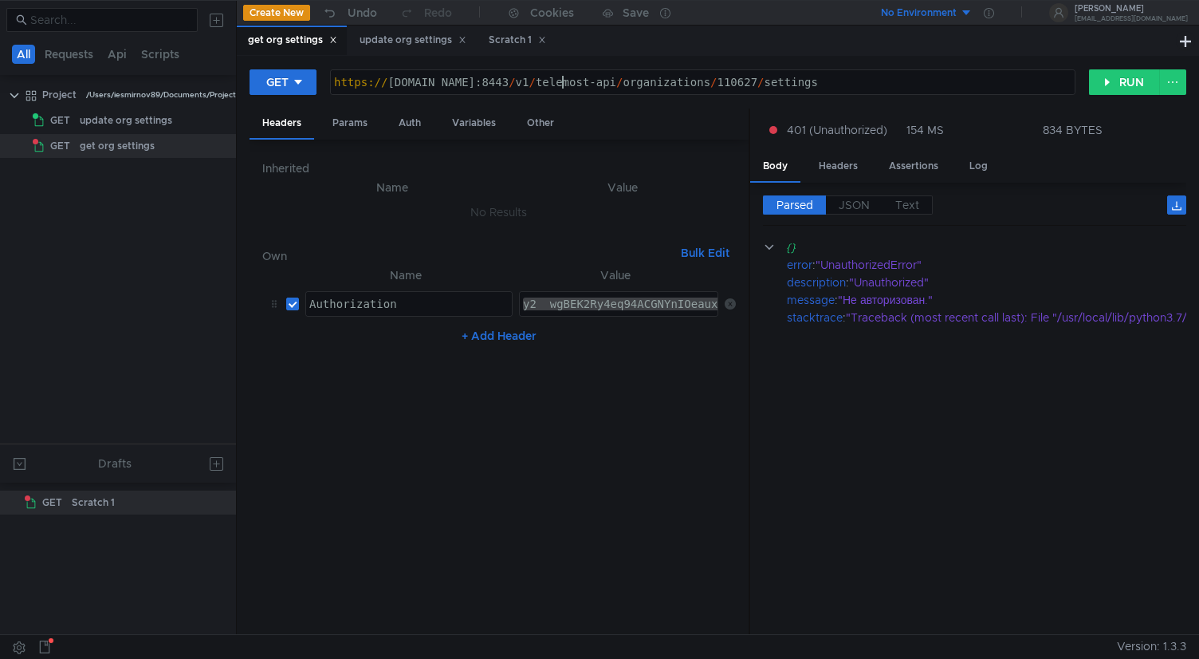
click at [562, 86] on div "https:// [DOMAIN_NAME]:8443 / v1 / telemost-api / organizations / 110627 / sett…" at bounding box center [703, 95] width 744 height 38
click at [1116, 77] on button "RUN" at bounding box center [1124, 82] width 71 height 26
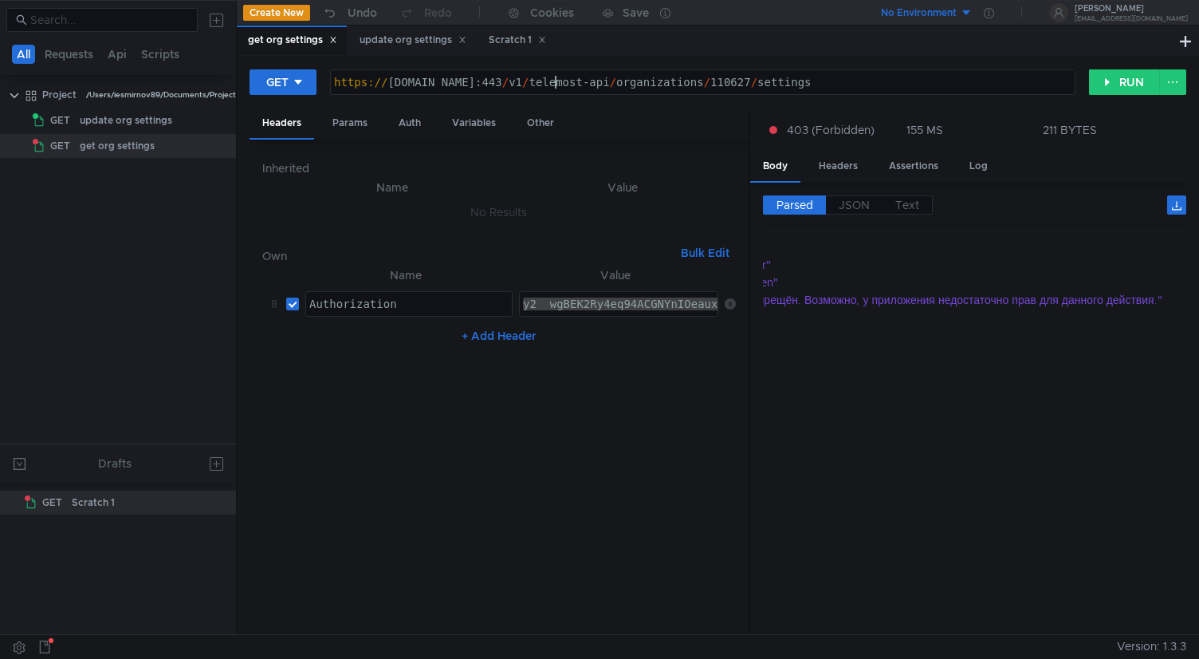
click at [558, 85] on div "https:// cloud-api.dst.yandex.net:443 / v1 / telemost-api / organizations / 110…" at bounding box center [703, 95] width 744 height 38
type textarea "[URL][DOMAIN_NAME]"
click at [1116, 80] on button "RUN" at bounding box center [1124, 82] width 71 height 26
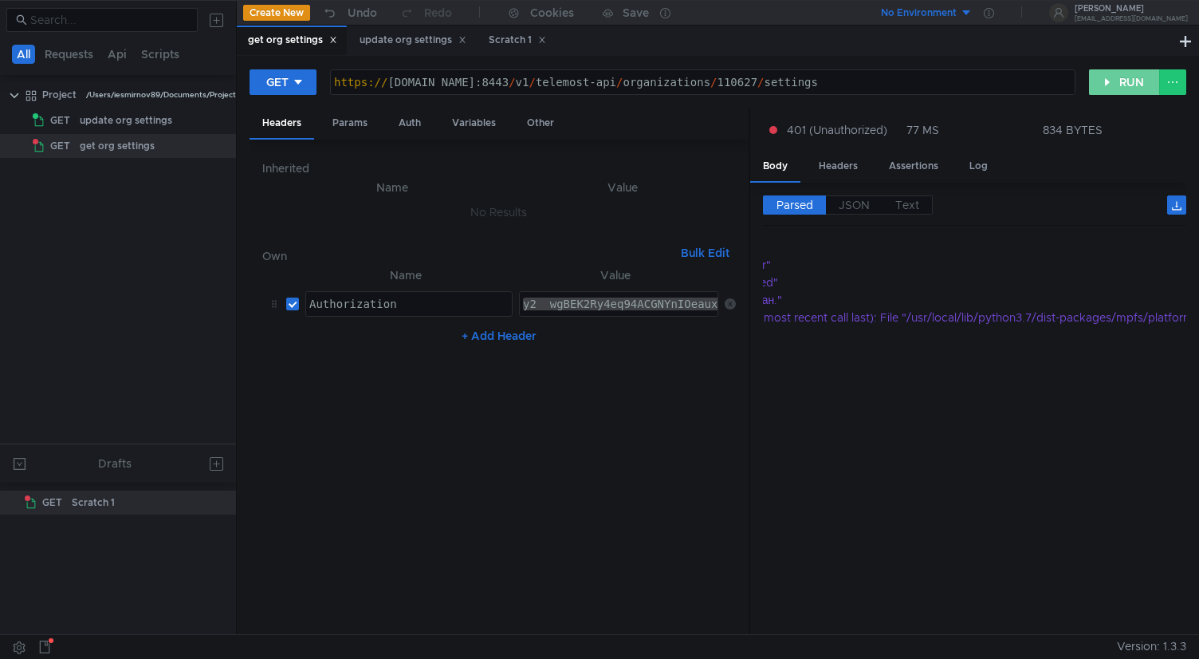
scroll to position [0, 0]
click at [483, 325] on div "+ Add Header" at bounding box center [499, 336] width 474 height 26
click at [482, 330] on button "+ Add Header" at bounding box center [499, 335] width 88 height 19
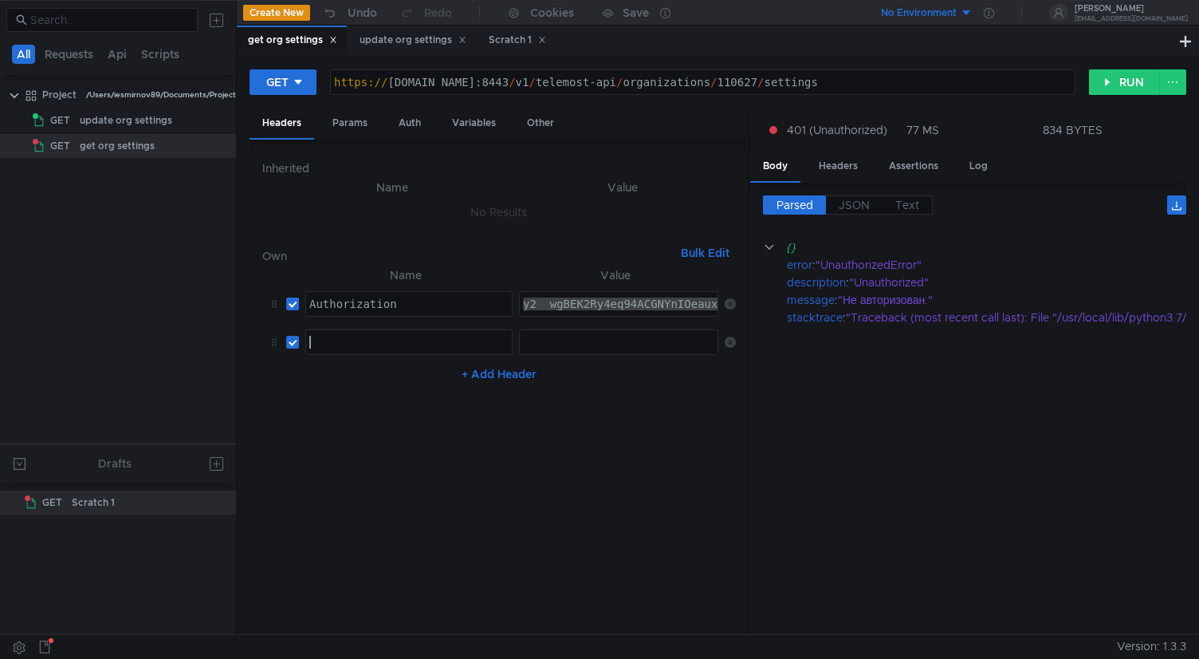
click at [418, 336] on div at bounding box center [409, 355] width 206 height 38
paste textarea "X-APIGW360-Debug"
type textarea "X-APIGW360-Debug"
click at [568, 341] on div at bounding box center [620, 355] width 200 height 38
type textarea "1"
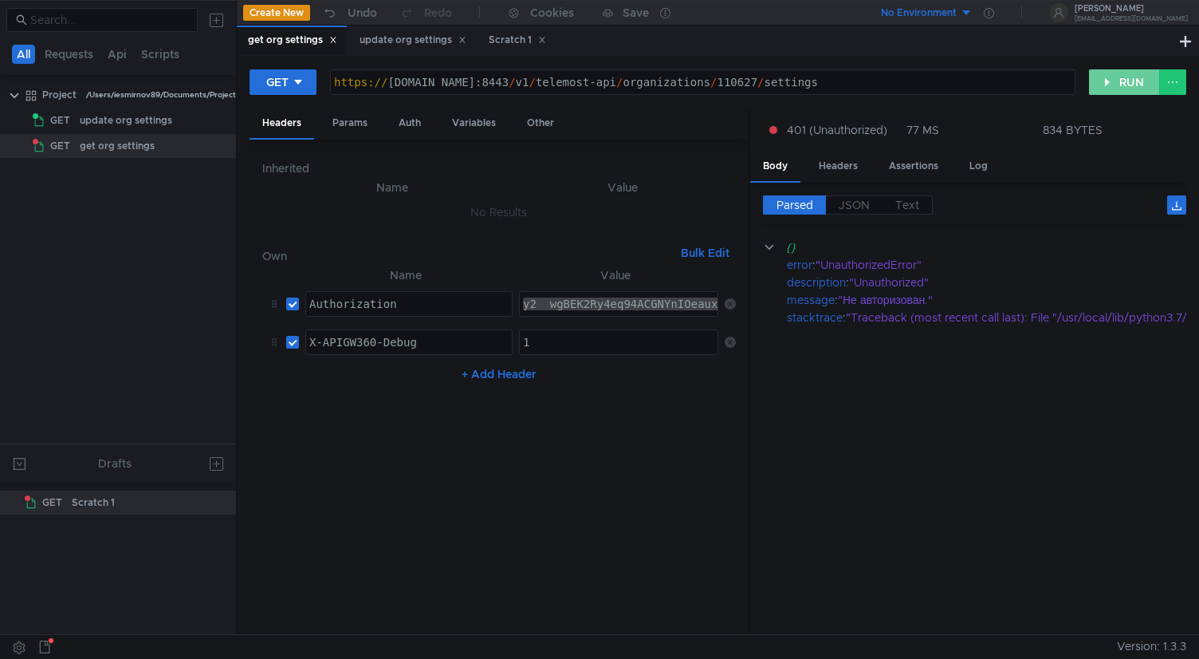
click at [1133, 75] on button "RUN" at bounding box center [1124, 82] width 71 height 26
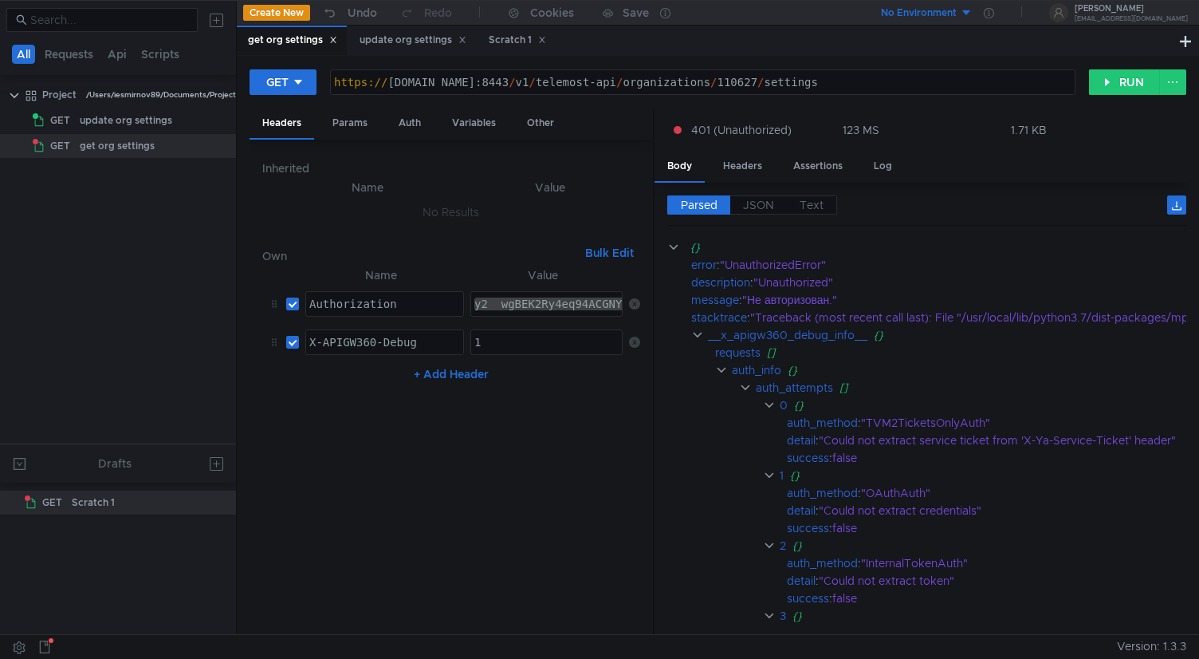
drag, startPoint x: 748, startPoint y: 434, endPoint x: 652, endPoint y: 435, distance: 95.7
click at [653, 435] on div at bounding box center [654, 371] width 2 height 527
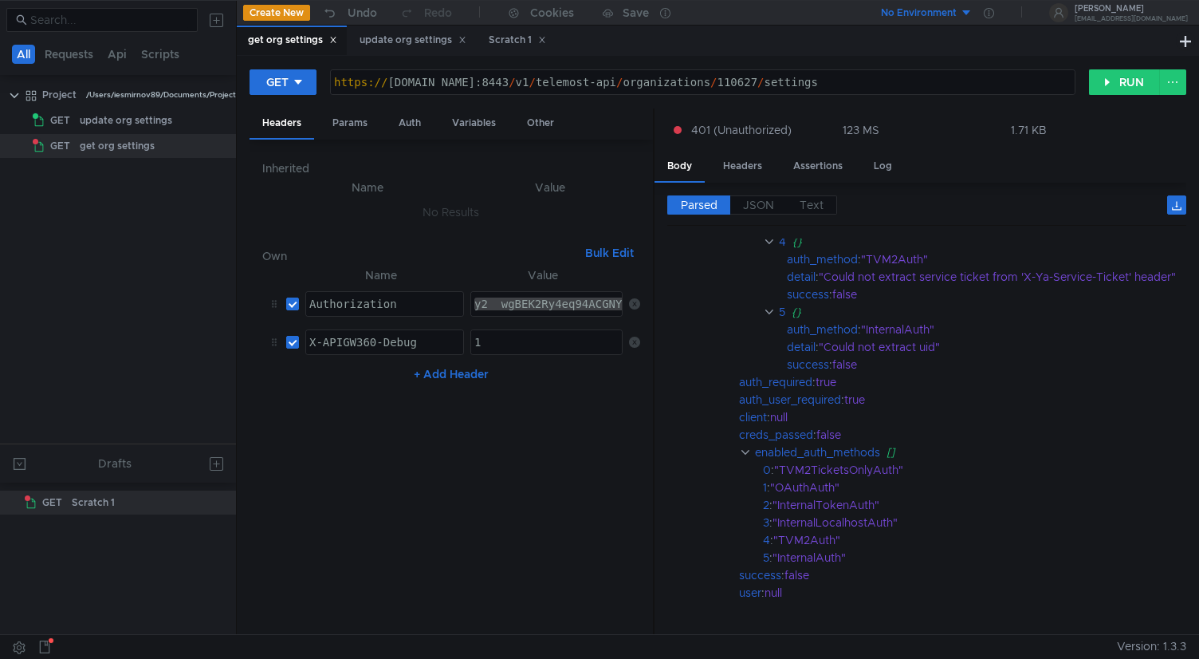
scroll to position [465, 0]
click at [563, 85] on div "https:// [DOMAIN_NAME]:8443 / v1 / telemost-api / organizations / 110627 / sett…" at bounding box center [703, 95] width 744 height 38
type textarea "[URL][DOMAIN_NAME]"
click at [1127, 86] on button "RUN" at bounding box center [1124, 82] width 71 height 26
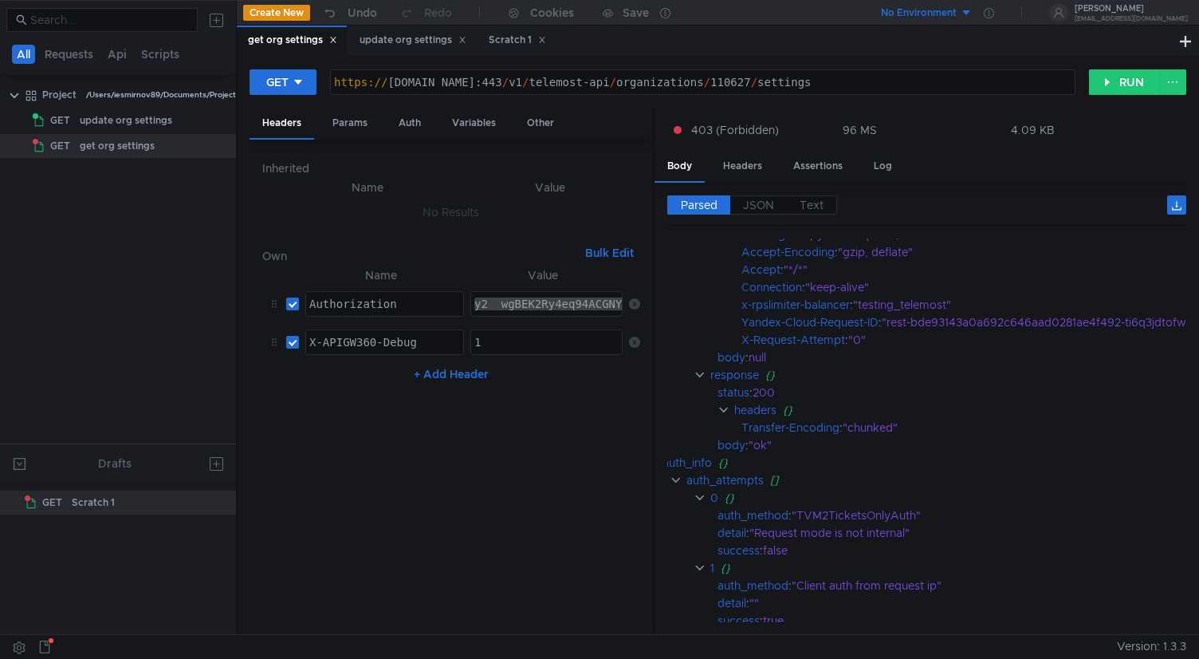
scroll to position [657, 26]
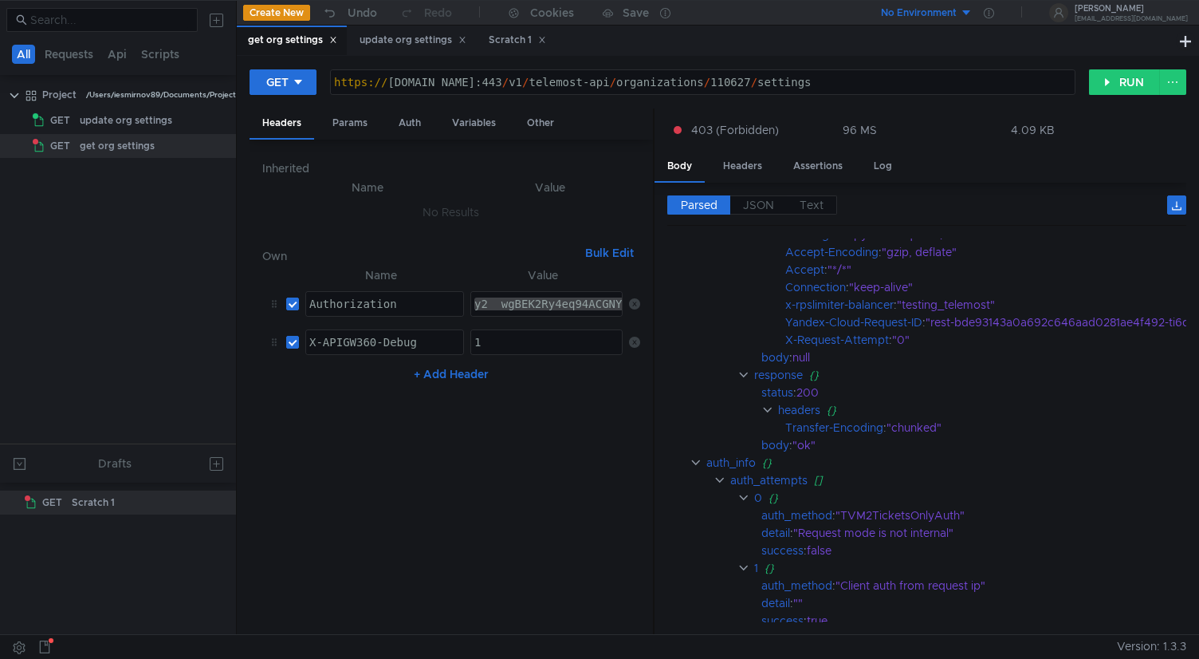
click at [687, 464] on app-tour-anchor "auth_info {}" at bounding box center [963, 463] width 642 height 18
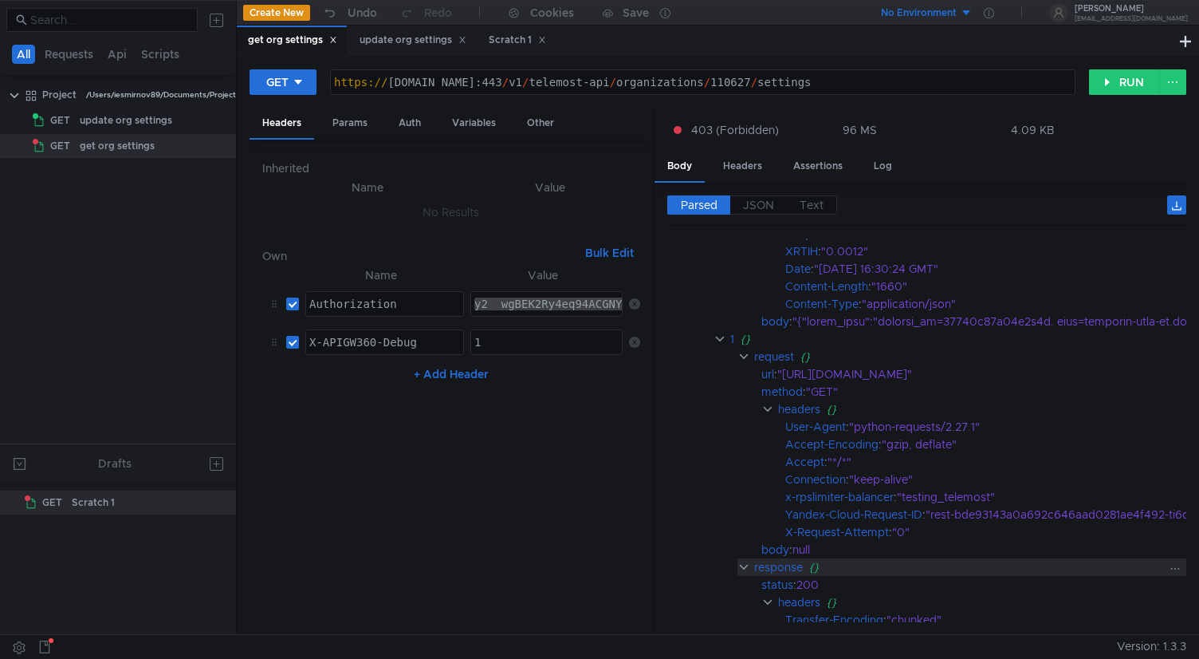
scroll to position [446, 26]
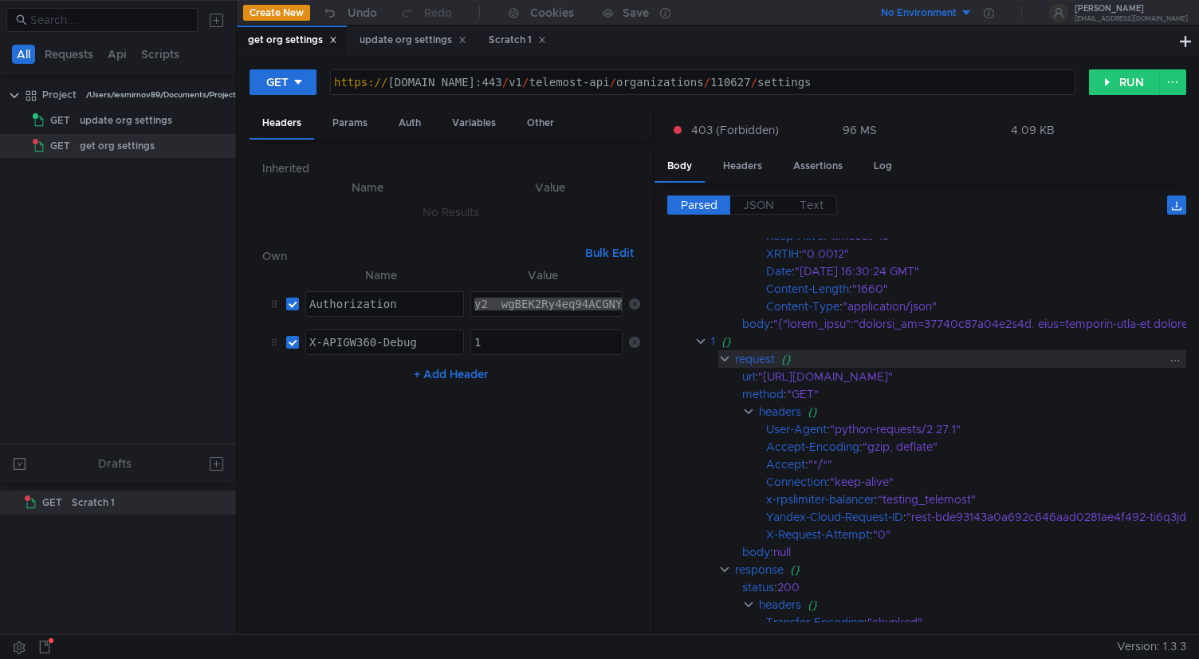
click at [724, 363] on clr-icon at bounding box center [725, 358] width 13 height 13
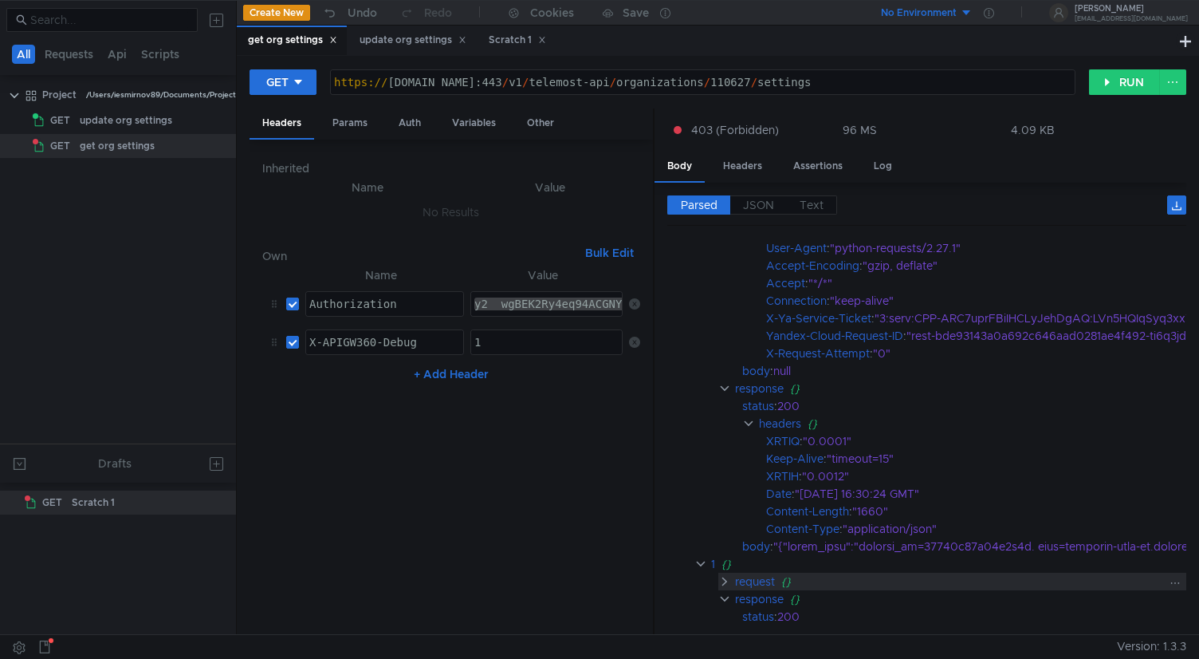
scroll to position [182, 45]
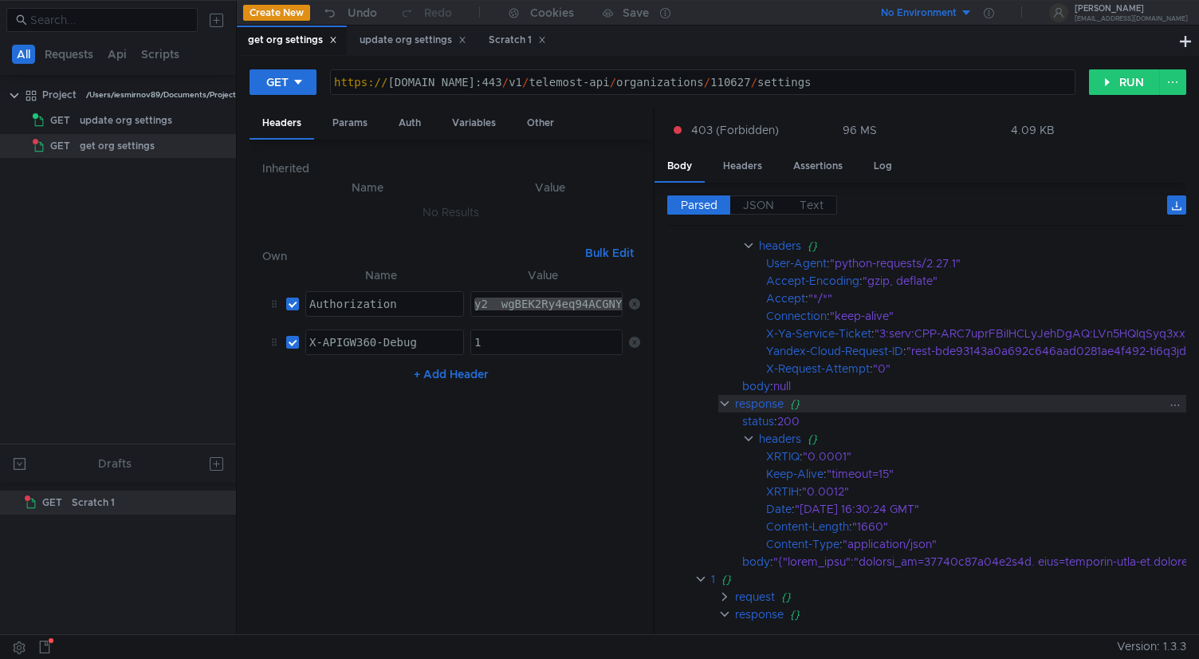
click at [725, 403] on clr-icon at bounding box center [725, 403] width 13 height 13
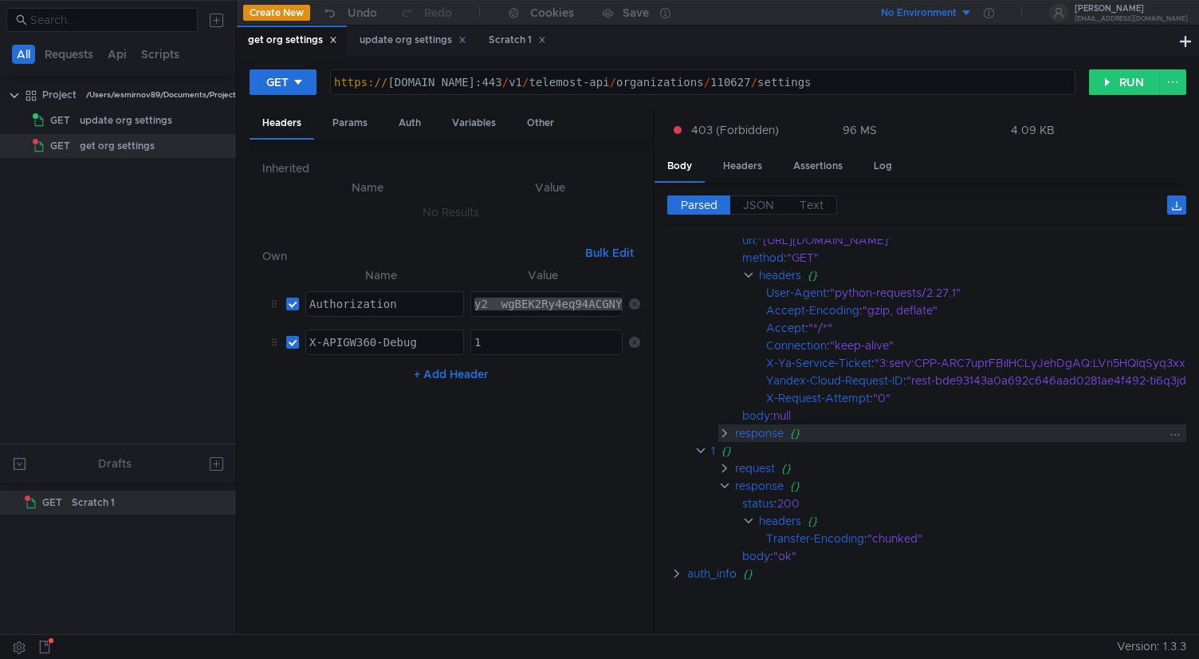
scroll to position [159, 45]
click at [725, 429] on clr-icon at bounding box center [725, 433] width 13 height 13
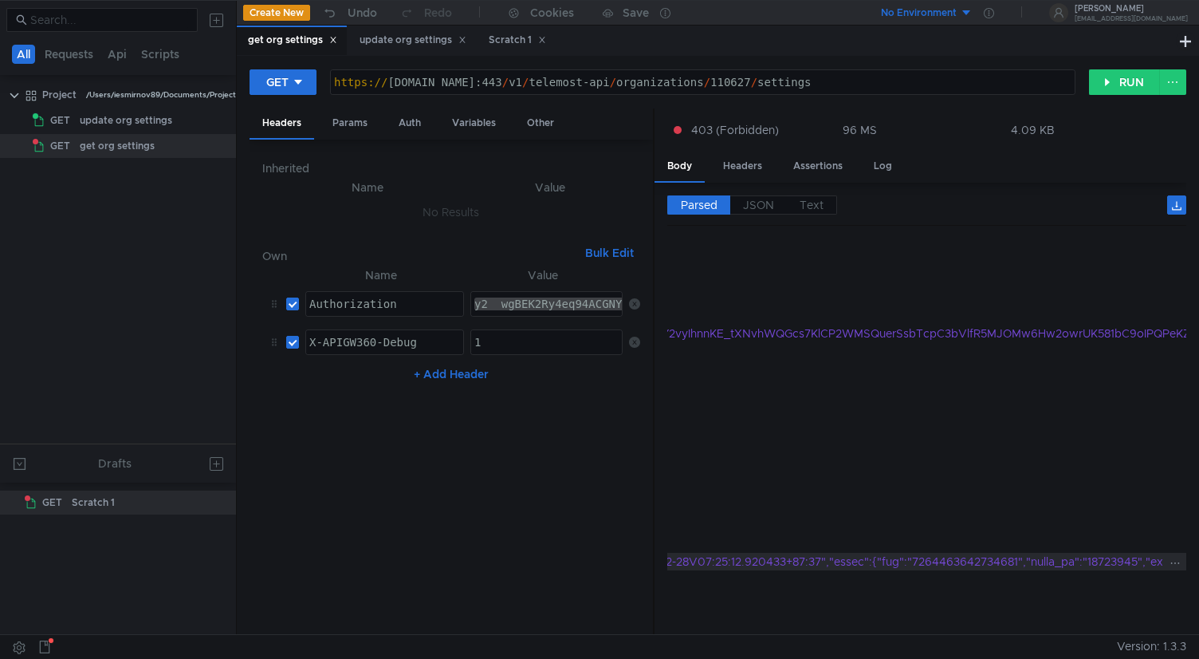
scroll to position [182, 1227]
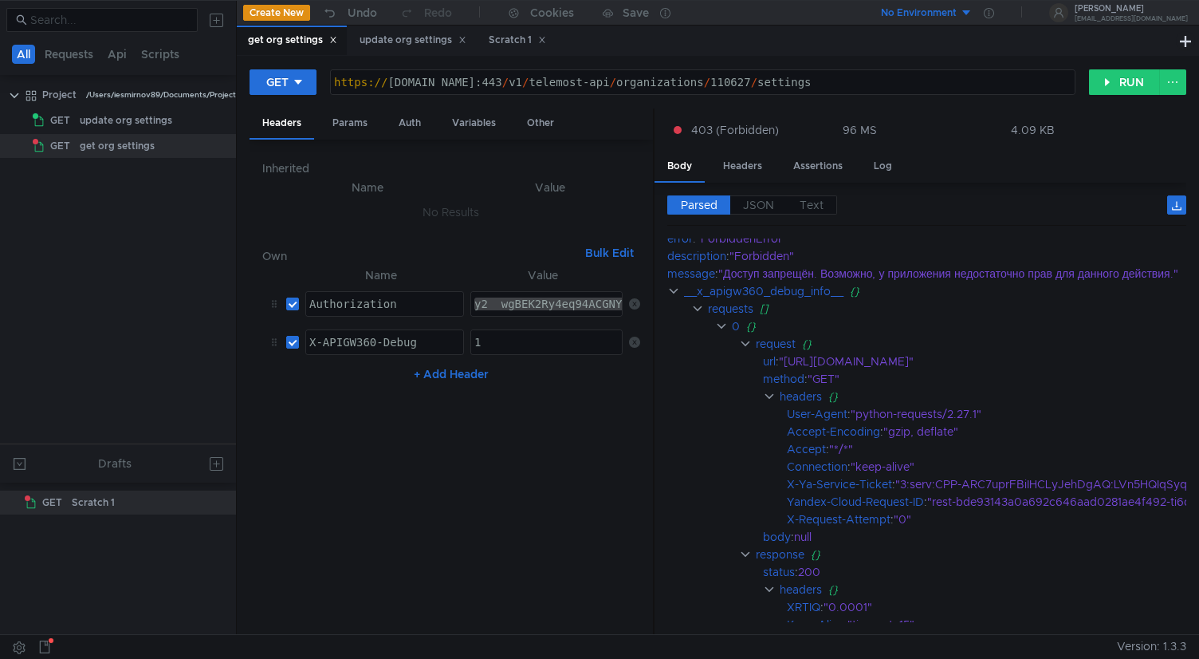
scroll to position [26, 0]
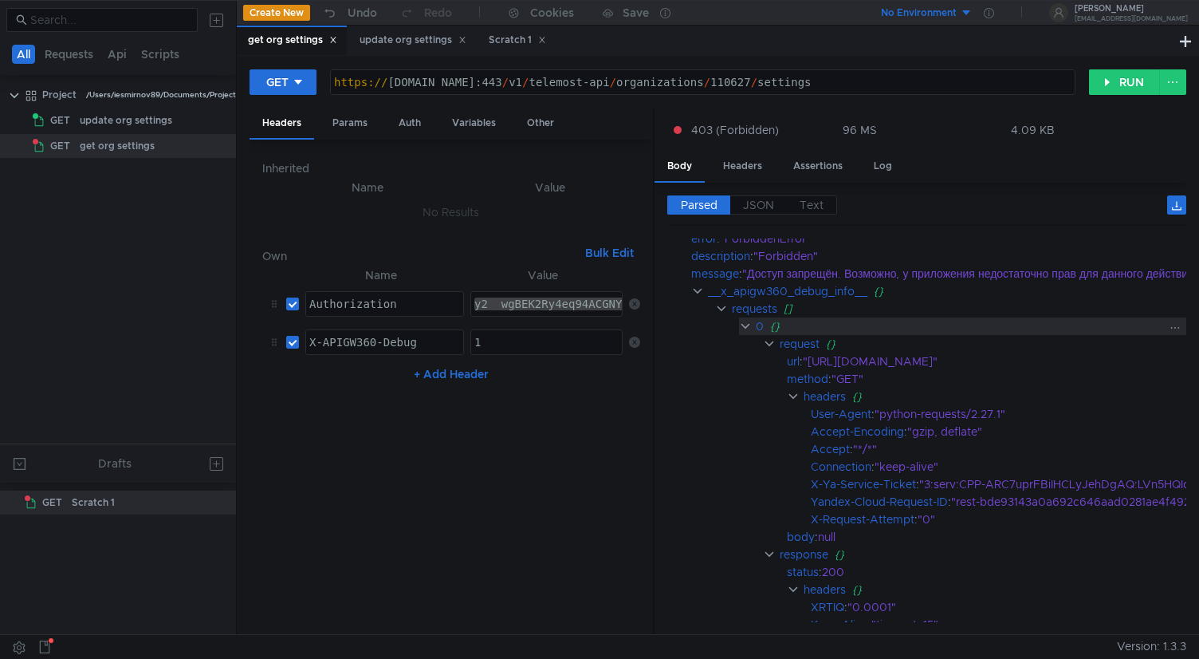
click at [749, 329] on clr-icon at bounding box center [745, 326] width 13 height 13
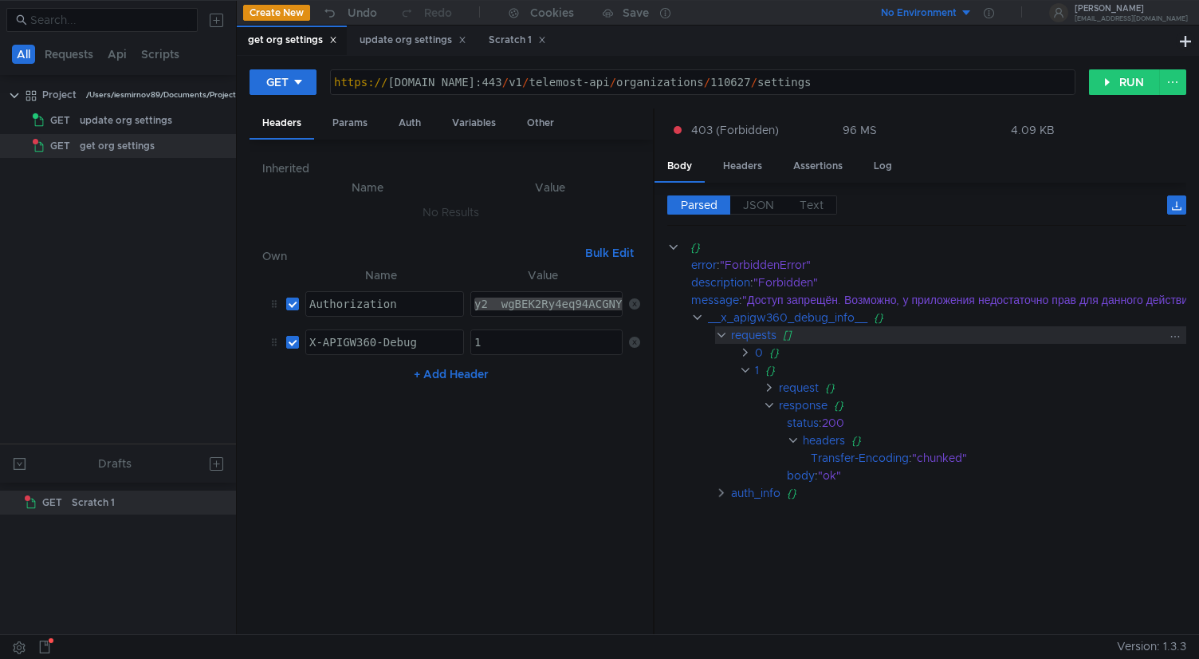
scroll to position [0, 0]
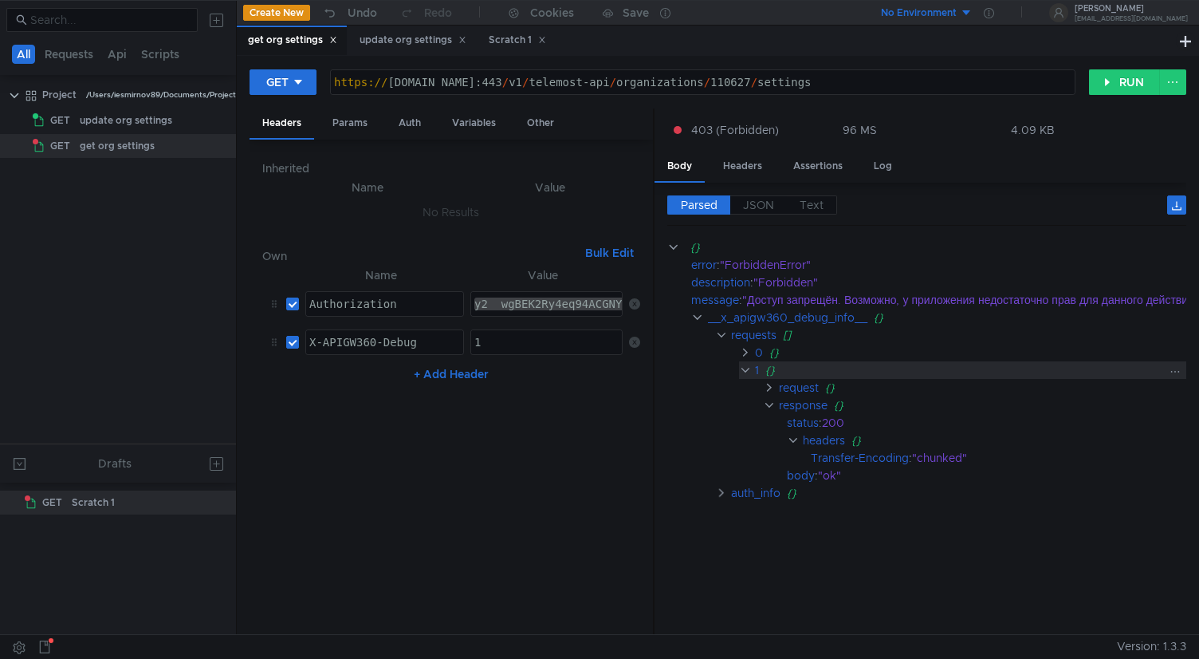
click at [747, 373] on clr-icon at bounding box center [745, 370] width 12 height 13
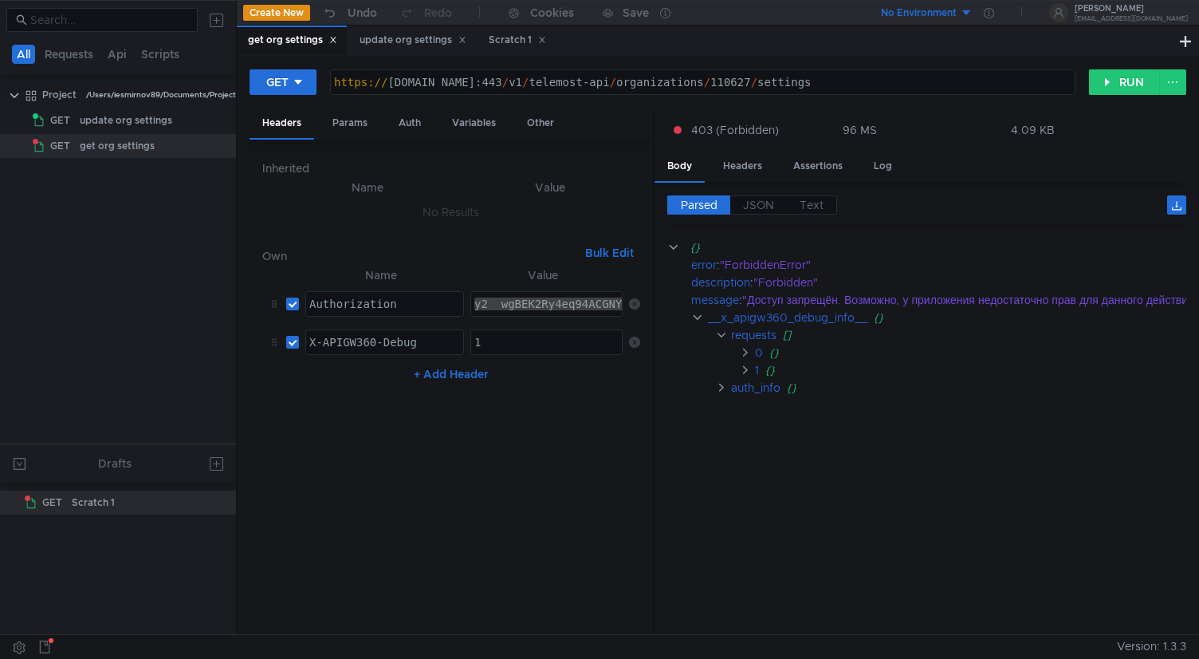
click at [590, 506] on nz-table "Name Value Authorization הההההההההההההההההההההההההההההההההההההההההההההההההההההה…" at bounding box center [451, 444] width 378 height 356
click at [558, 309] on div "y2__wgBEK2Ry4eq94ACGNYnIOeauxgmWzbOK7vAAI-H9j75VUnjHZ7SGQ" at bounding box center [665, 316] width 388 height 38
paste textarea "y2__wgBEK2Ry4eq94ACGMYxINb92hjWndIYEERl6YhbgE6itZl_YoITRQ"
type textarea "y2__wgBEK2Ry4eq94ACGMYxINb92hjWndIYEERl6YhbgE6itZl_YoITRQ-H9j75VUnjHZ7SGQ"
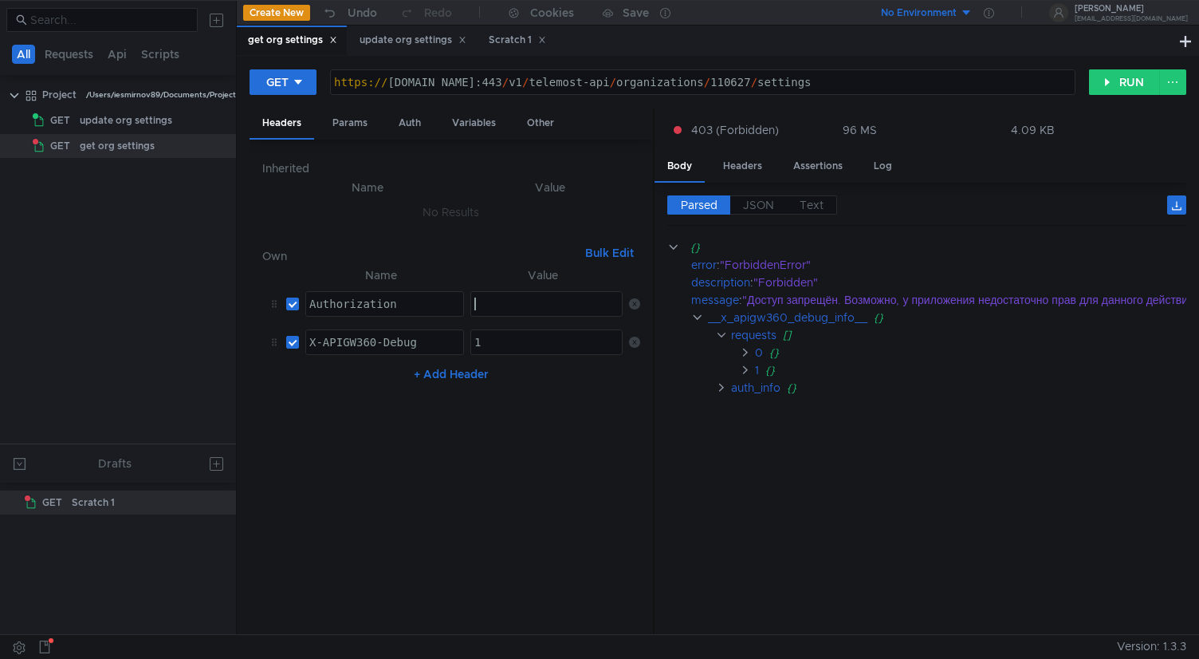
paste textarea "y2__wgBEK2Ry4eq94ACGMYxINb92hjWndIYEERl6YhbgE6itZl_YoITRQ"
type textarea "y2__wgBEK2Ry4eq94ACGMYxINb92hjWndIYEERl6YhbgE6itZl_YoITRQ"
click at [1116, 81] on button "RUN" at bounding box center [1124, 82] width 71 height 26
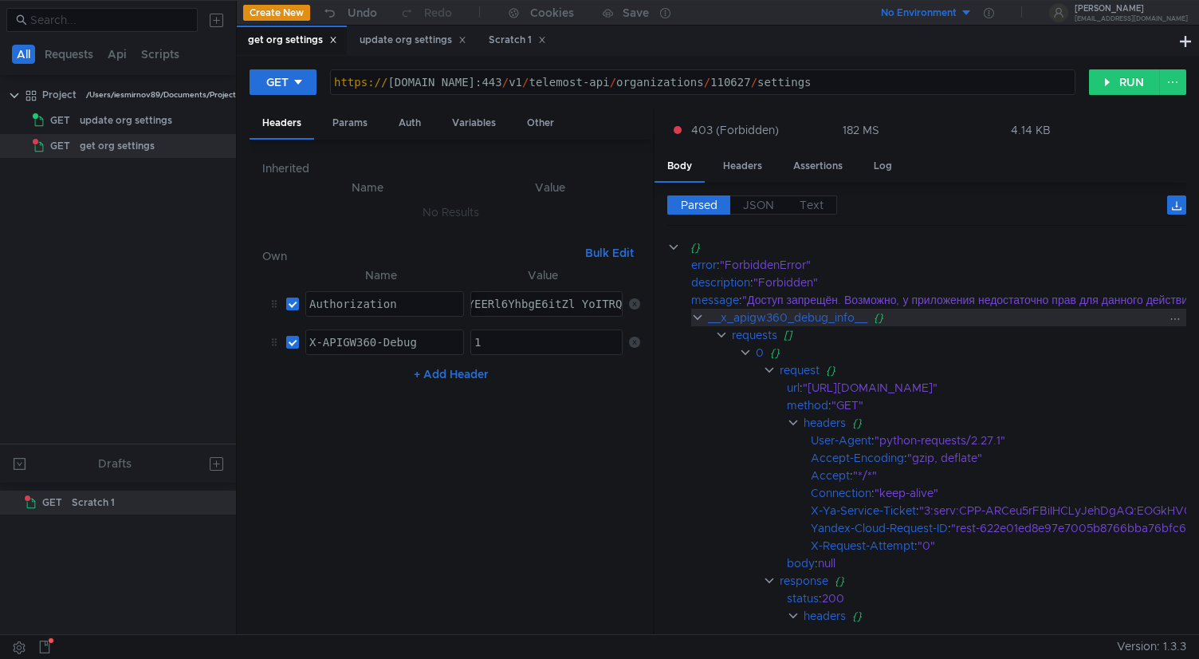
click at [691, 317] on clr-icon at bounding box center [697, 317] width 13 height 13
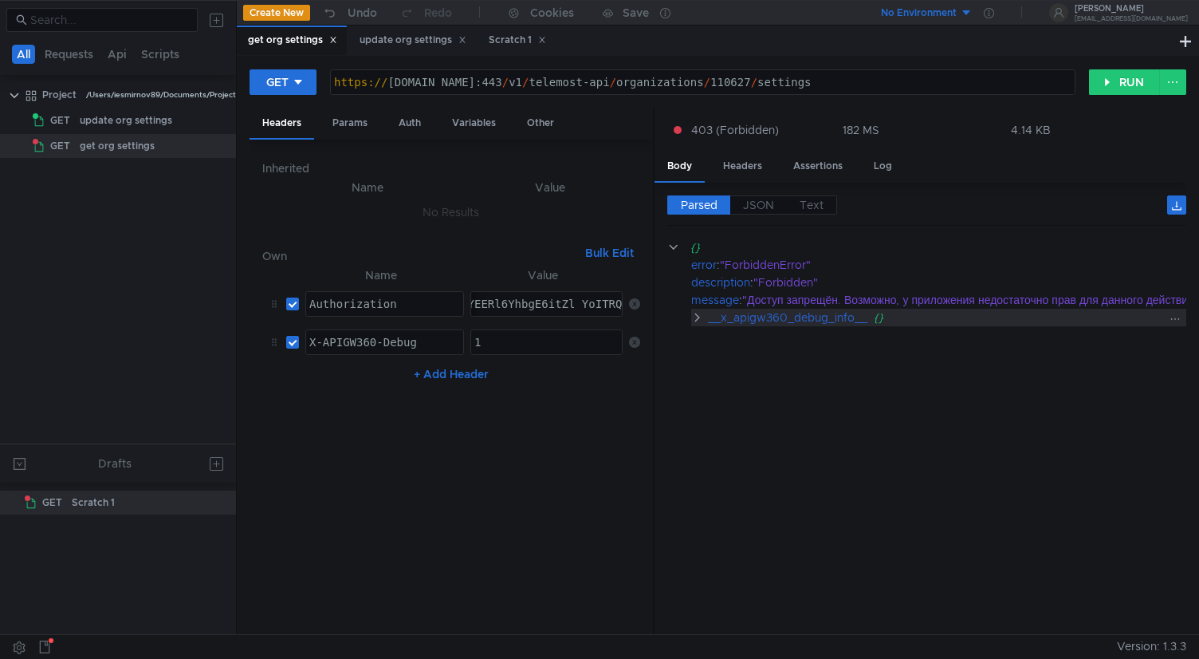
click at [699, 320] on clr-icon at bounding box center [697, 317] width 13 height 13
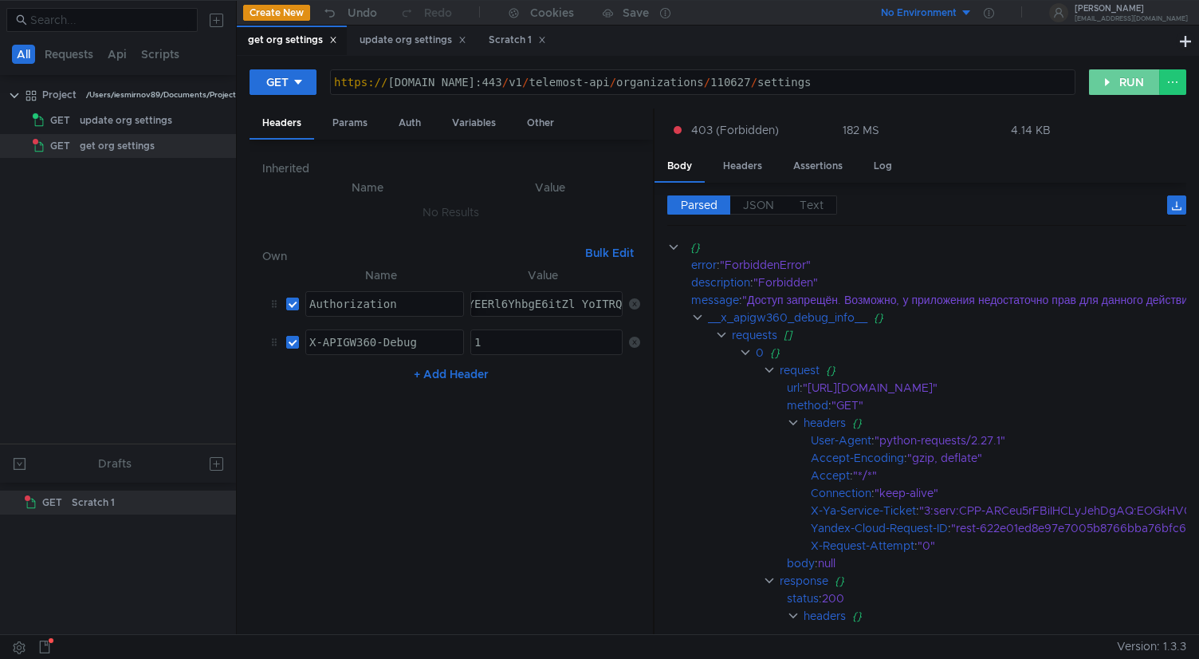
click at [1123, 82] on button "RUN" at bounding box center [1124, 82] width 71 height 26
click at [699, 315] on clr-icon at bounding box center [697, 317] width 13 height 13
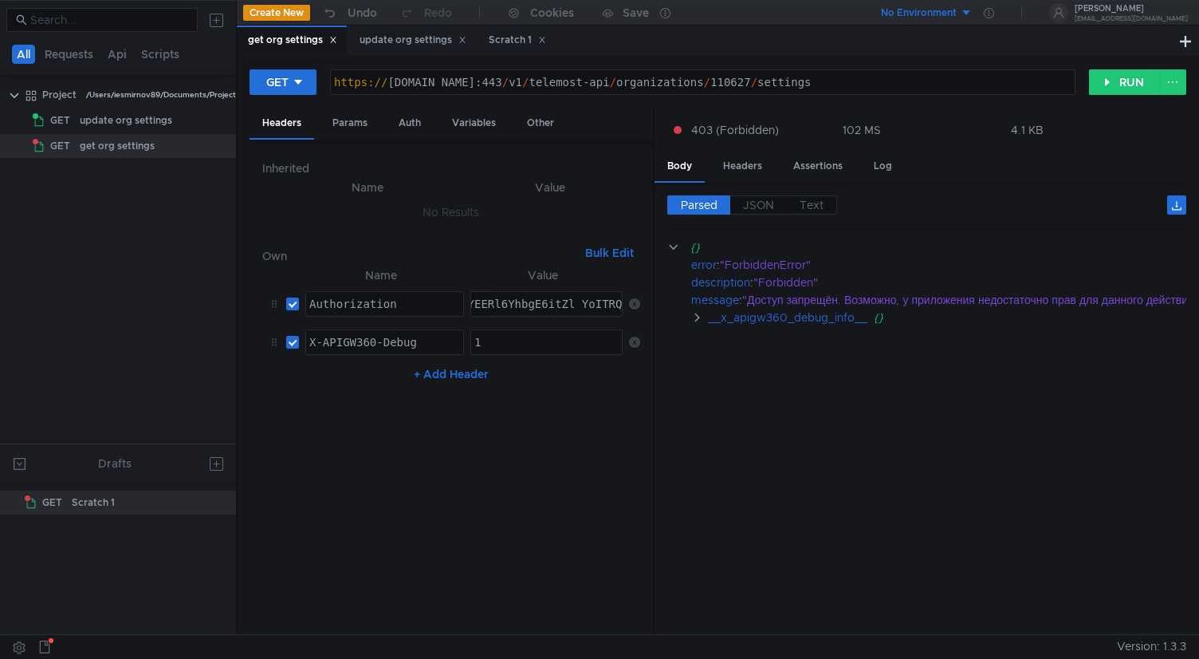
scroll to position [0, 16]
click at [1108, 81] on button "RUN" at bounding box center [1124, 82] width 71 height 26
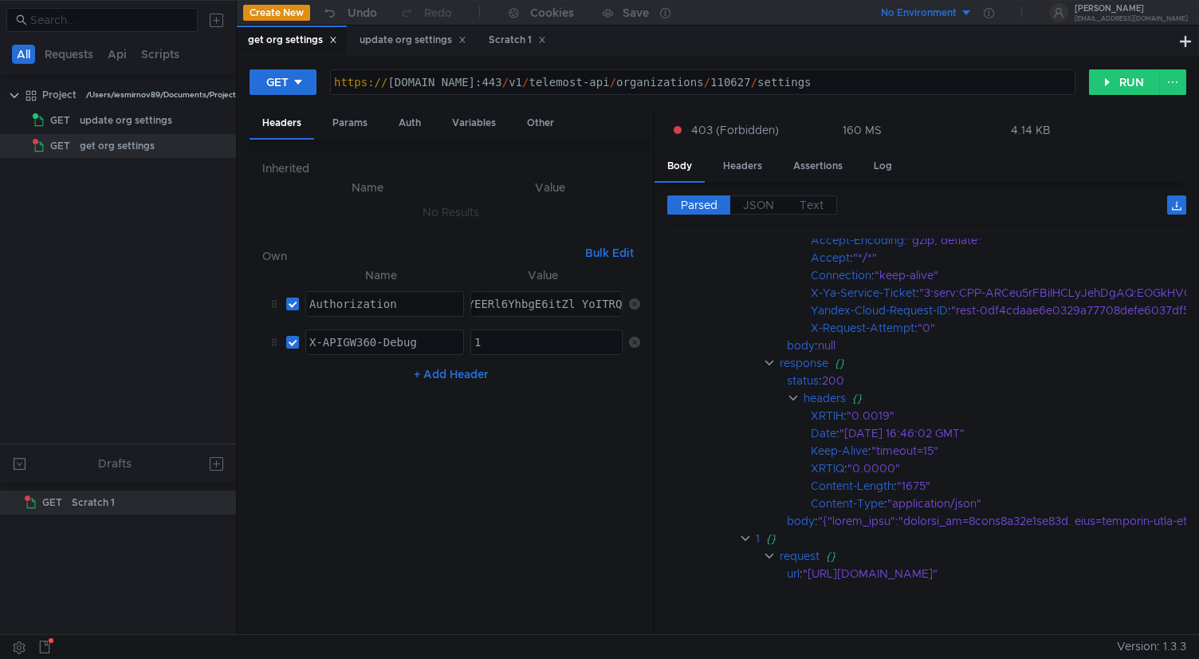
scroll to position [0, 0]
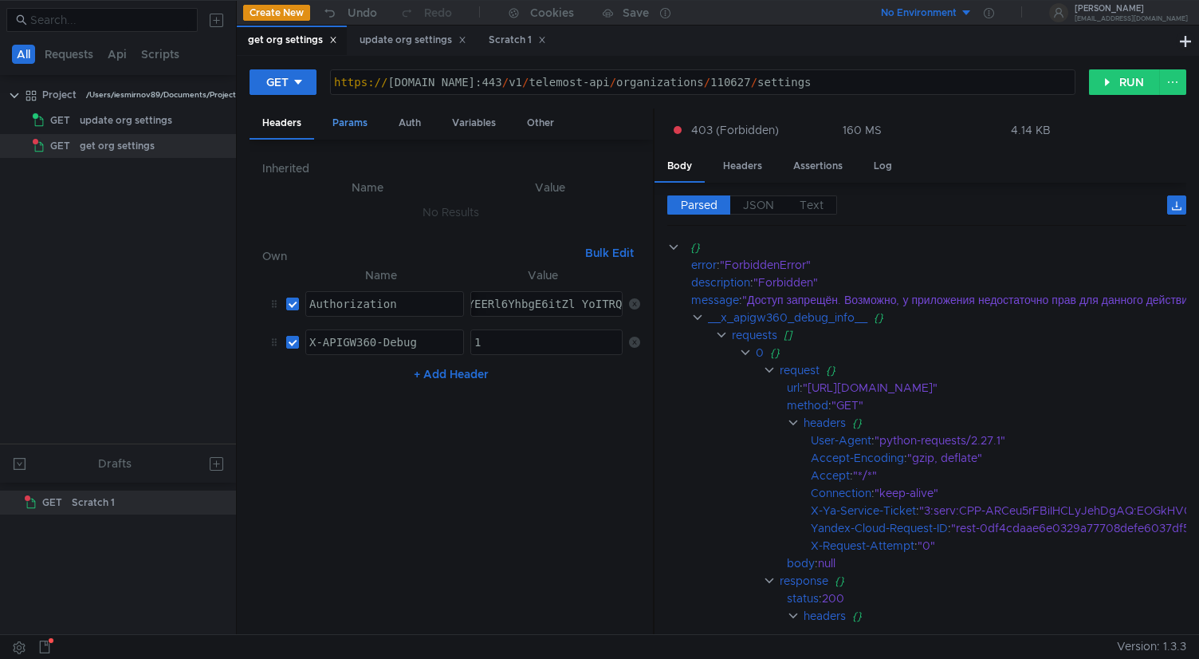
click at [365, 131] on div "Params" at bounding box center [350, 123] width 61 height 30
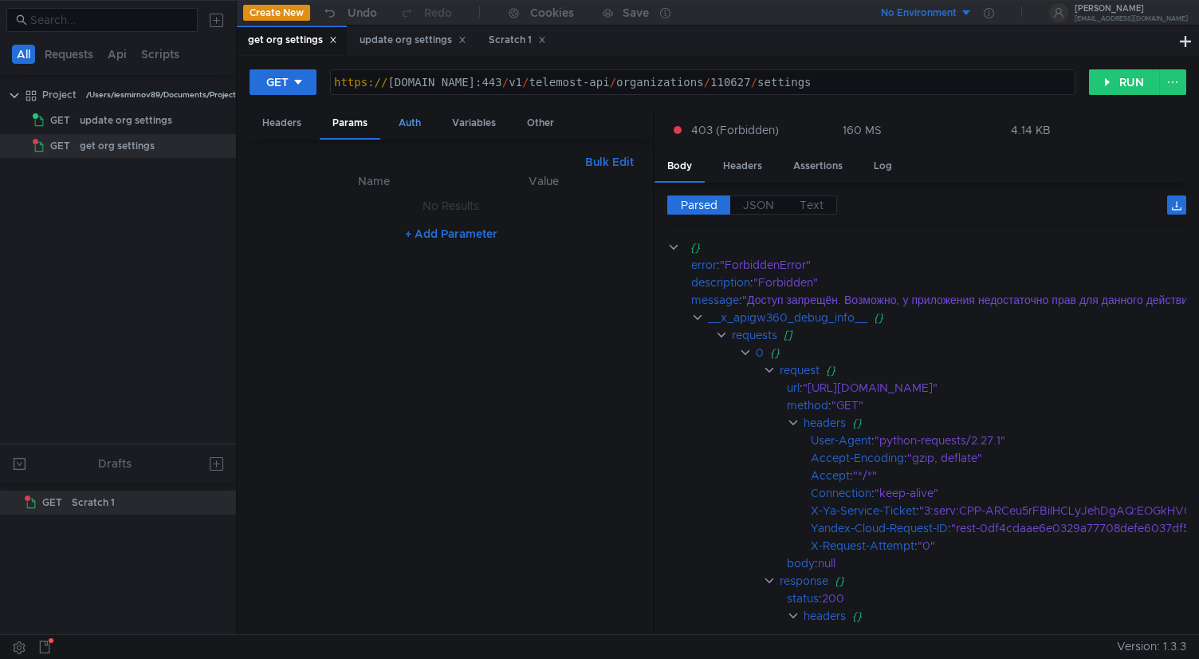
click at [427, 124] on div "Auth" at bounding box center [410, 123] width 48 height 30
click at [458, 124] on div "Variables" at bounding box center [473, 123] width 69 height 30
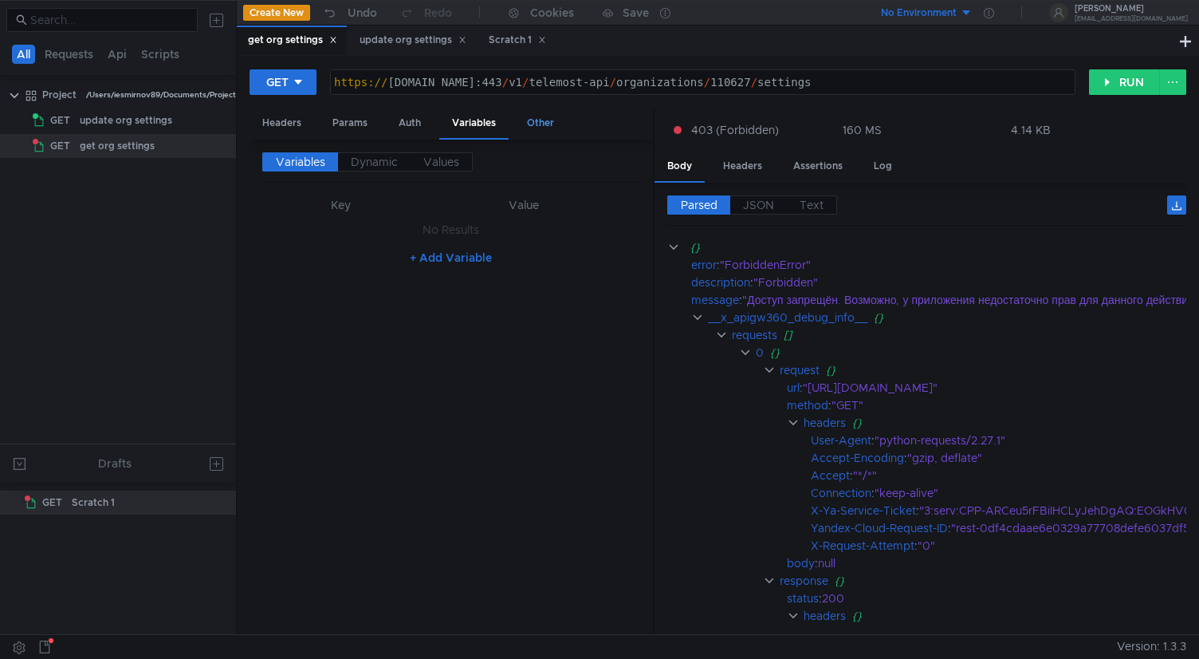
click at [516, 124] on div "Other" at bounding box center [540, 123] width 53 height 30
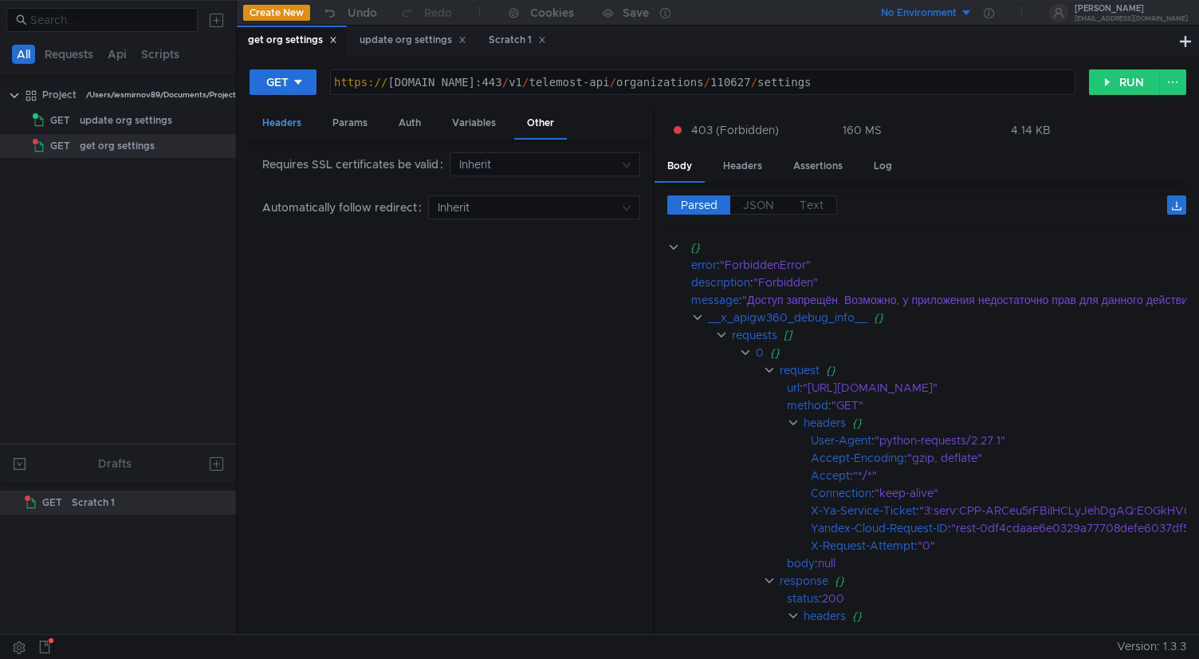
click at [277, 136] on div "Headers" at bounding box center [282, 123] width 65 height 30
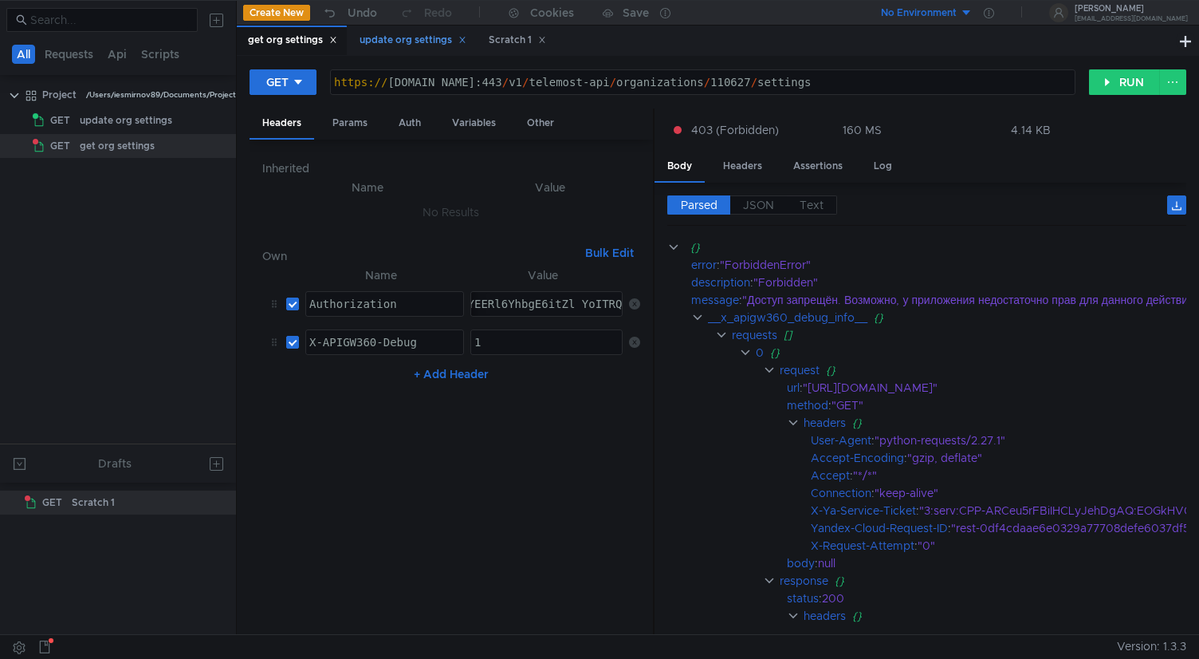
click at [416, 43] on div "update org settings" at bounding box center [413, 40] width 107 height 17
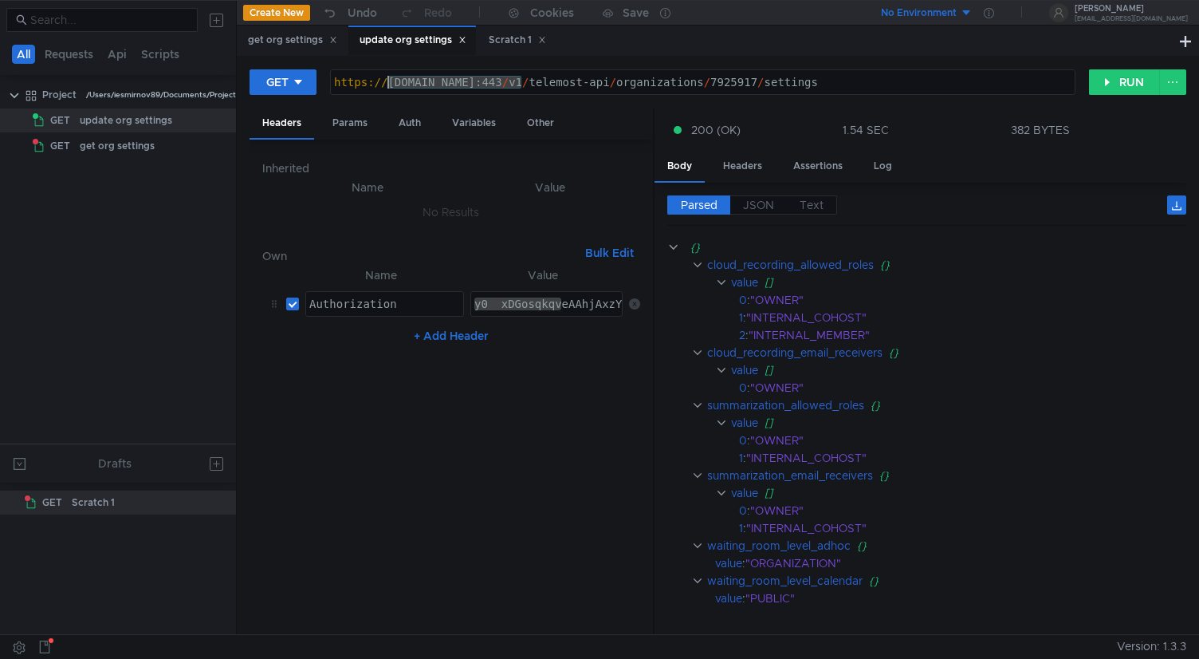
drag, startPoint x: 522, startPoint y: 84, endPoint x: 384, endPoint y: 84, distance: 138.0
click at [384, 84] on div "https:// cloud-api.yandex.net:443 / v1 / telemost-api / organizations / 7925917…" at bounding box center [703, 95] width 744 height 38
click at [295, 42] on div "get org settings" at bounding box center [292, 40] width 89 height 17
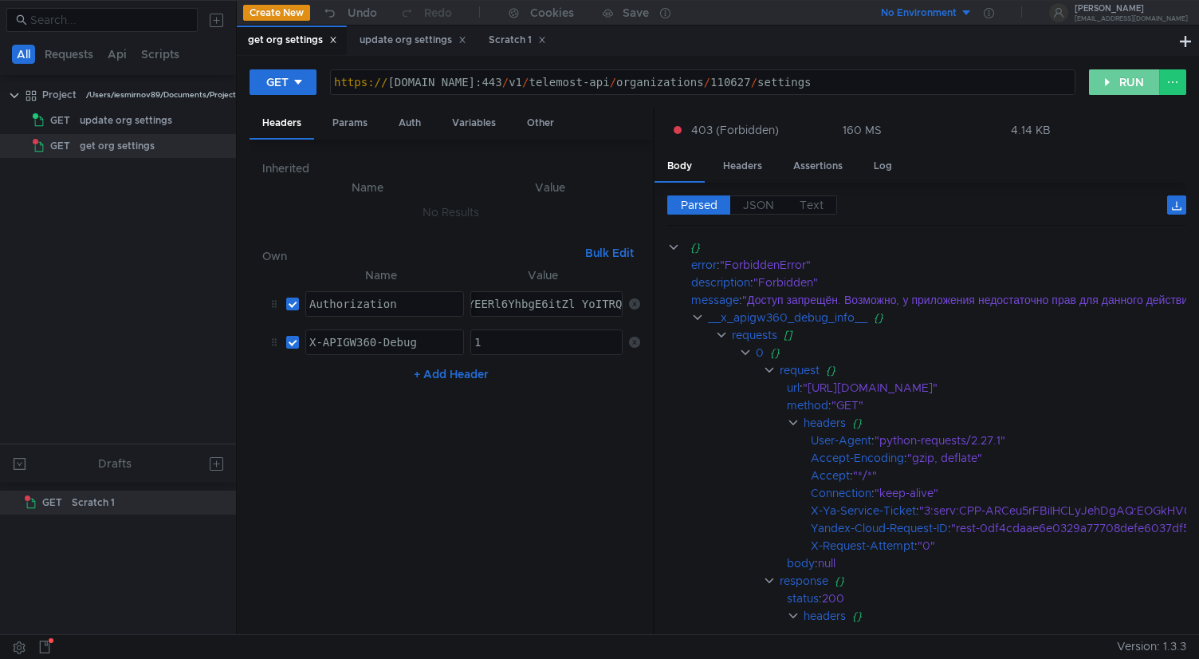
click at [1126, 85] on button "RUN" at bounding box center [1124, 82] width 71 height 26
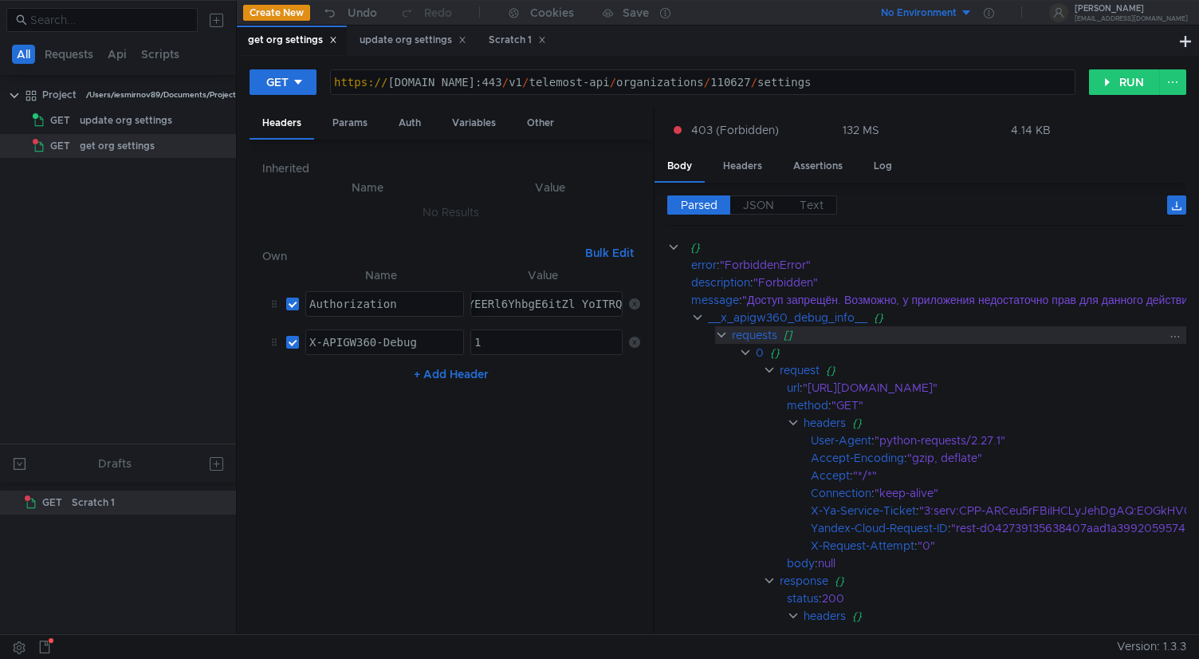
click at [720, 333] on clr-icon at bounding box center [721, 335] width 13 height 13
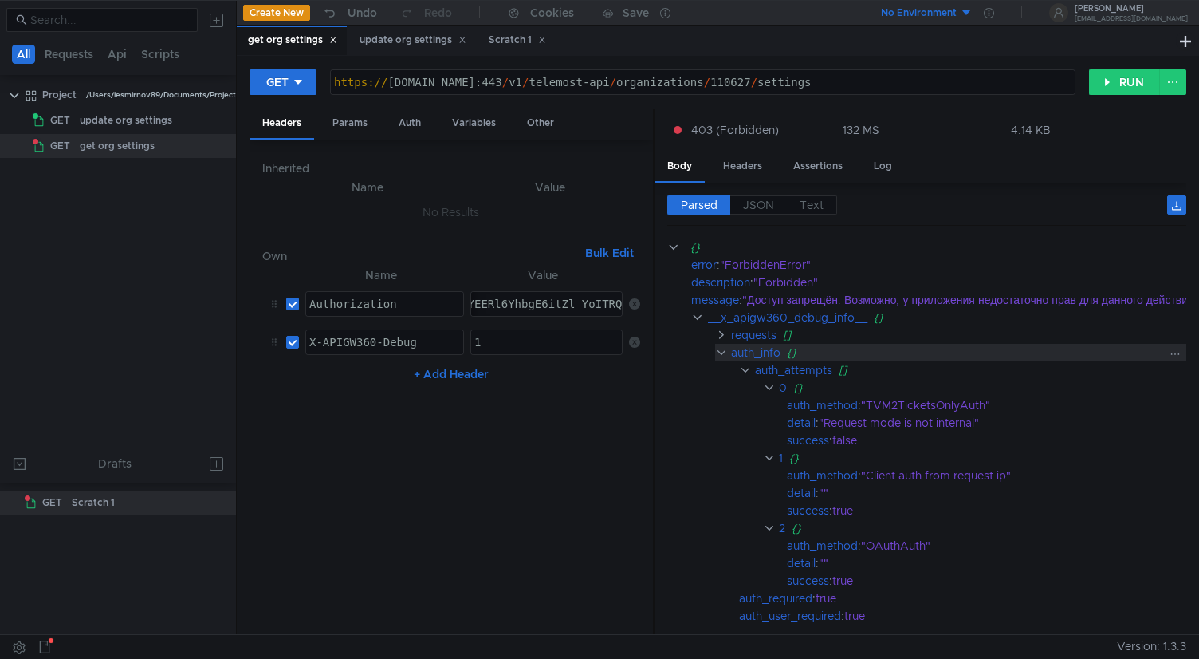
click at [727, 350] on clr-icon at bounding box center [721, 352] width 12 height 13
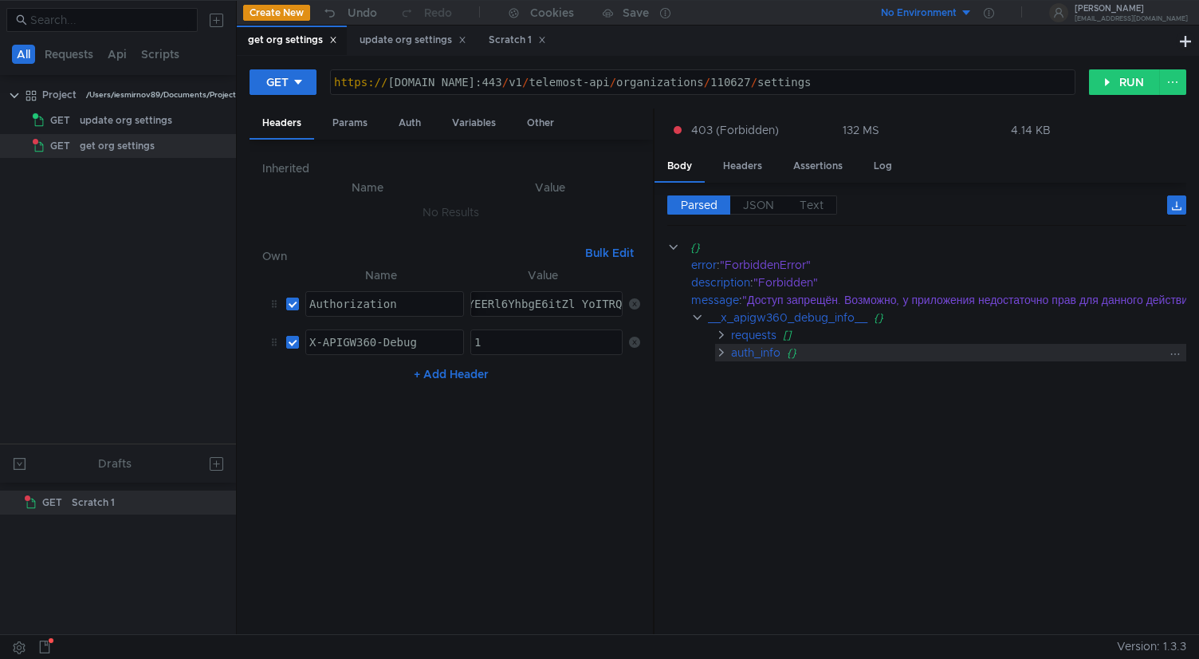
click at [726, 354] on clr-icon at bounding box center [721, 352] width 12 height 13
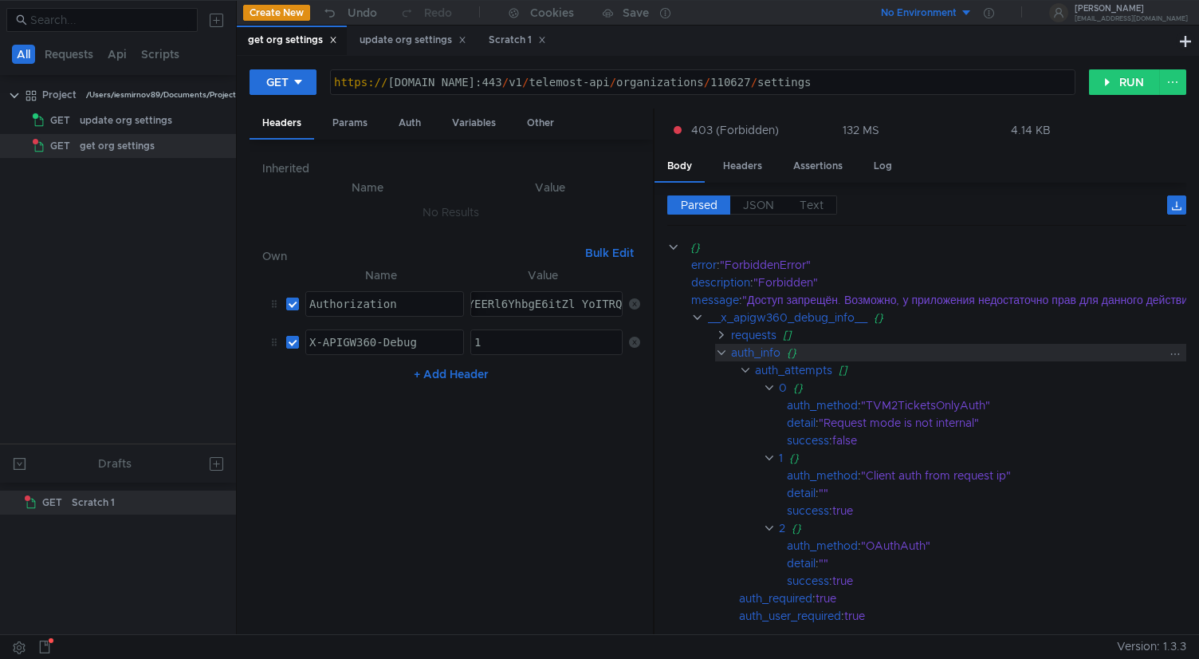
click at [723, 349] on clr-icon at bounding box center [721, 352] width 12 height 13
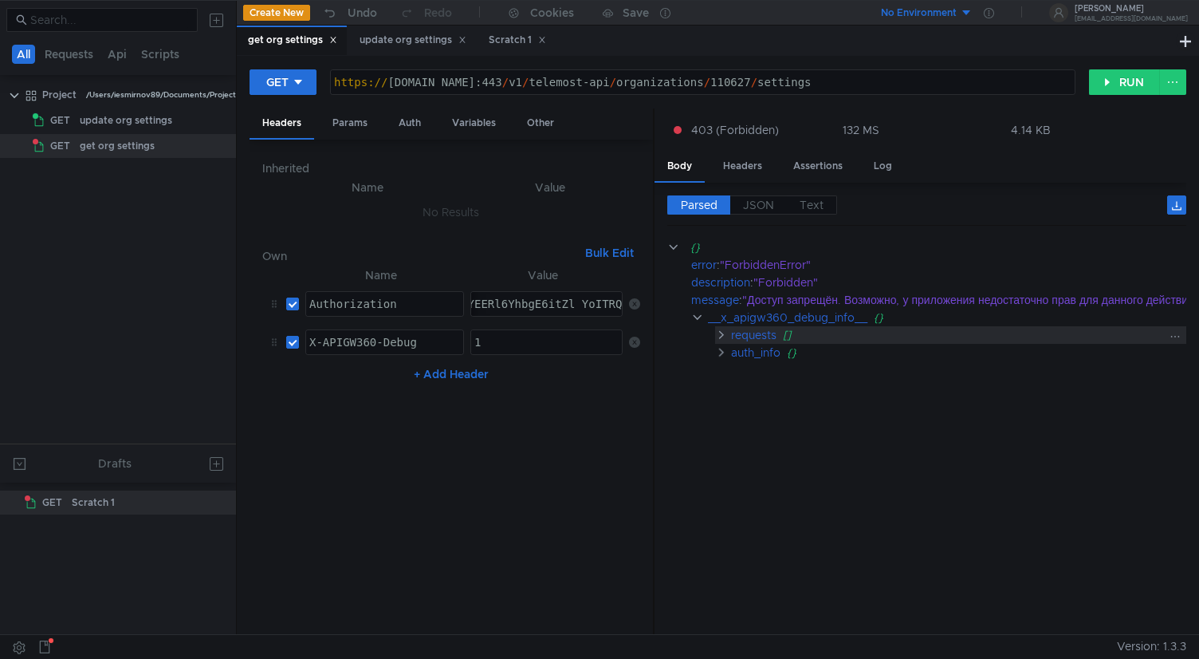
click at [723, 335] on clr-icon at bounding box center [721, 335] width 12 height 13
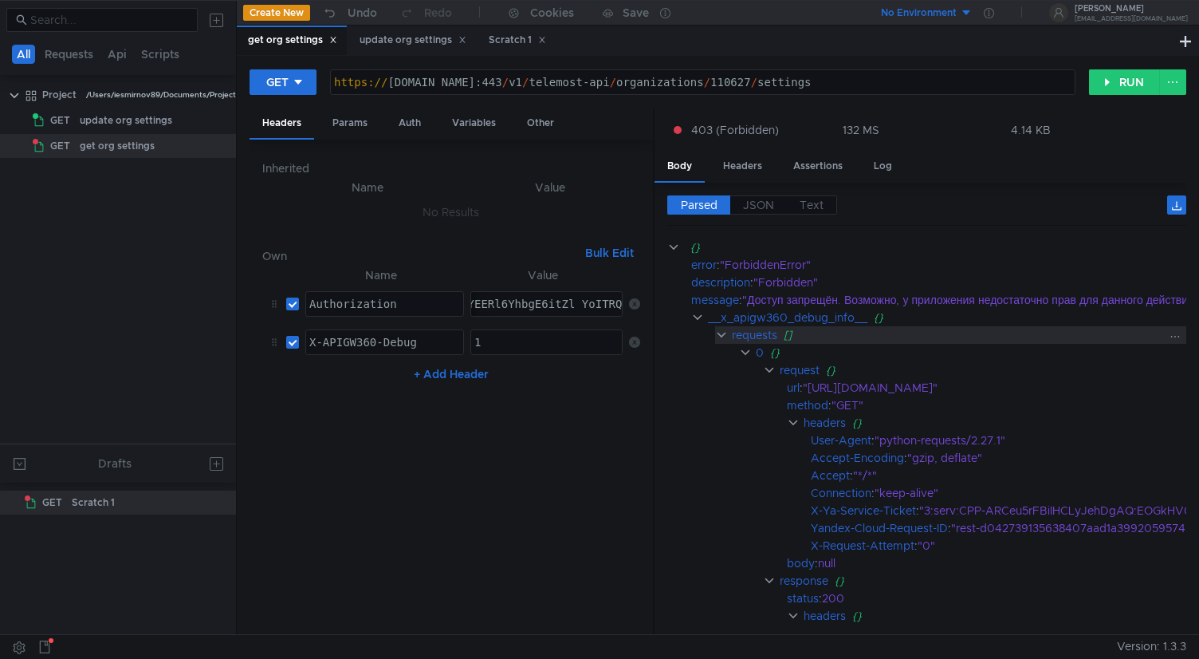
click at [723, 335] on clr-icon at bounding box center [721, 335] width 13 height 13
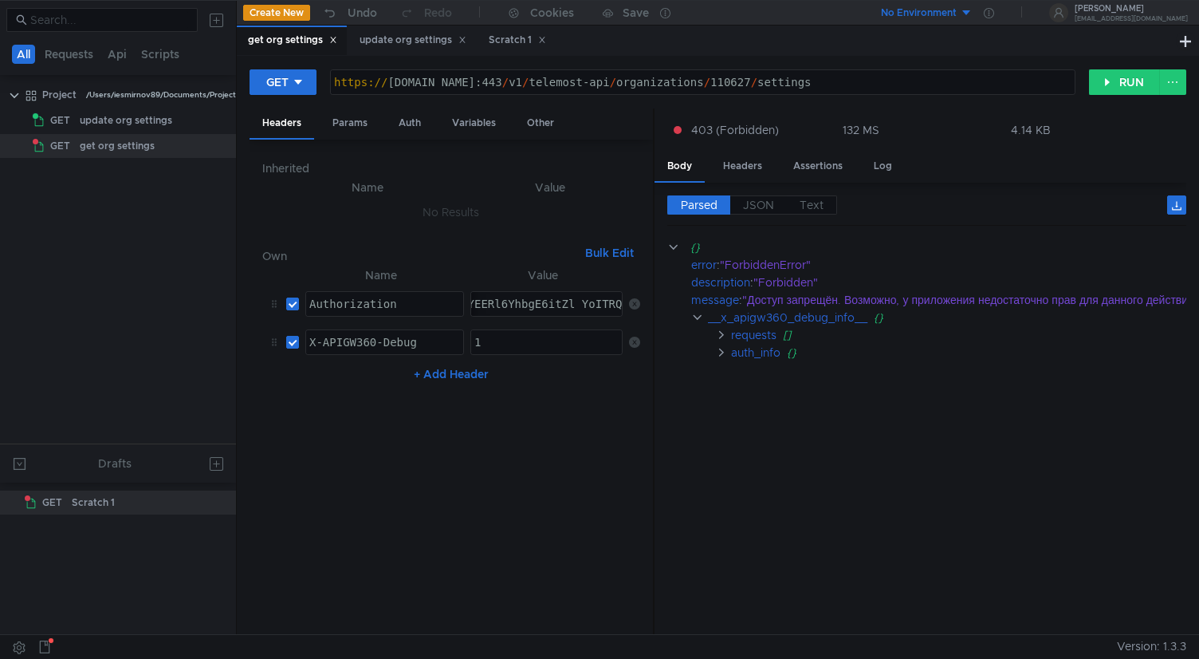
click at [811, 89] on div "https:// cloud-api.dst.yandex.net:443 / v1 / telemost-api / organizations / 110…" at bounding box center [703, 95] width 744 height 38
